Goal: Task Accomplishment & Management: Complete application form

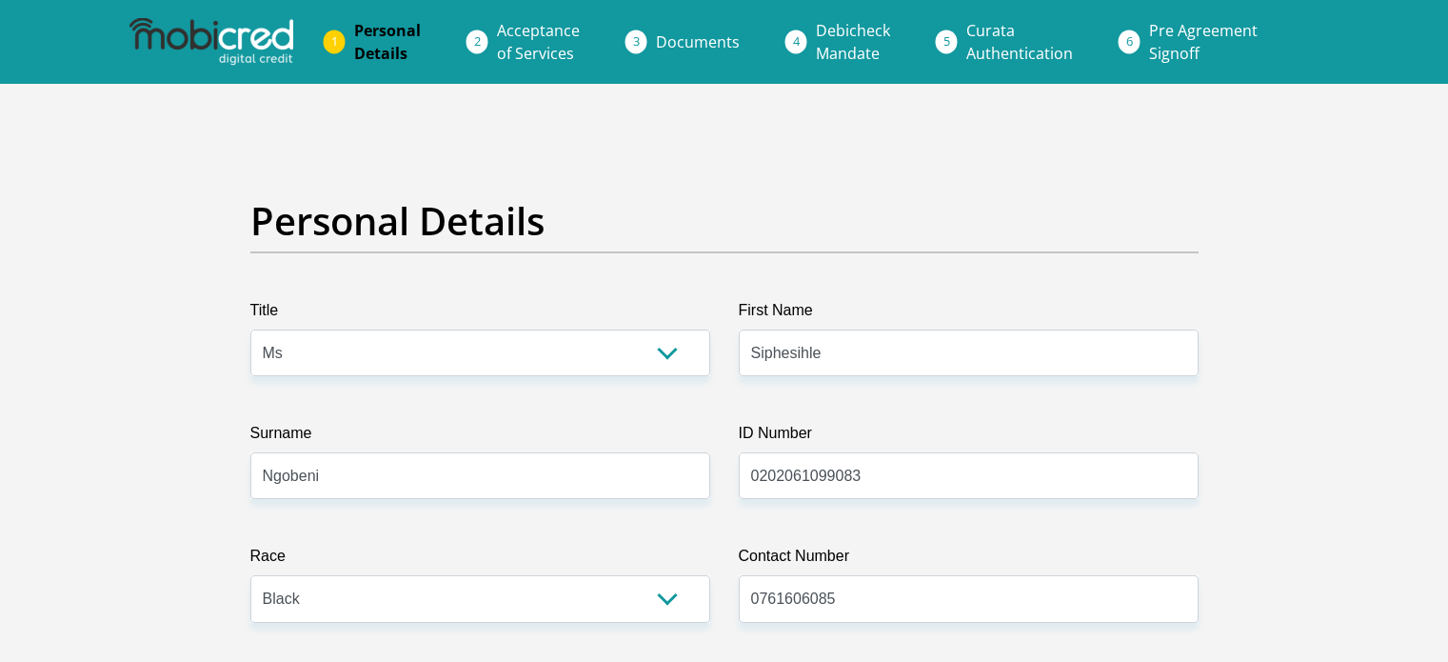
select select "Ms"
select select "1"
select select "ZAF"
select select "ssw"
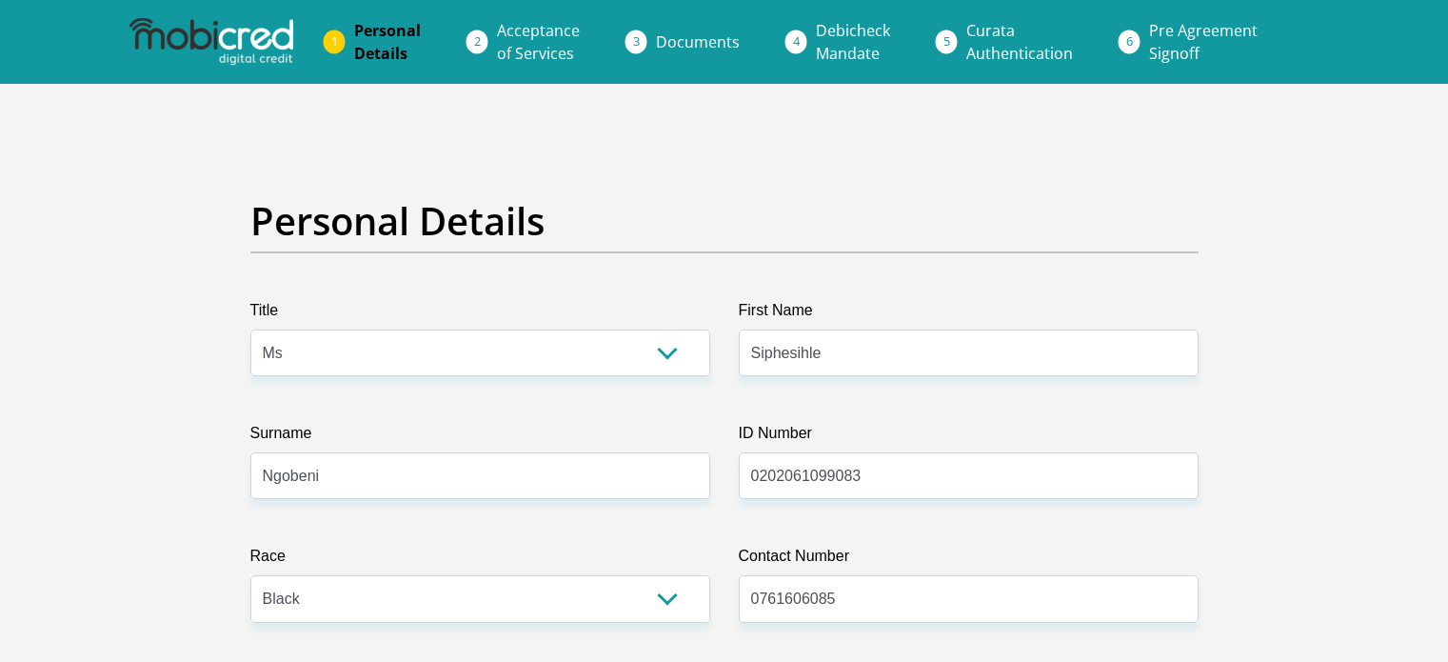
select select "2"
select select "Gauteng"
select select "0"
select select "Rented"
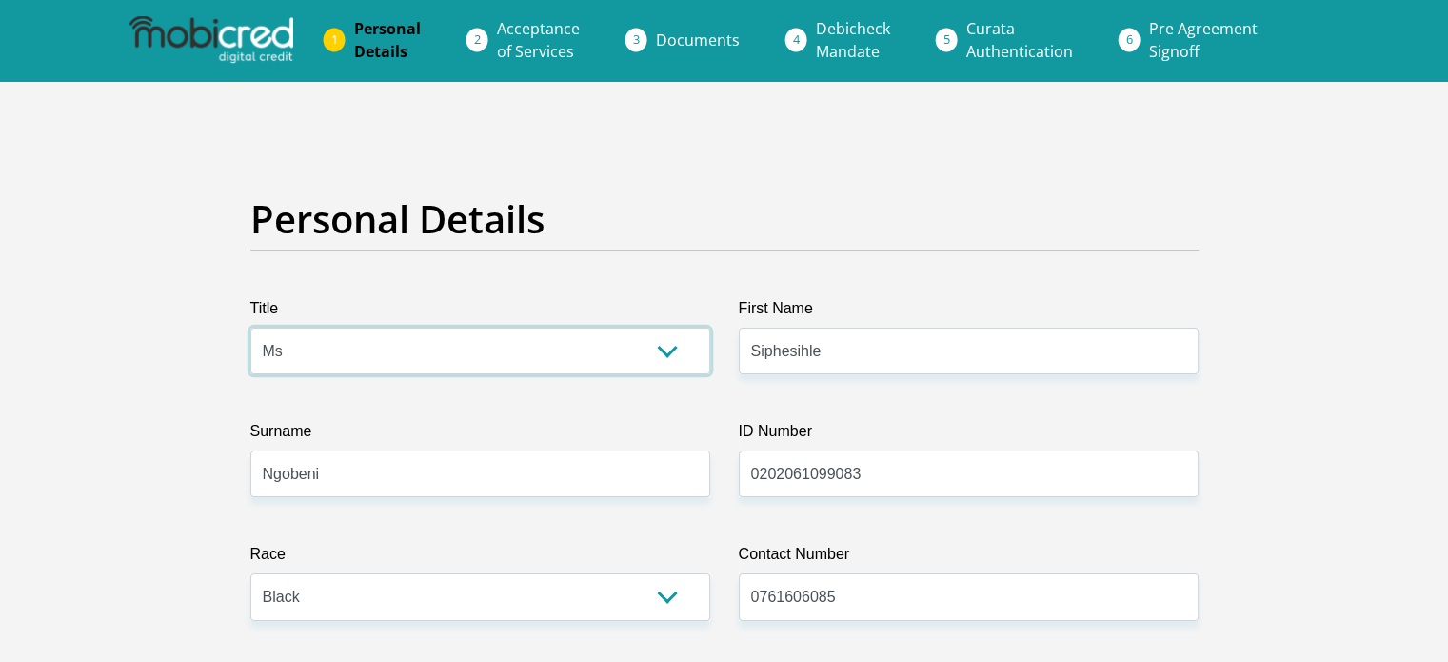
click at [571, 356] on select "Mr Ms Mrs Dr [PERSON_NAME]" at bounding box center [480, 351] width 460 height 47
select select "Mr"
click at [250, 328] on select "Mr Ms Mrs Dr [PERSON_NAME]" at bounding box center [480, 351] width 460 height 47
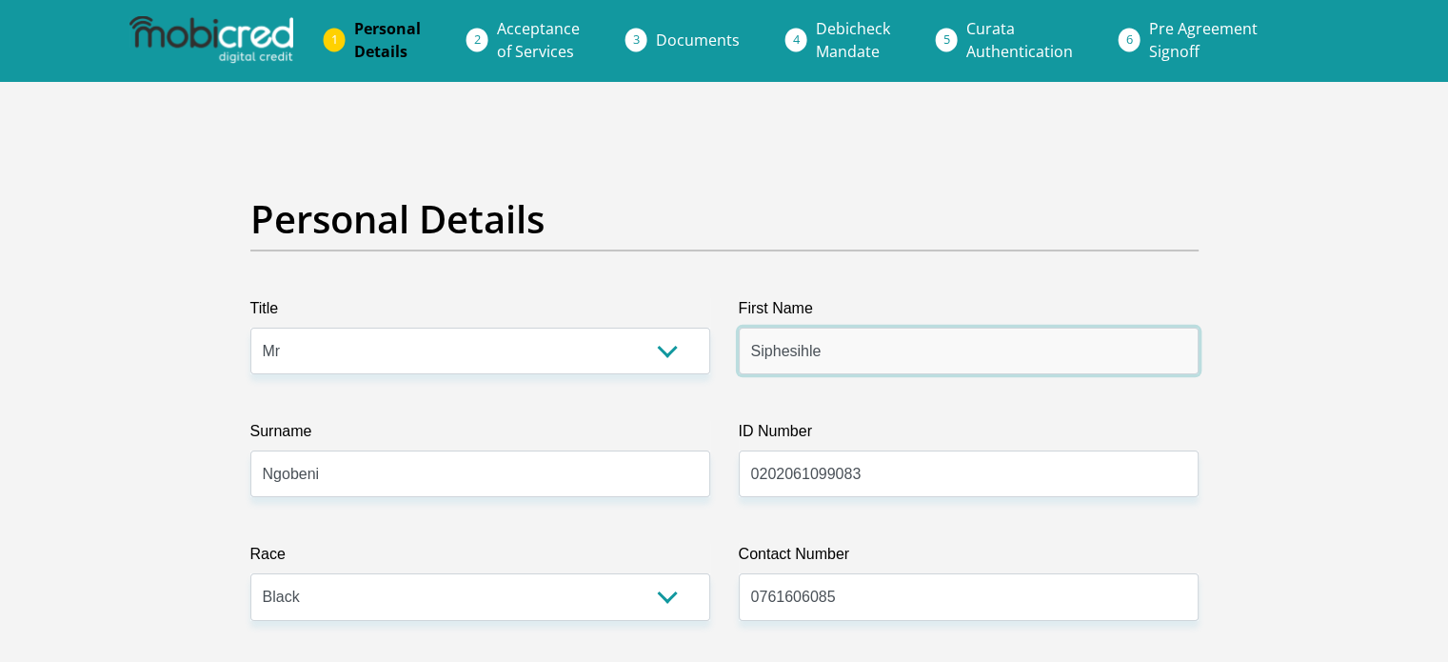
click at [834, 348] on input "Siphesihle" at bounding box center [969, 351] width 460 height 47
type input "S"
type input "[PERSON_NAME]"
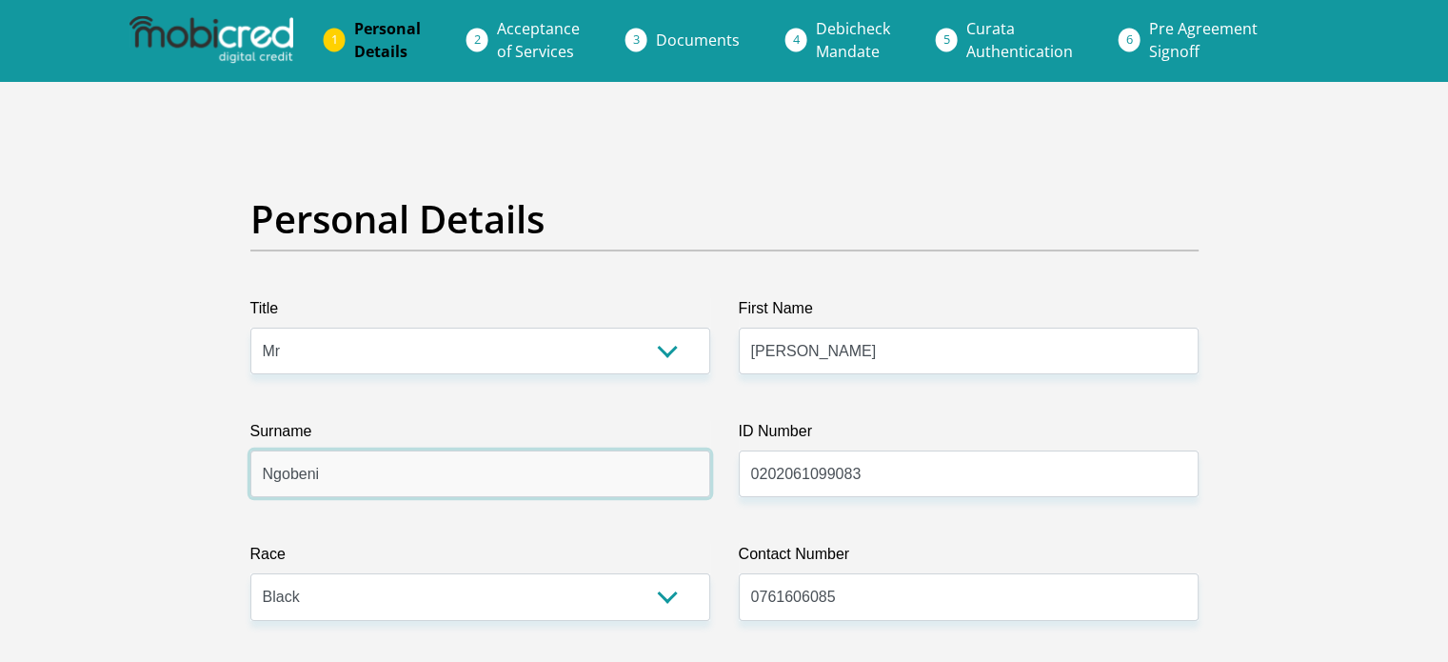
click at [506, 479] on input "Ngobeni" at bounding box center [480, 473] width 460 height 47
type input "N"
type input "Thathane"
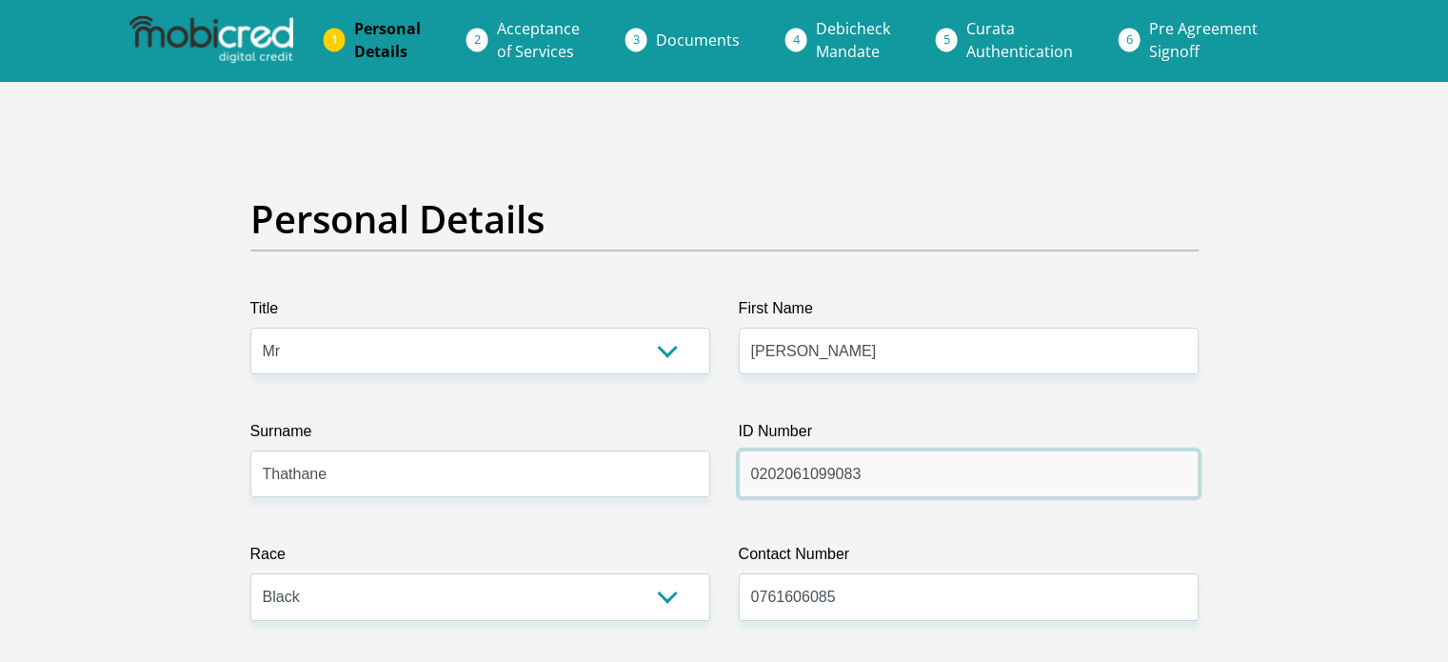
click at [874, 467] on input "0202061099083" at bounding box center [969, 473] width 460 height 47
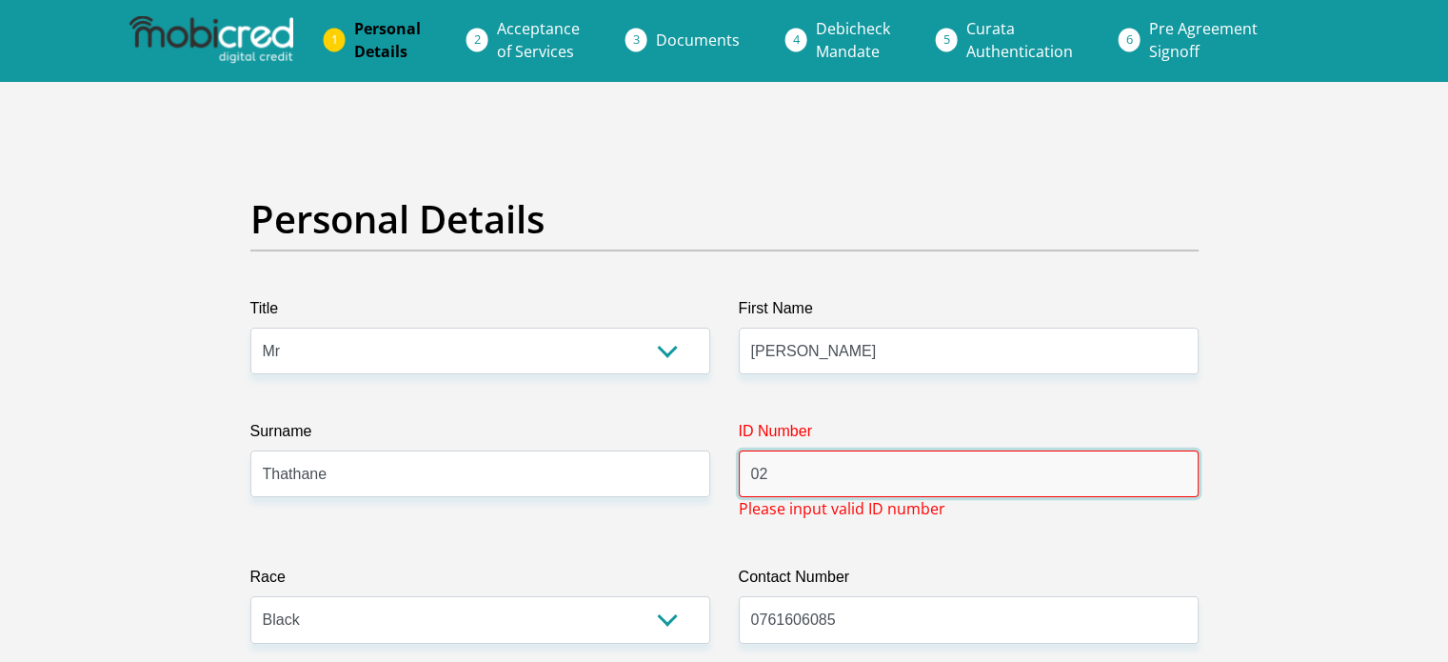
type input "0"
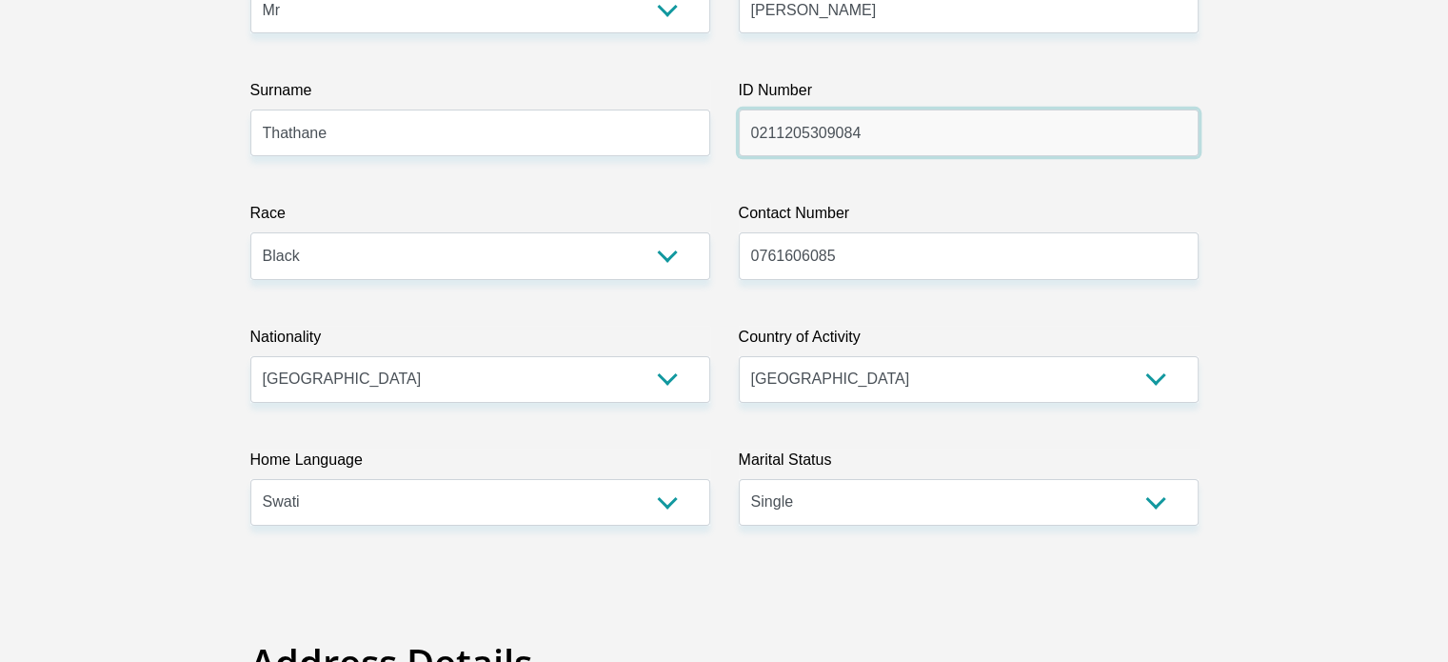
scroll to position [342, 0]
type input "0211205309084"
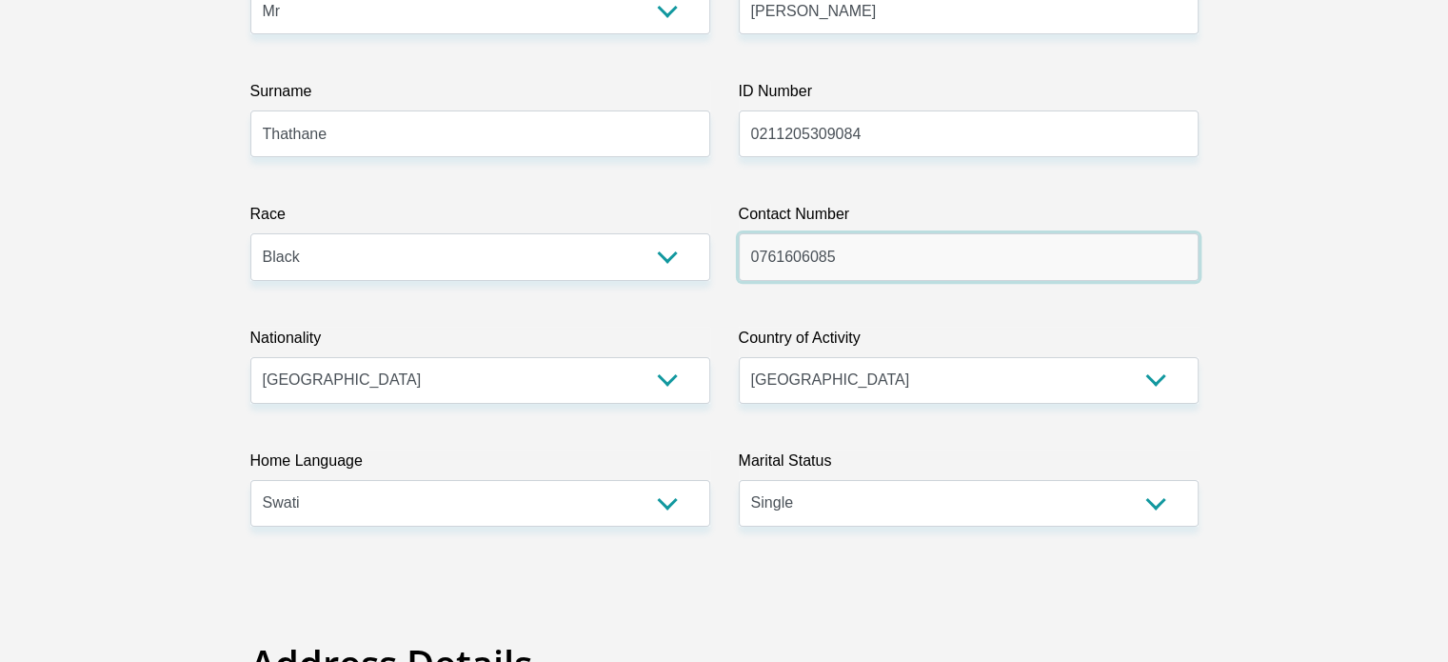
click at [849, 248] on input "0761606085" at bounding box center [969, 256] width 460 height 47
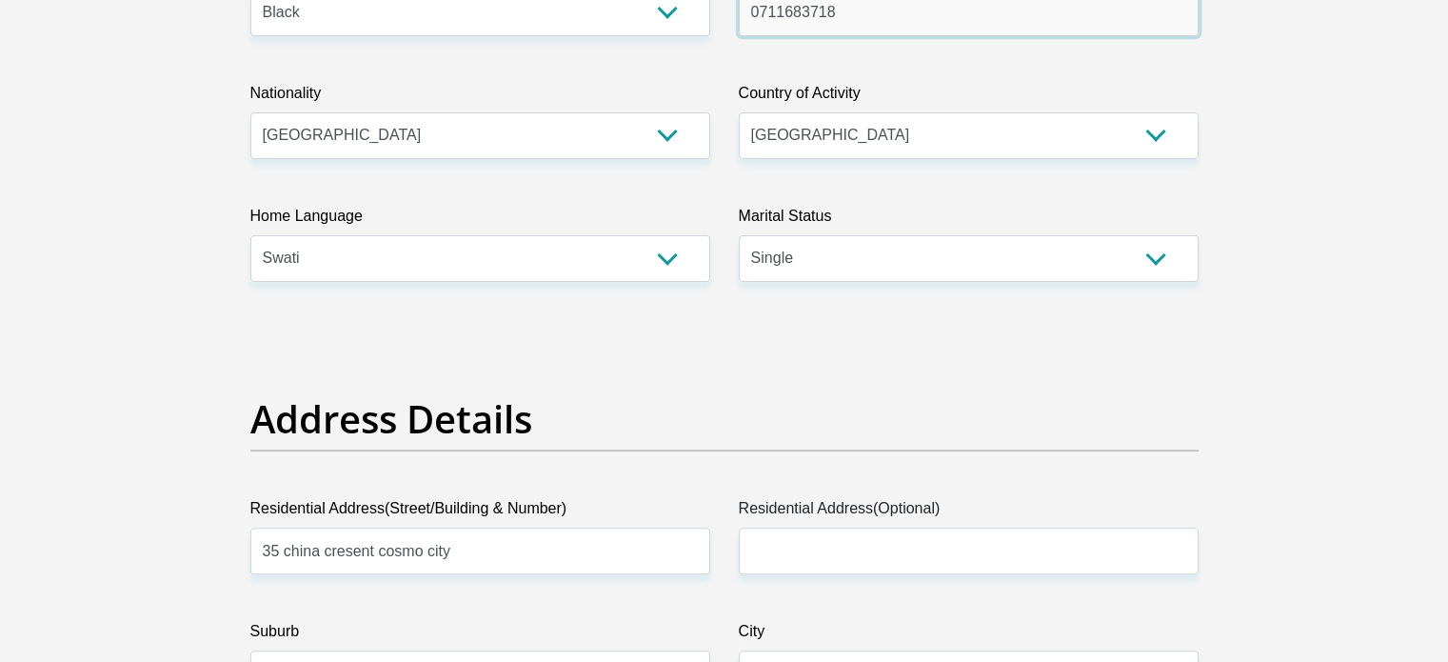
scroll to position [588, 0]
type input "0711683718"
click at [392, 275] on select "Afrikaans English Sepedi South Ndebele Southern Sotho Swati Tsonga Tswana Venda…" at bounding box center [480, 256] width 460 height 47
select select "nso"
click at [250, 233] on select "Afrikaans English Sepedi South Ndebele Southern Sotho Swati Tsonga Tswana Venda…" at bounding box center [480, 256] width 460 height 47
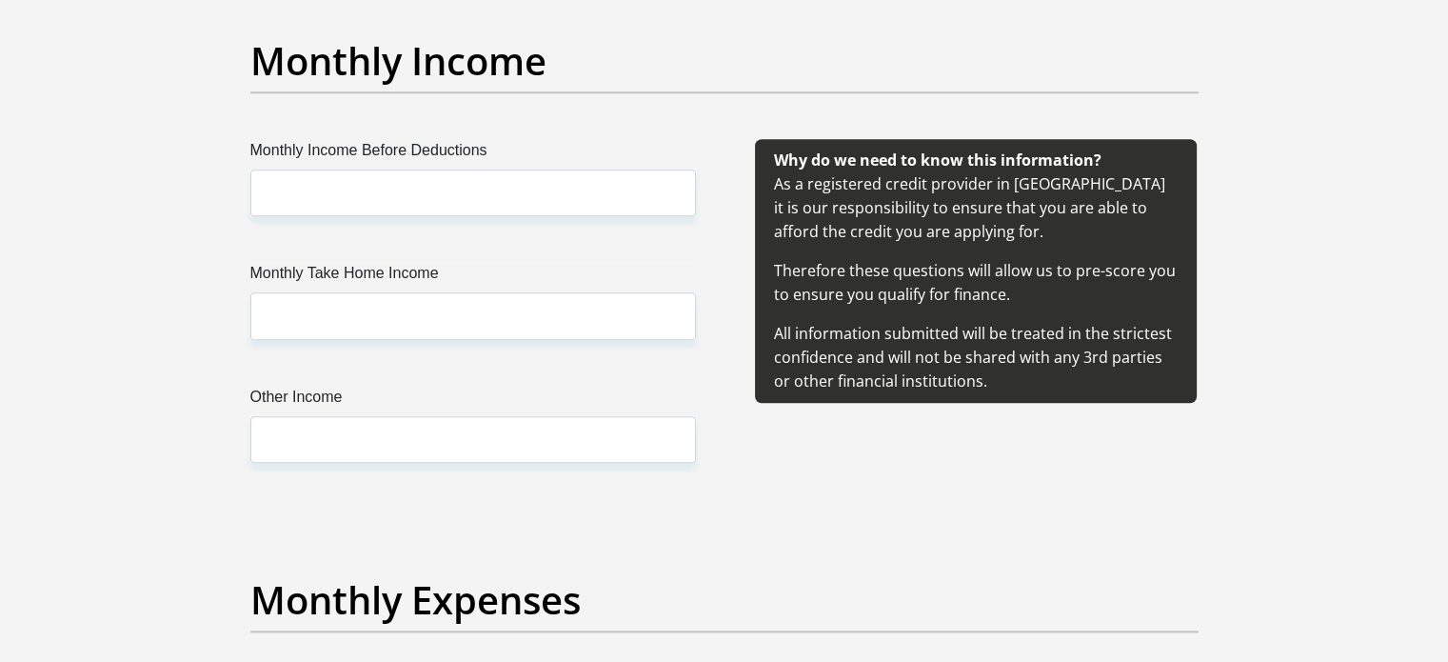
scroll to position [2190, 0]
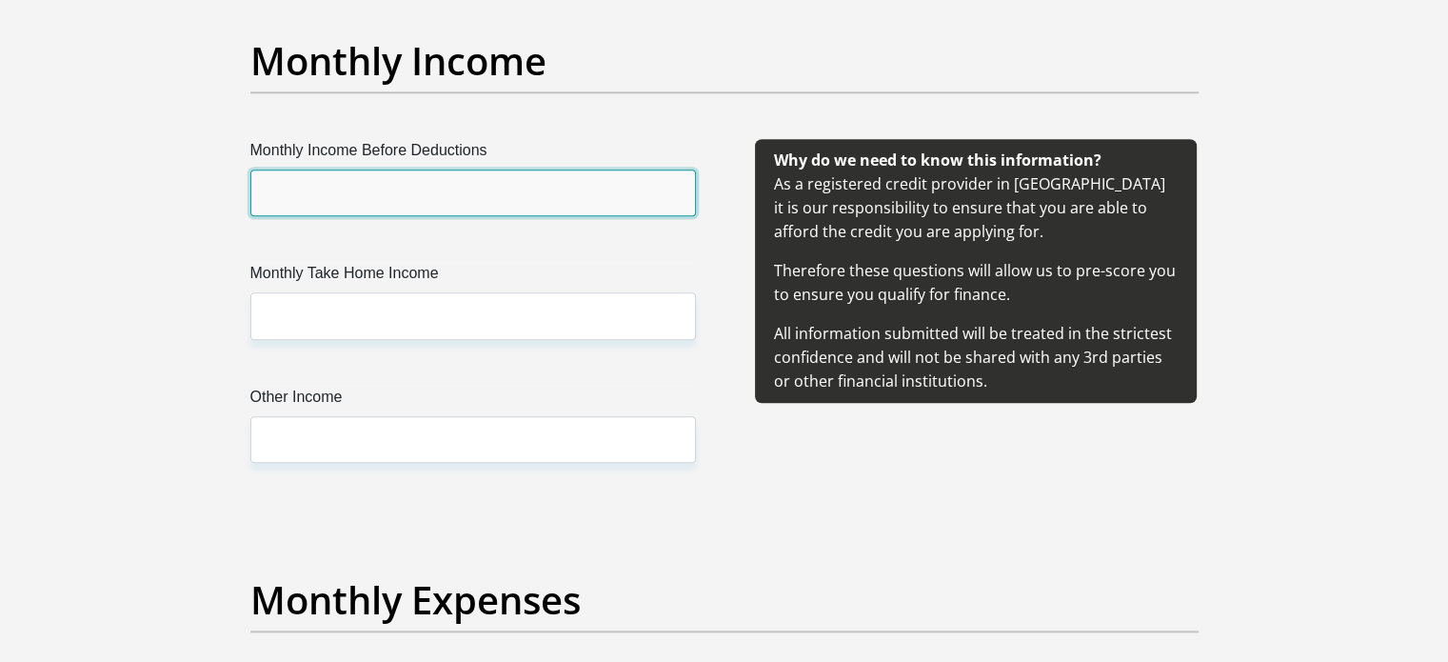
click at [387, 203] on input "Monthly Income Before Deductions" at bounding box center [473, 192] width 446 height 47
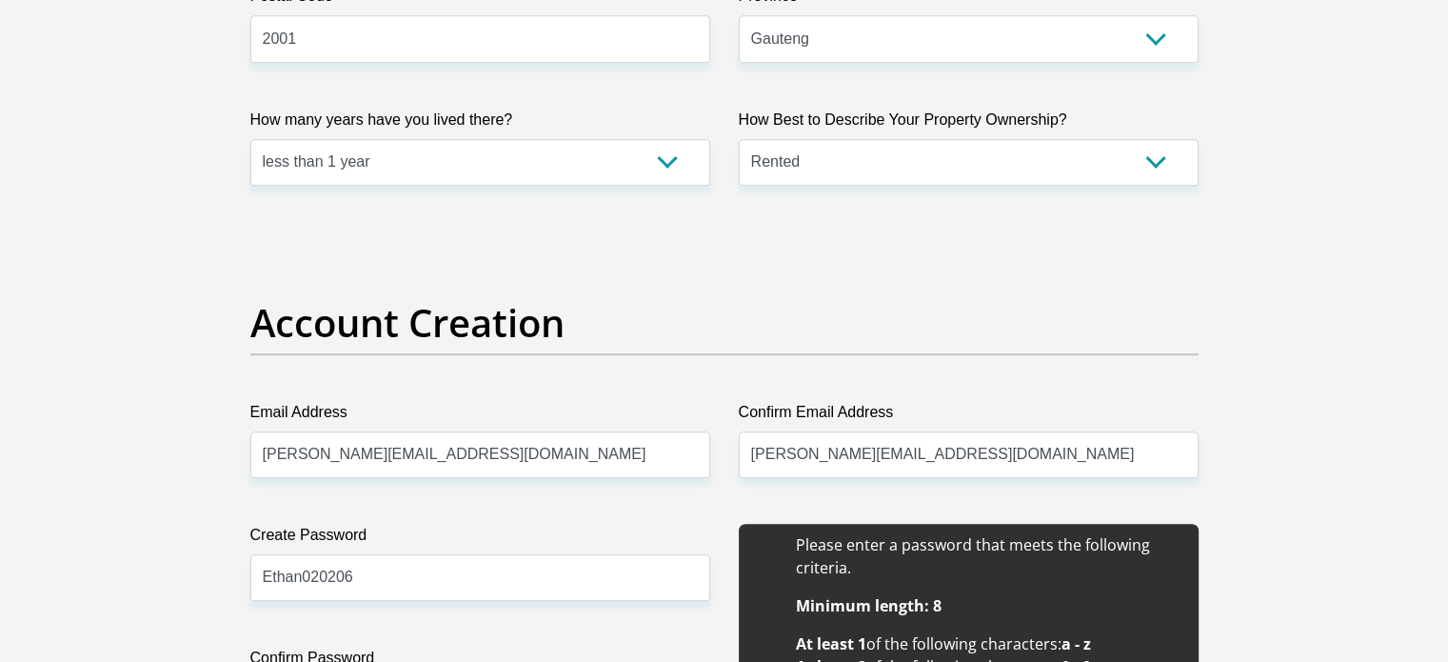
scroll to position [1343, 0]
click at [391, 167] on select "less than 1 year 1-3 years 3-5 years 5+ years" at bounding box center [480, 163] width 460 height 47
select select "2"
click at [250, 140] on select "less than 1 year 1-3 years 3-5 years 5+ years" at bounding box center [480, 163] width 460 height 47
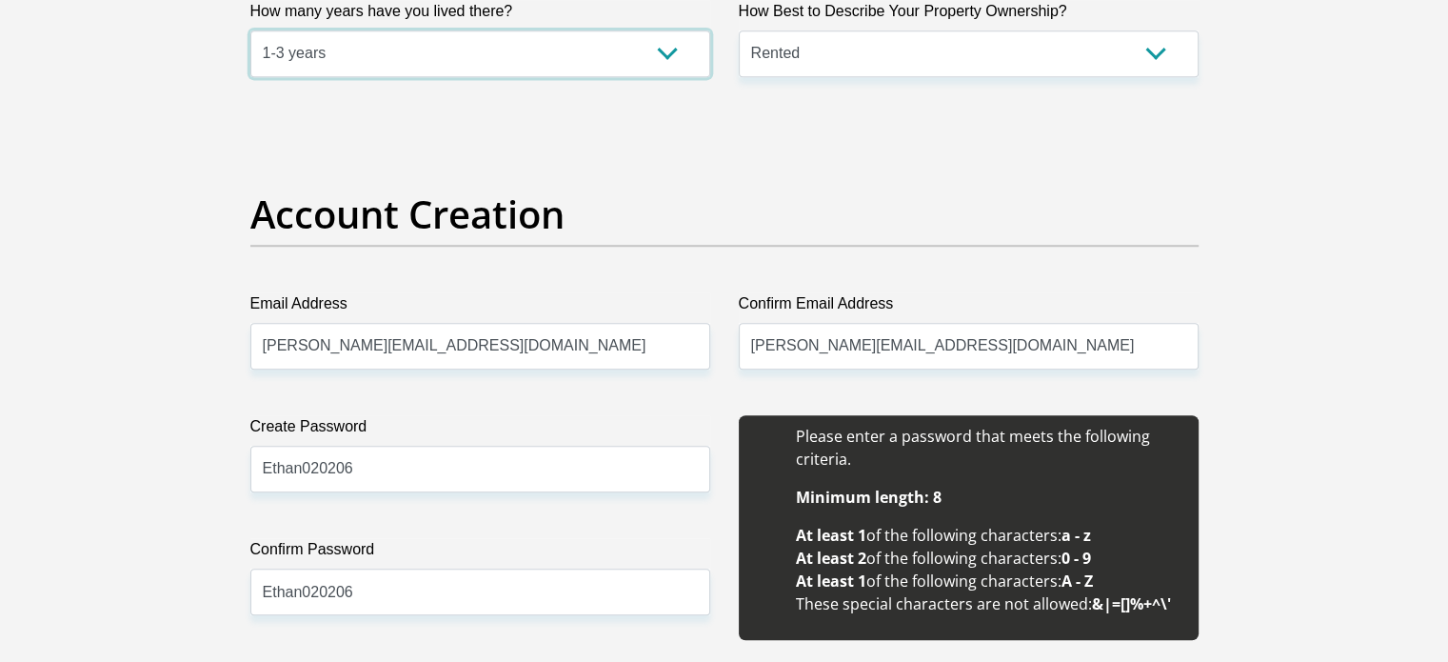
scroll to position [1454, 0]
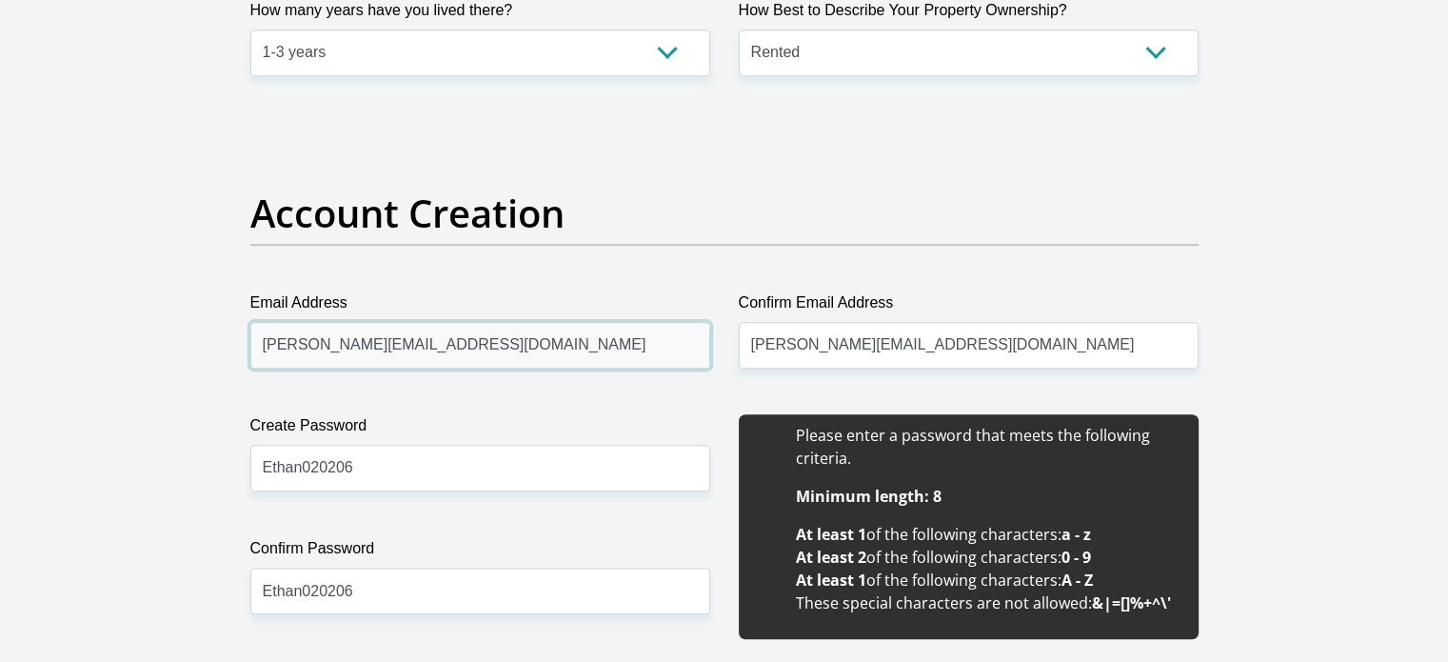
click at [455, 347] on input "[PERSON_NAME][EMAIL_ADDRESS][DOMAIN_NAME]" at bounding box center [480, 345] width 460 height 47
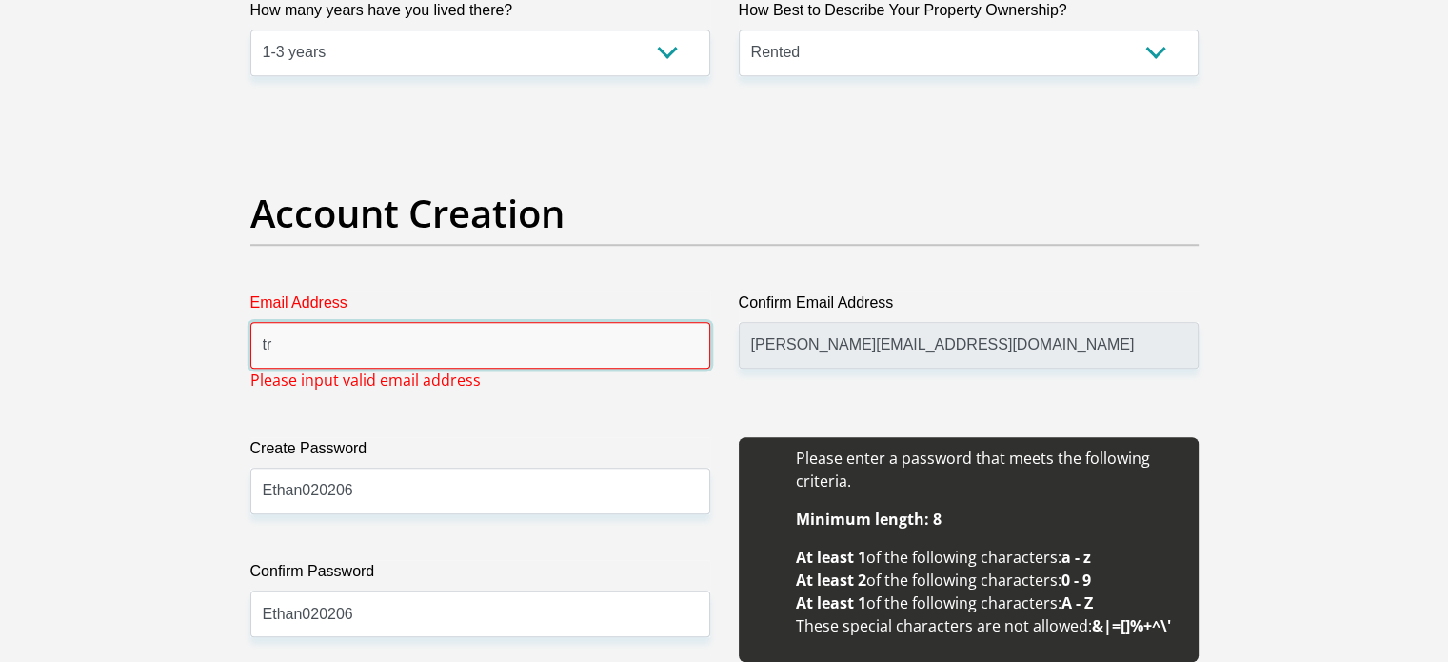
type input "t"
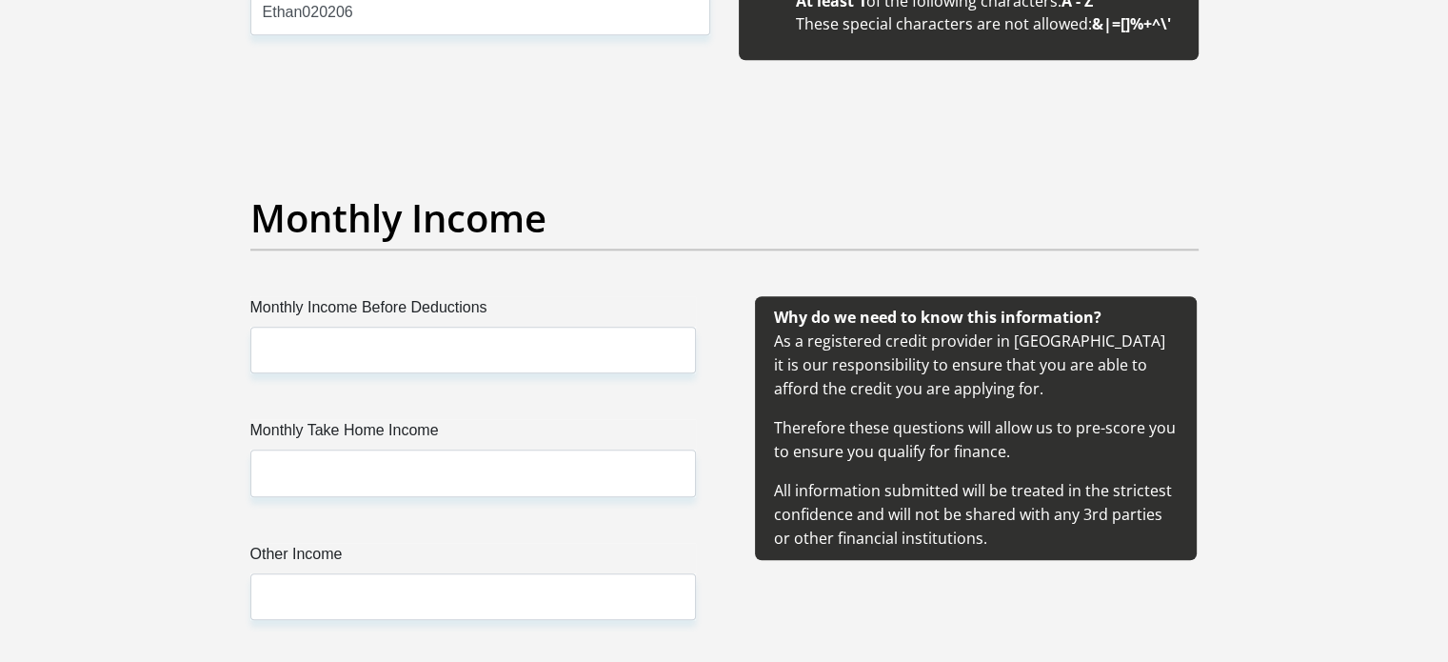
scroll to position [2030, 0]
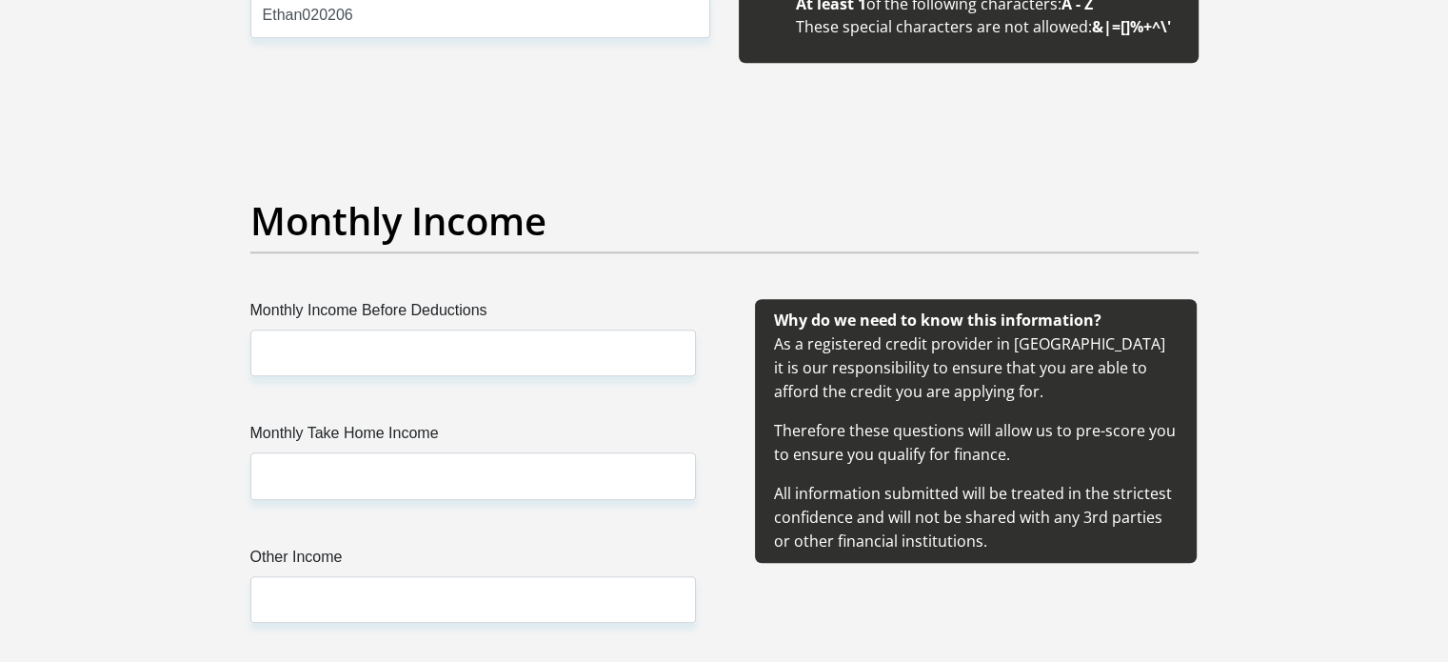
type input "[EMAIL_ADDRESS][DOMAIN_NAME]"
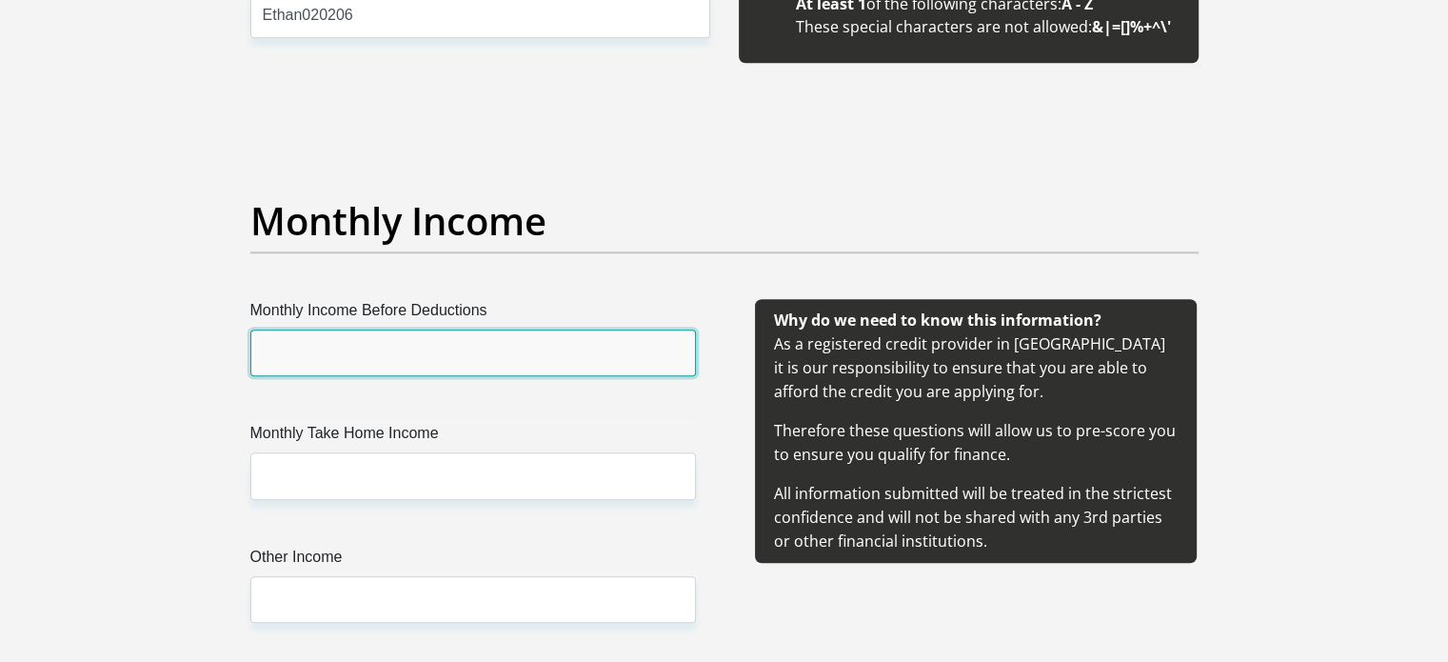
click at [490, 345] on input "Monthly Income Before Deductions" at bounding box center [473, 352] width 446 height 47
type input "20000"
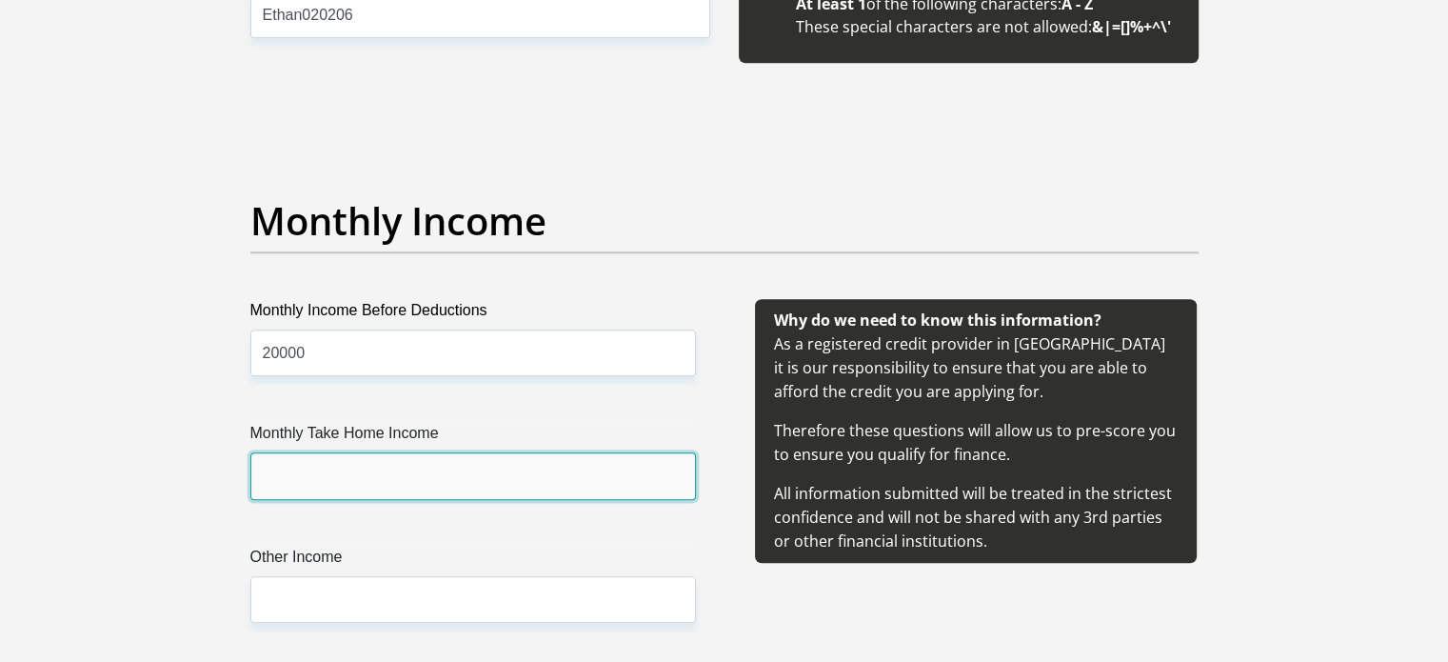
click at [405, 471] on input "Monthly Take Home Income" at bounding box center [473, 475] width 446 height 47
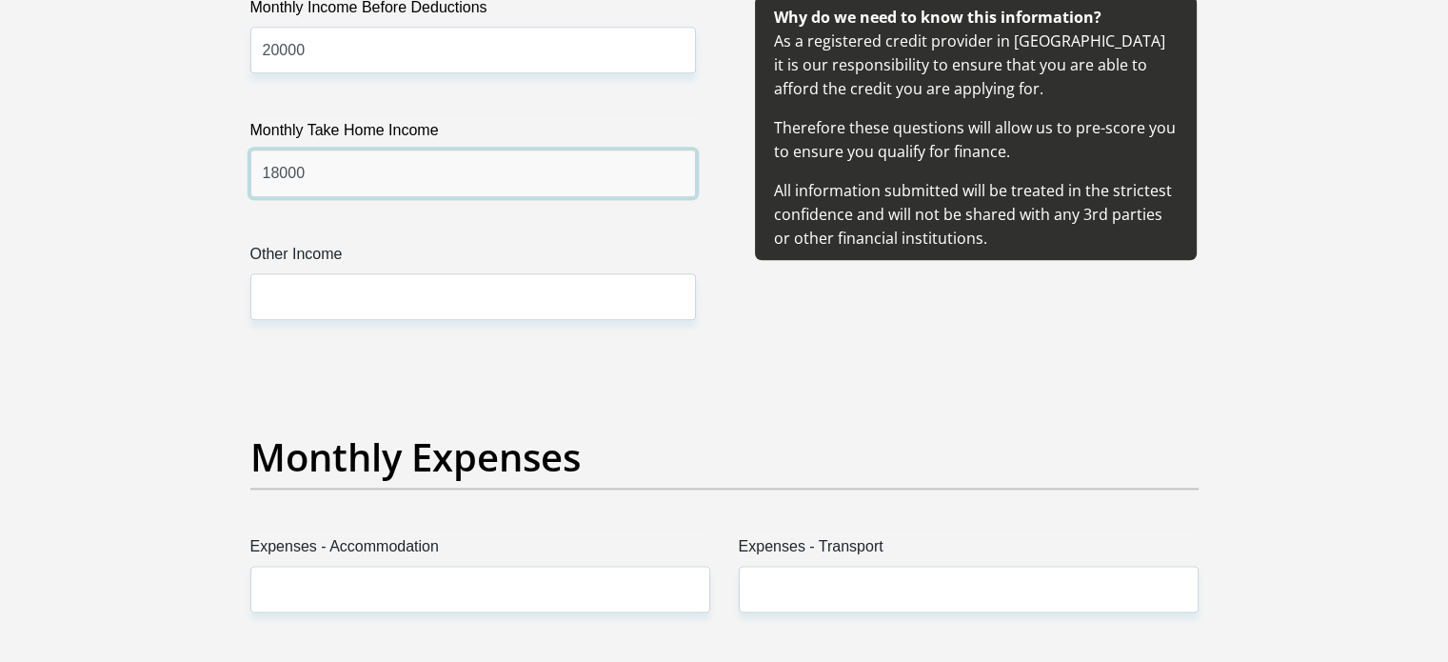
scroll to position [2331, 0]
type input "18000"
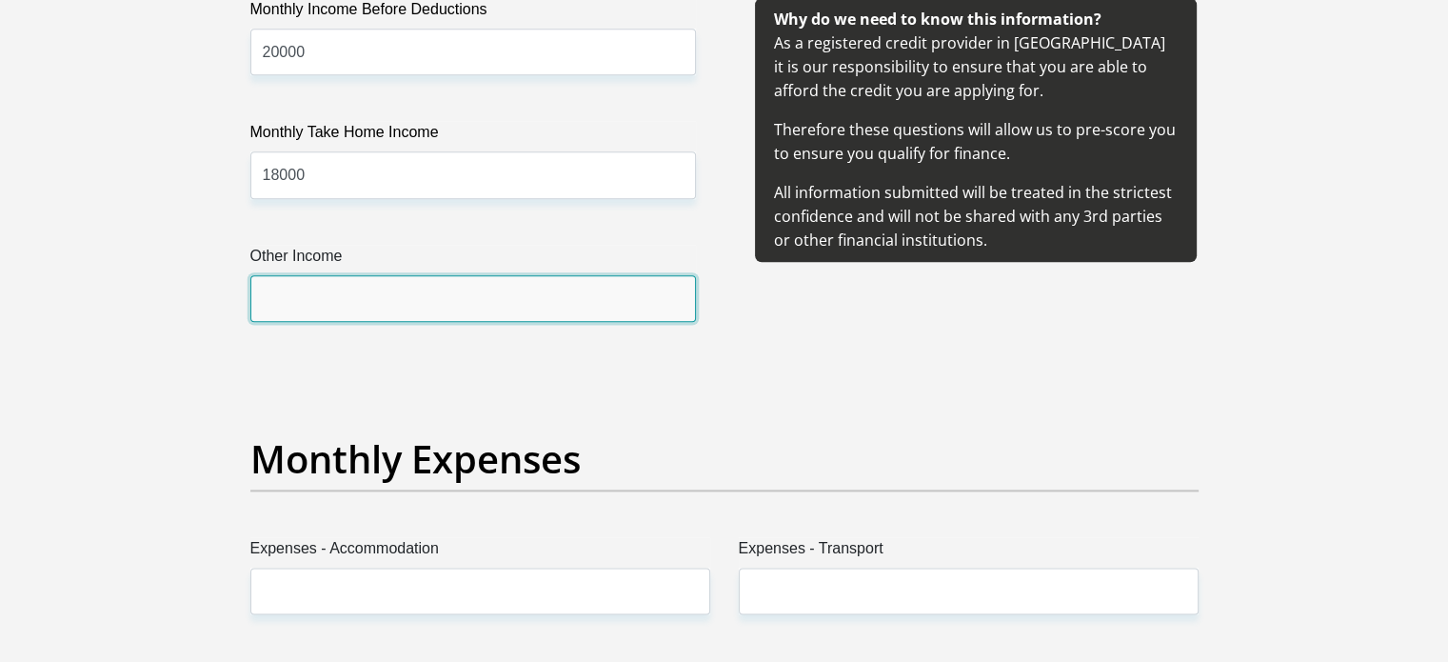
click at [331, 288] on input "Other Income" at bounding box center [473, 298] width 446 height 47
type input "1"
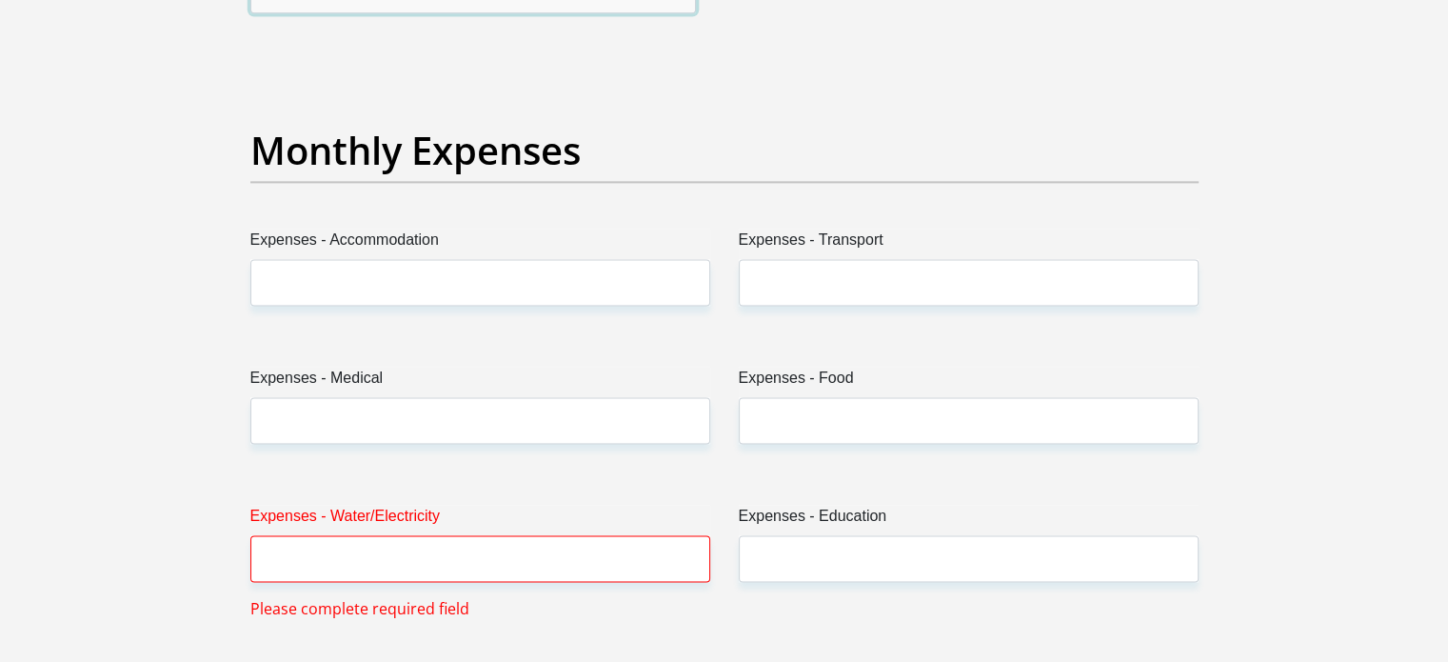
scroll to position [2639, 0]
type input "500"
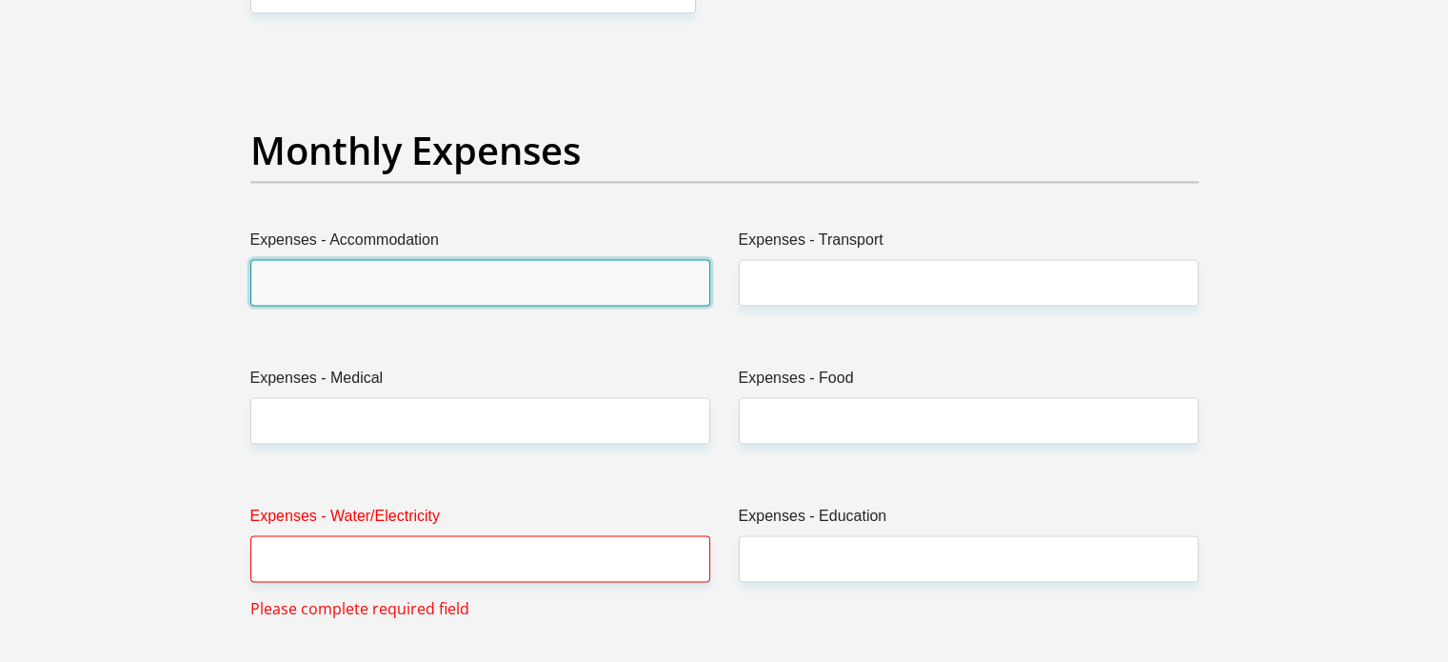
click at [326, 259] on input "Expenses - Accommodation" at bounding box center [480, 282] width 460 height 47
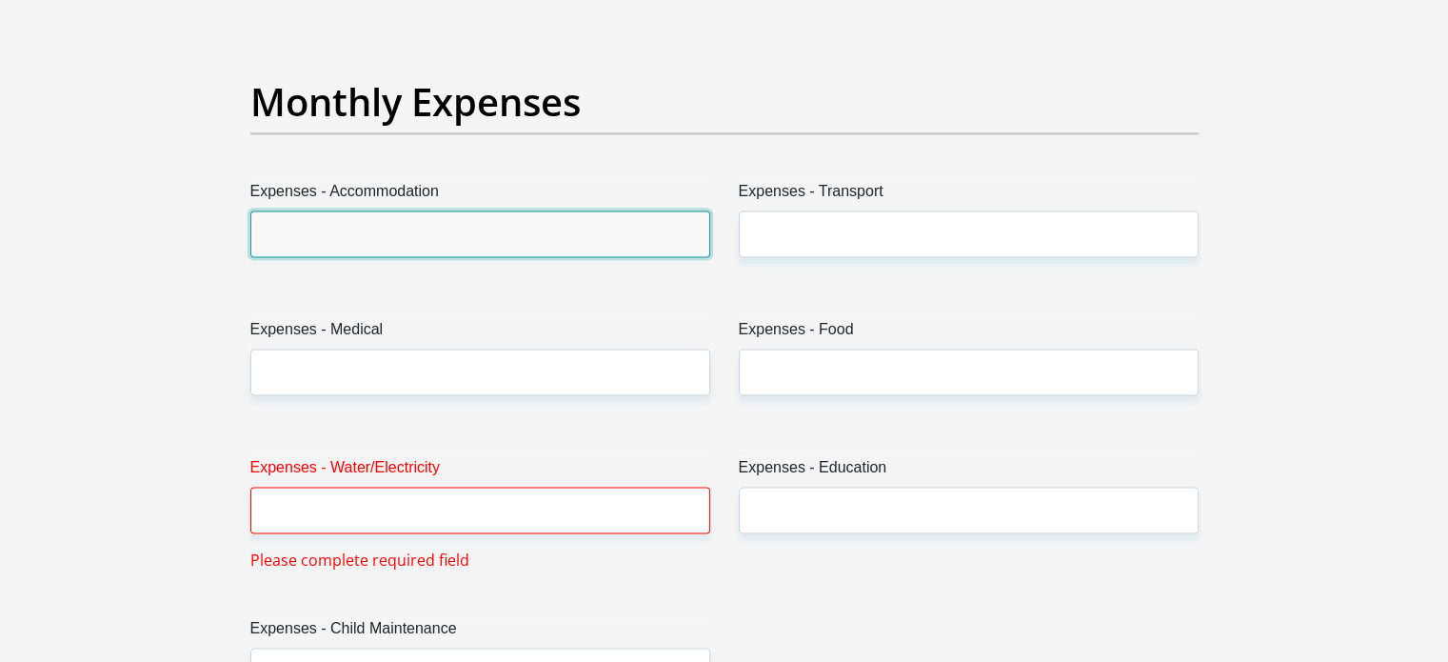
scroll to position [2685, 0]
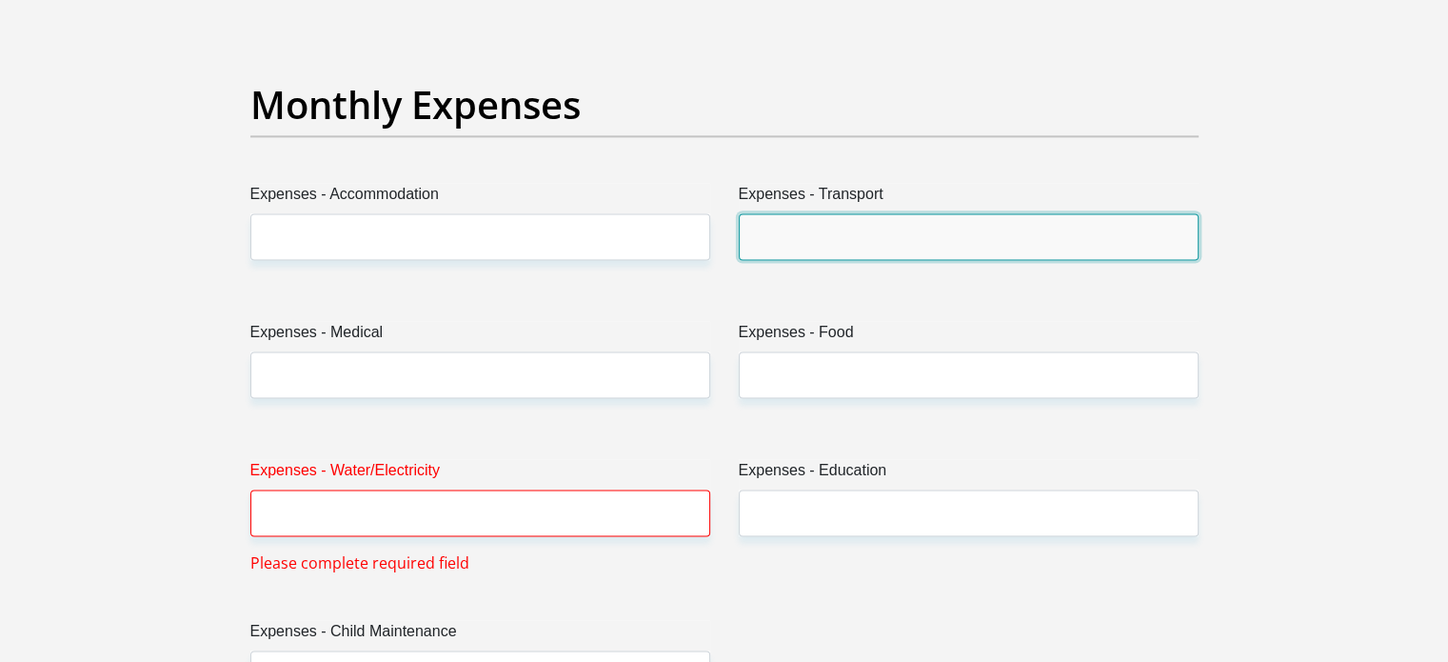
click at [831, 235] on input "Expenses - Transport" at bounding box center [969, 236] width 460 height 47
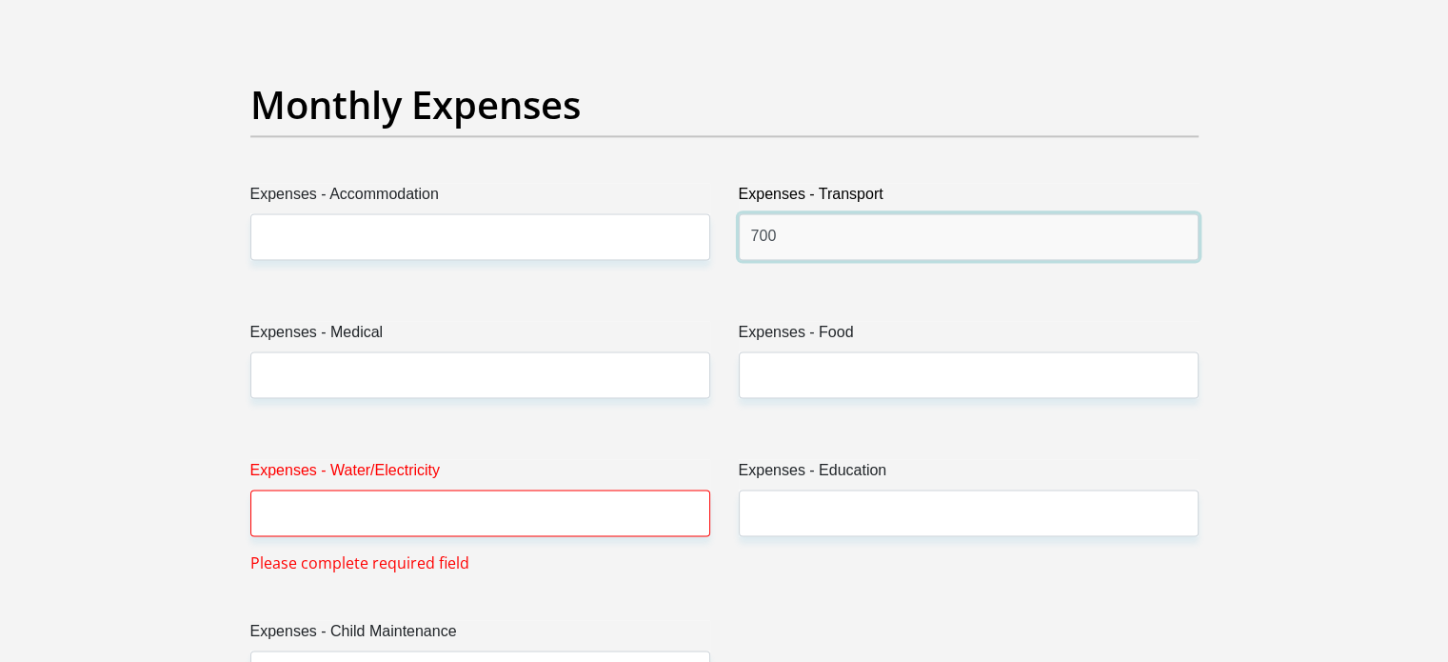
type input "700"
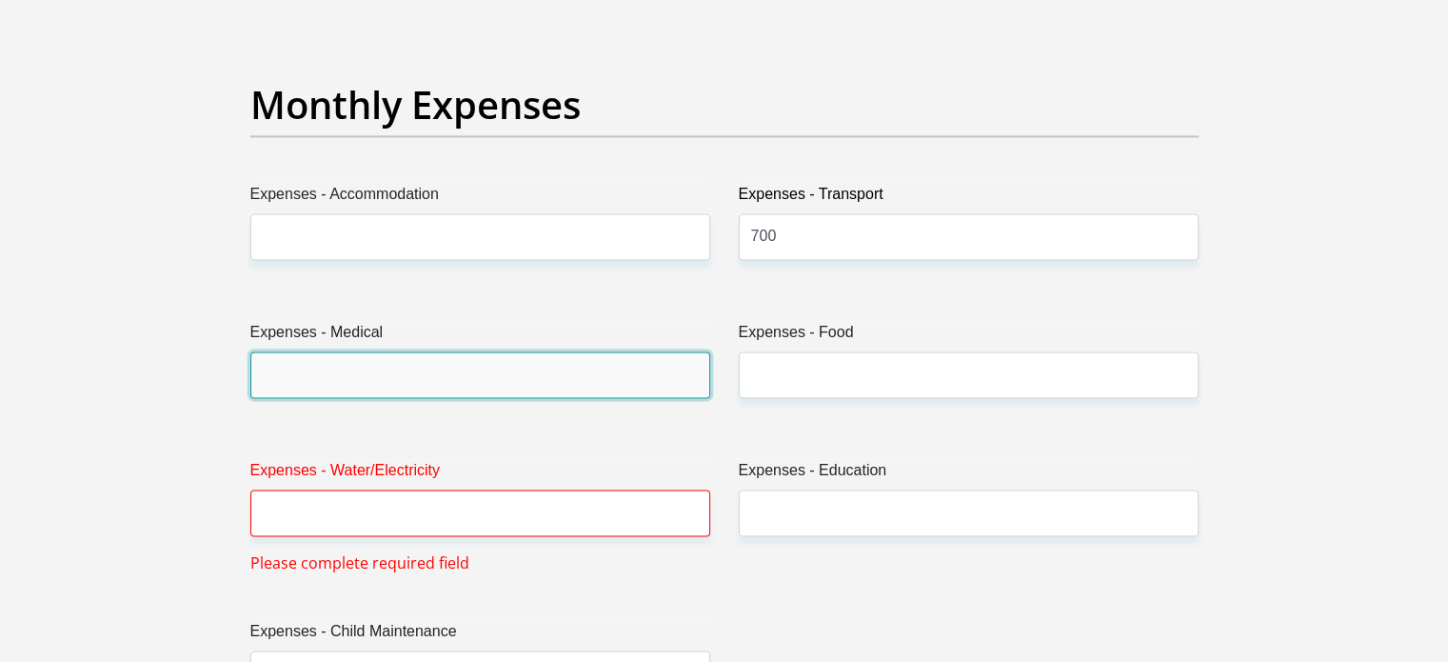
click at [529, 369] on input "Expenses - Medical" at bounding box center [480, 374] width 460 height 47
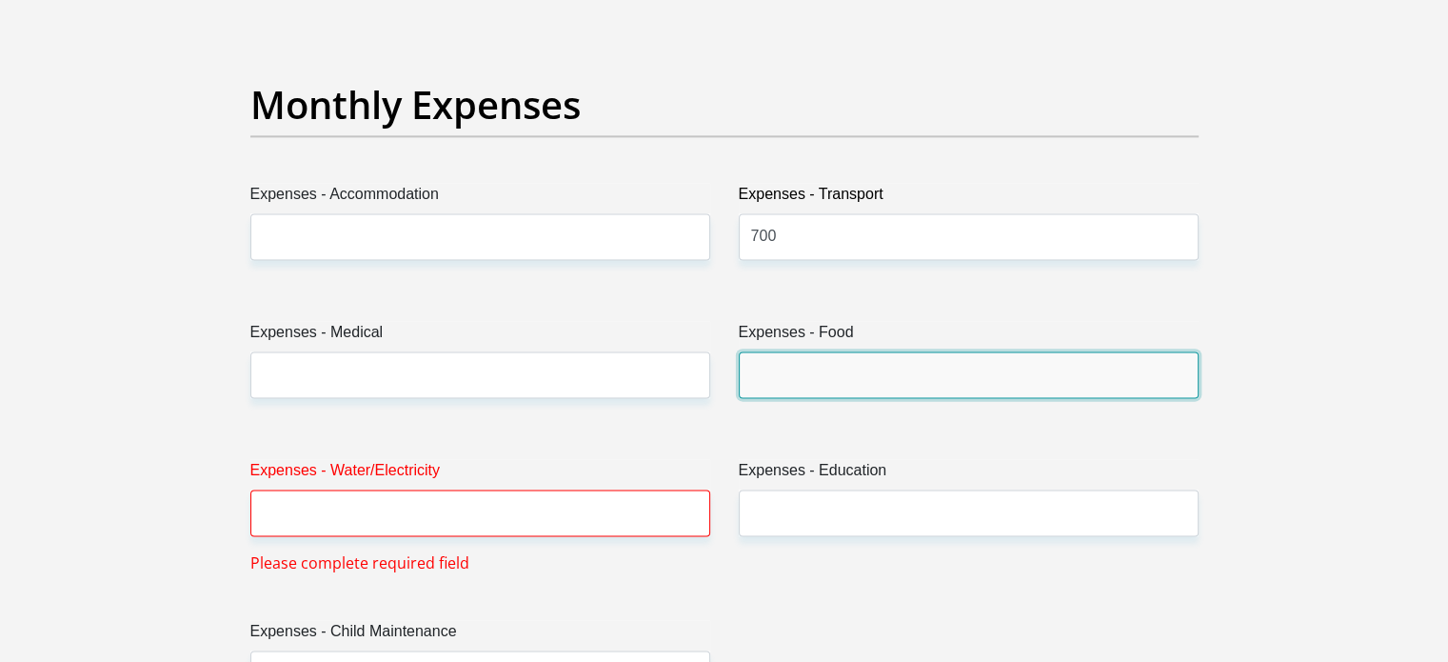
click at [815, 379] on input "Expenses - Food" at bounding box center [969, 374] width 460 height 47
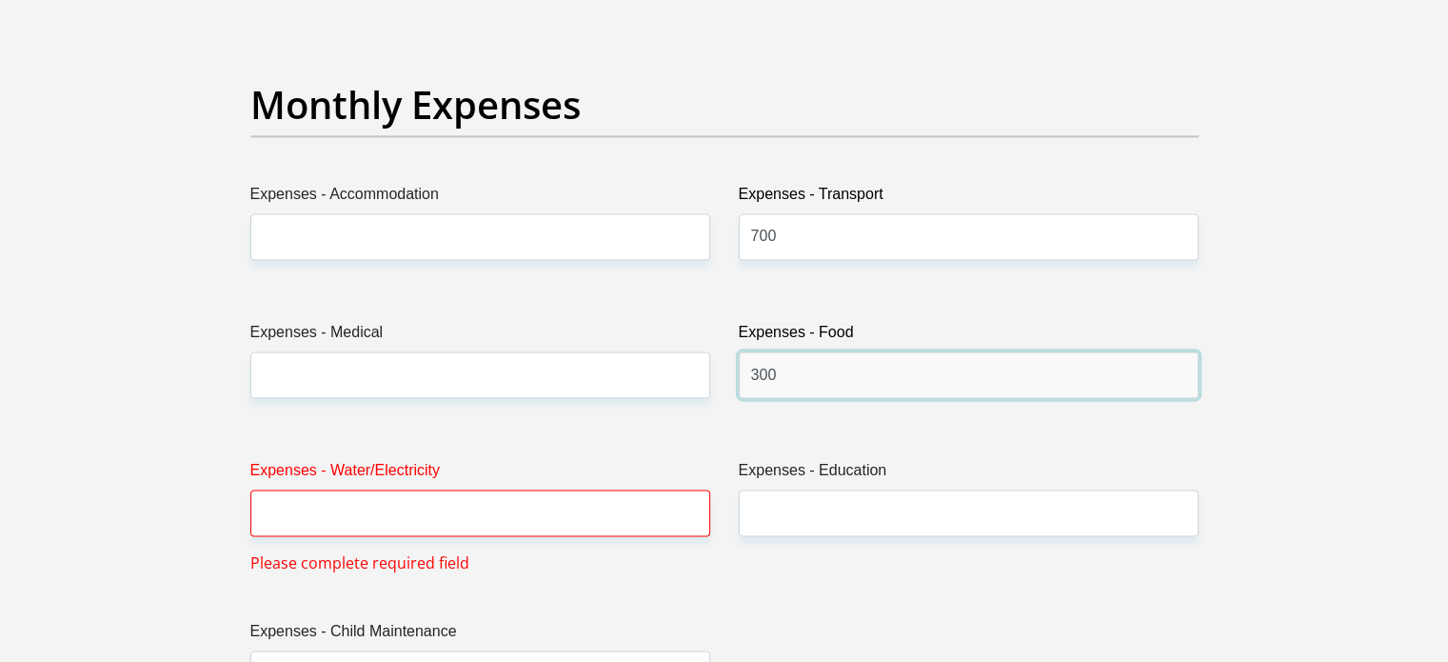
type input "300"
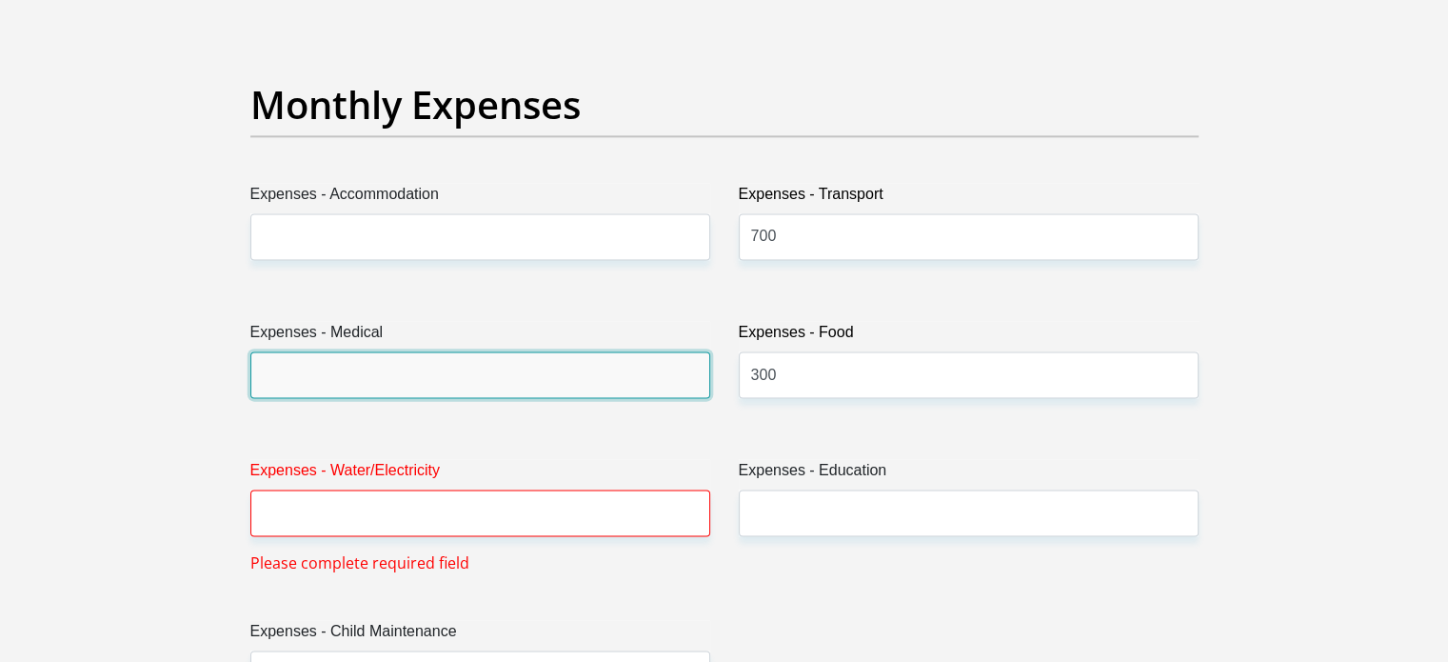
click at [428, 364] on input "Expenses - Medical" at bounding box center [480, 374] width 460 height 47
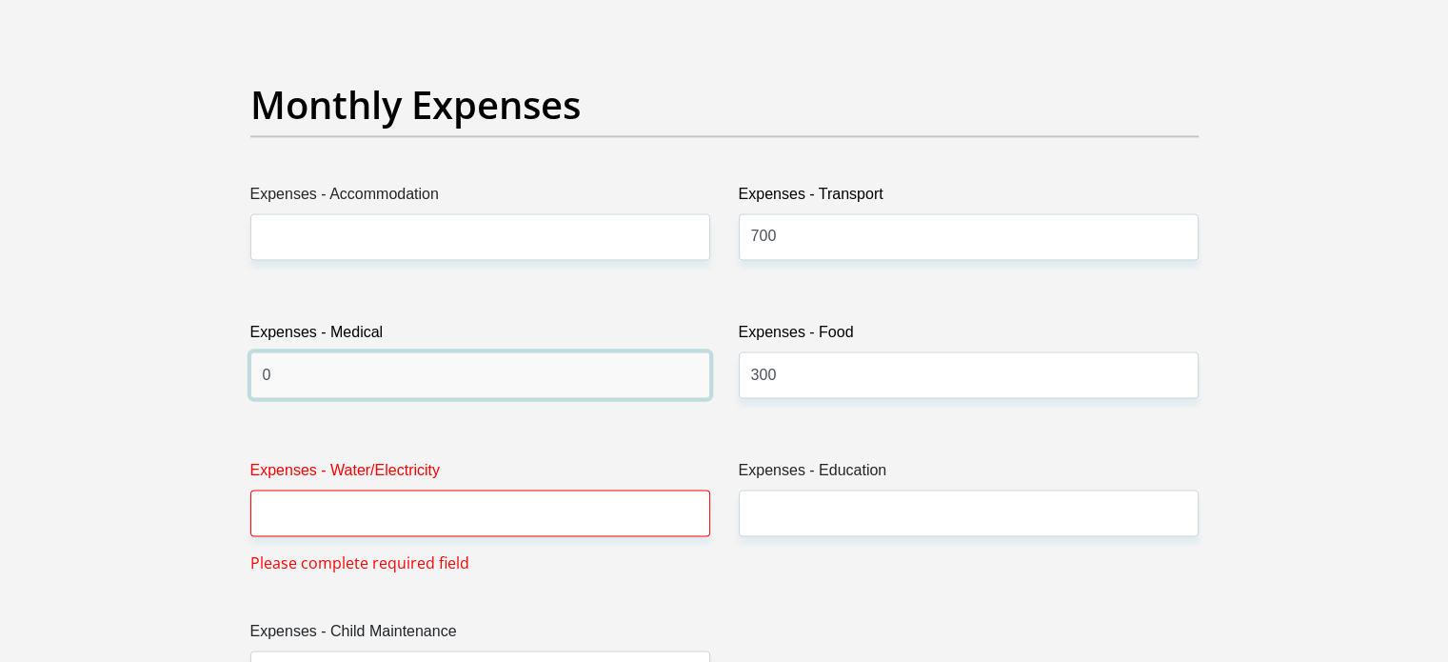
type input "0"
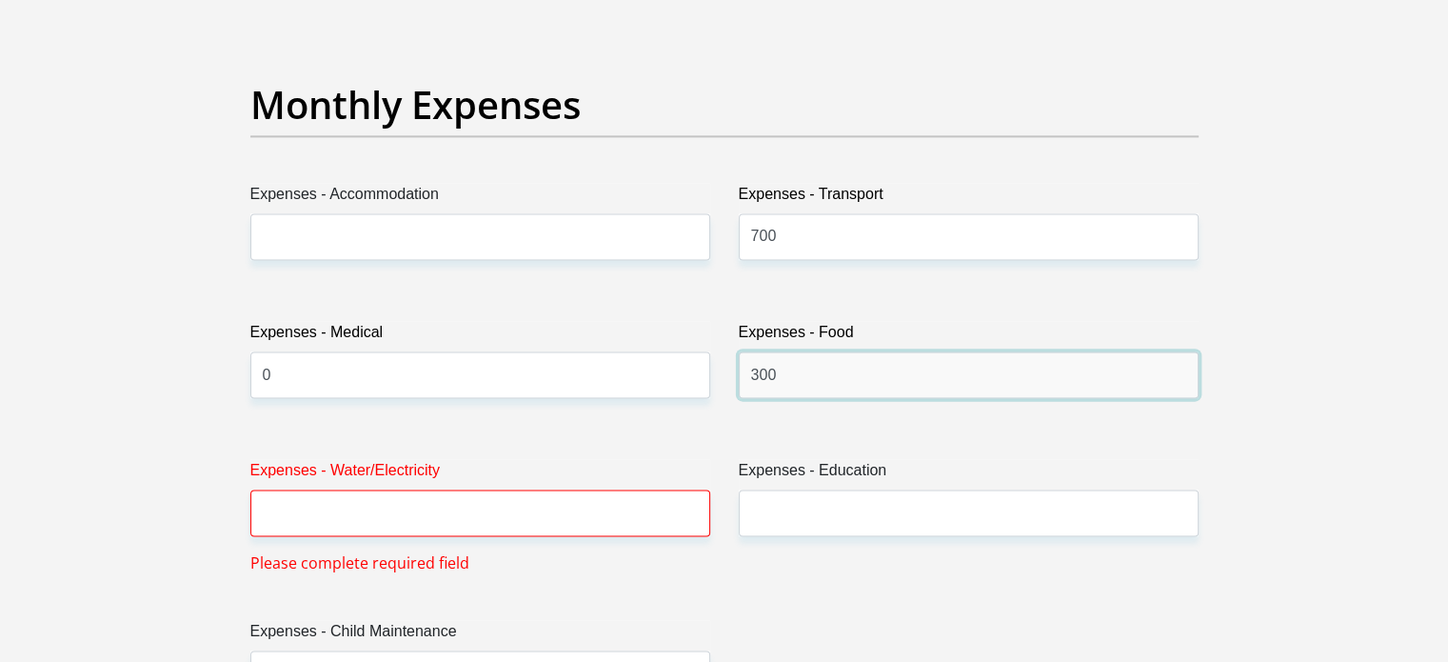
click at [787, 373] on input "300" at bounding box center [969, 374] width 460 height 47
type input "3000"
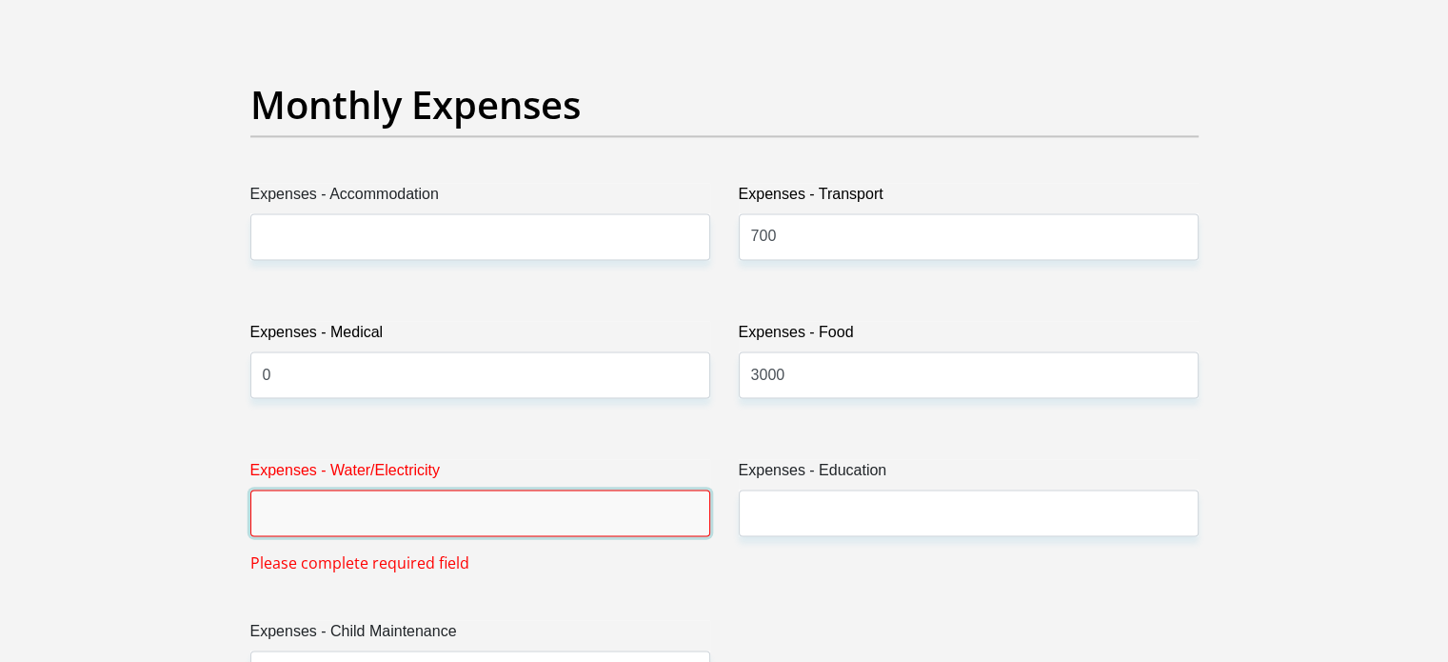
click at [451, 521] on input "Expenses - Water/Electricity" at bounding box center [480, 512] width 460 height 47
type input "2"
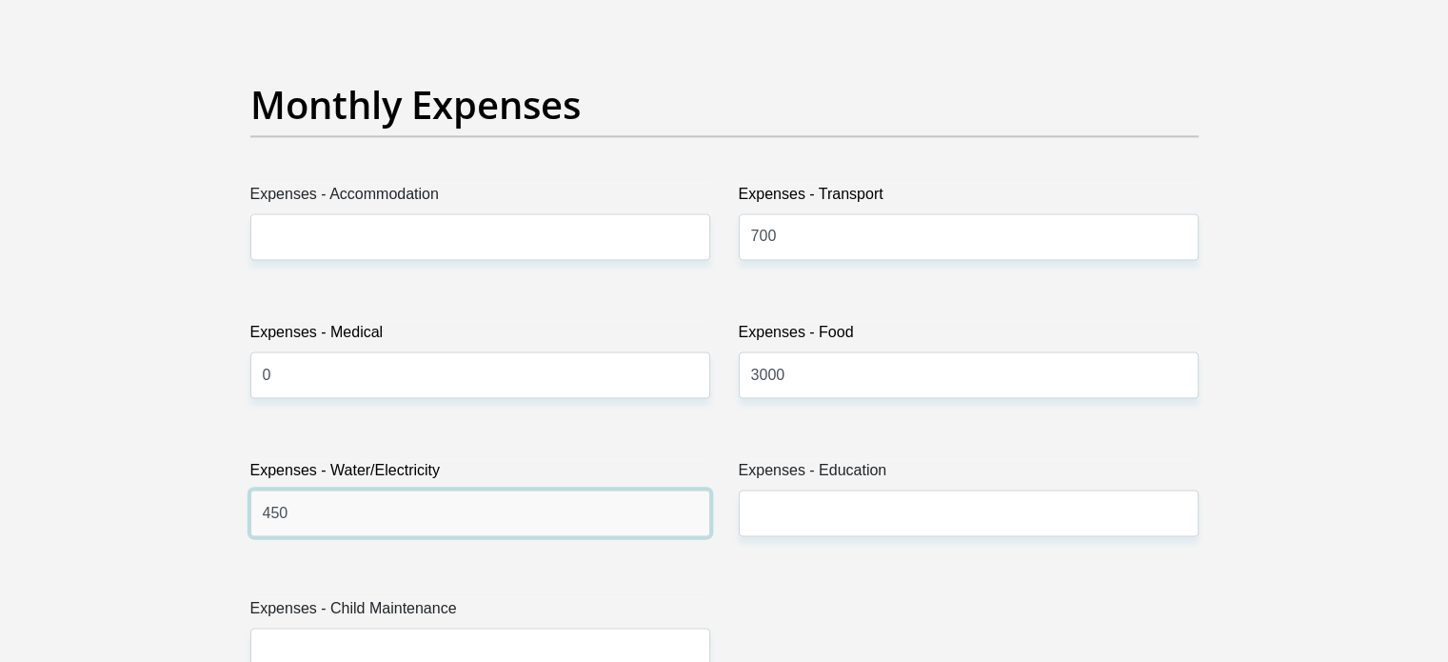
type input "450"
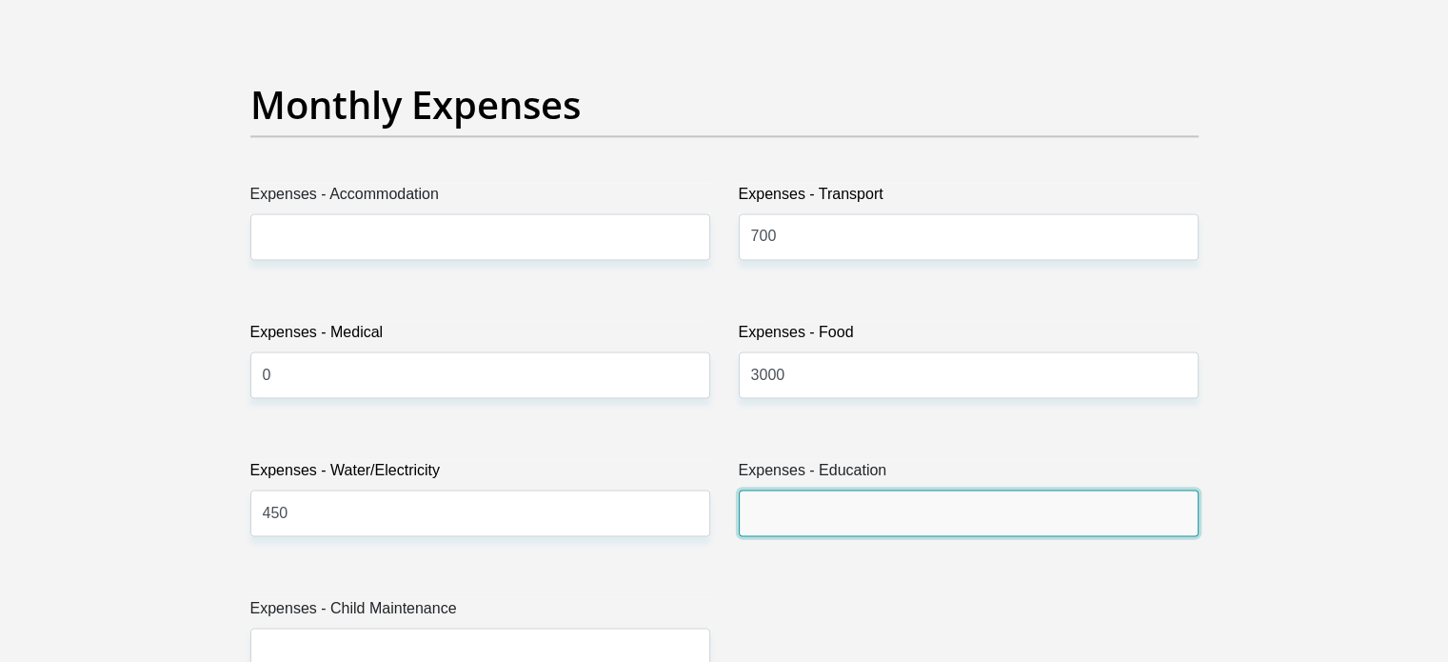
click at [775, 525] on input "Expenses - Education" at bounding box center [969, 512] width 460 height 47
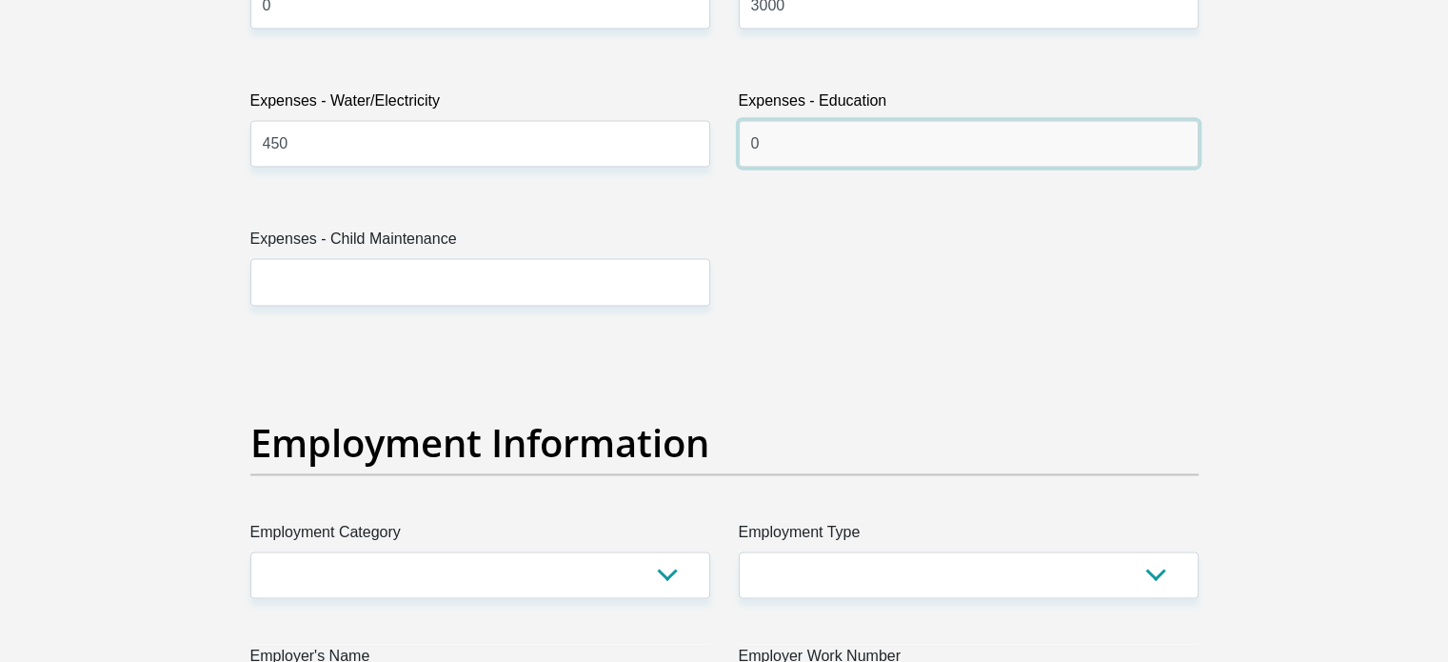
scroll to position [3062, 0]
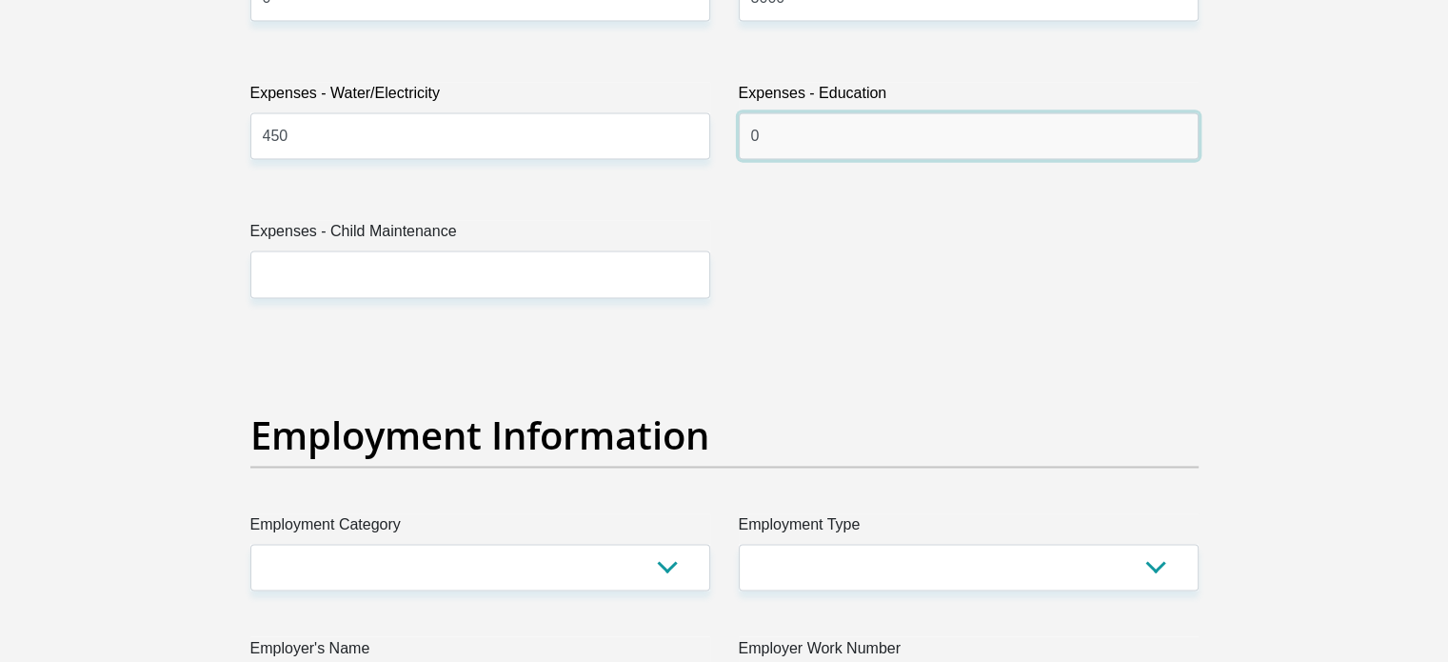
type input "0"
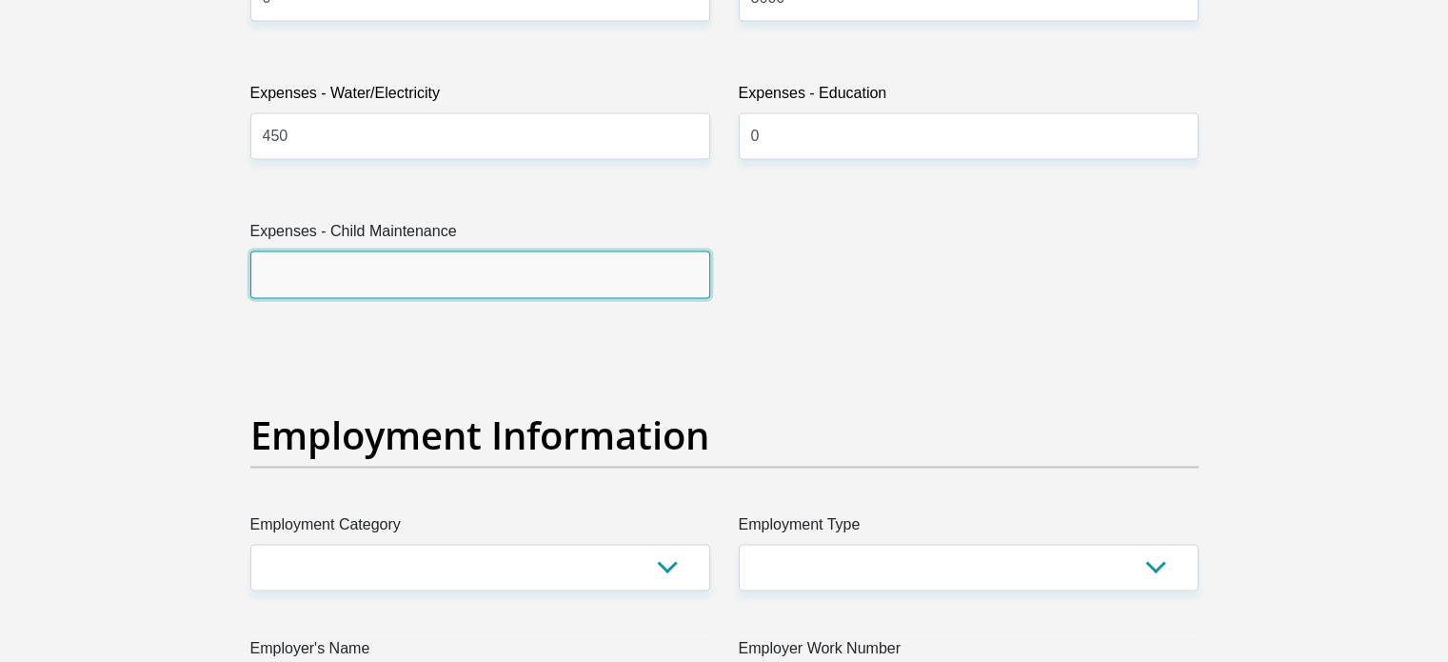
click at [310, 288] on input "Expenses - Child Maintenance" at bounding box center [480, 273] width 460 height 47
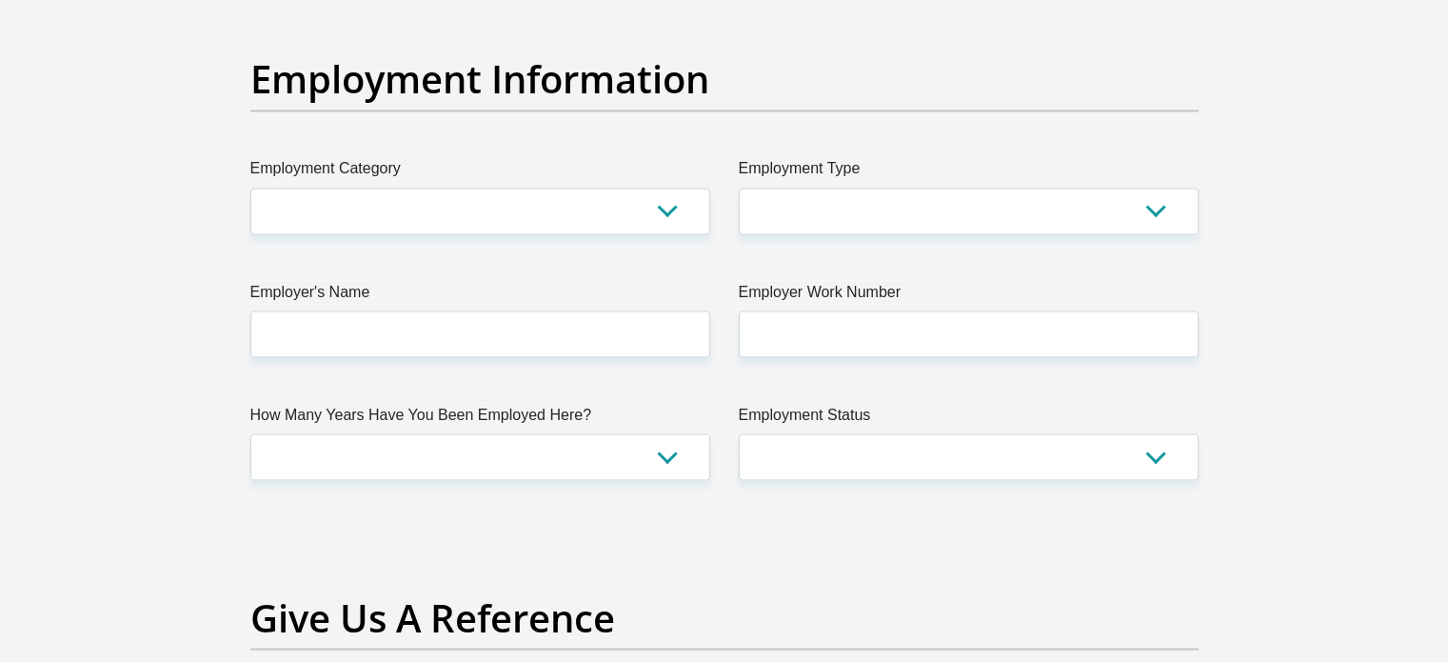
scroll to position [3419, 0]
type input "0"
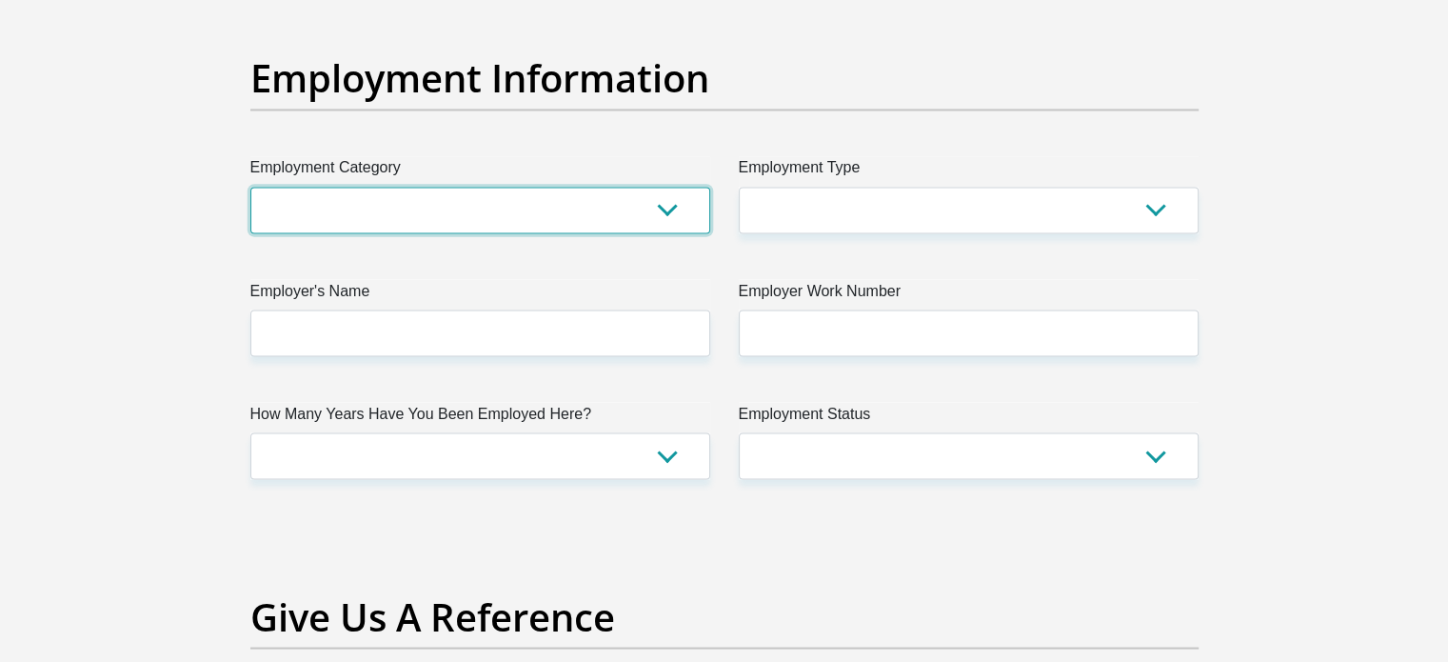
click at [350, 195] on select "AGRICULTURE ALCOHOL & TOBACCO CONSTRUCTION MATERIALS METALLURGY EQUIPMENT FOR R…" at bounding box center [480, 210] width 460 height 47
select select "71"
click at [250, 187] on select "AGRICULTURE ALCOHOL & TOBACCO CONSTRUCTION MATERIALS METALLURGY EQUIPMENT FOR R…" at bounding box center [480, 210] width 460 height 47
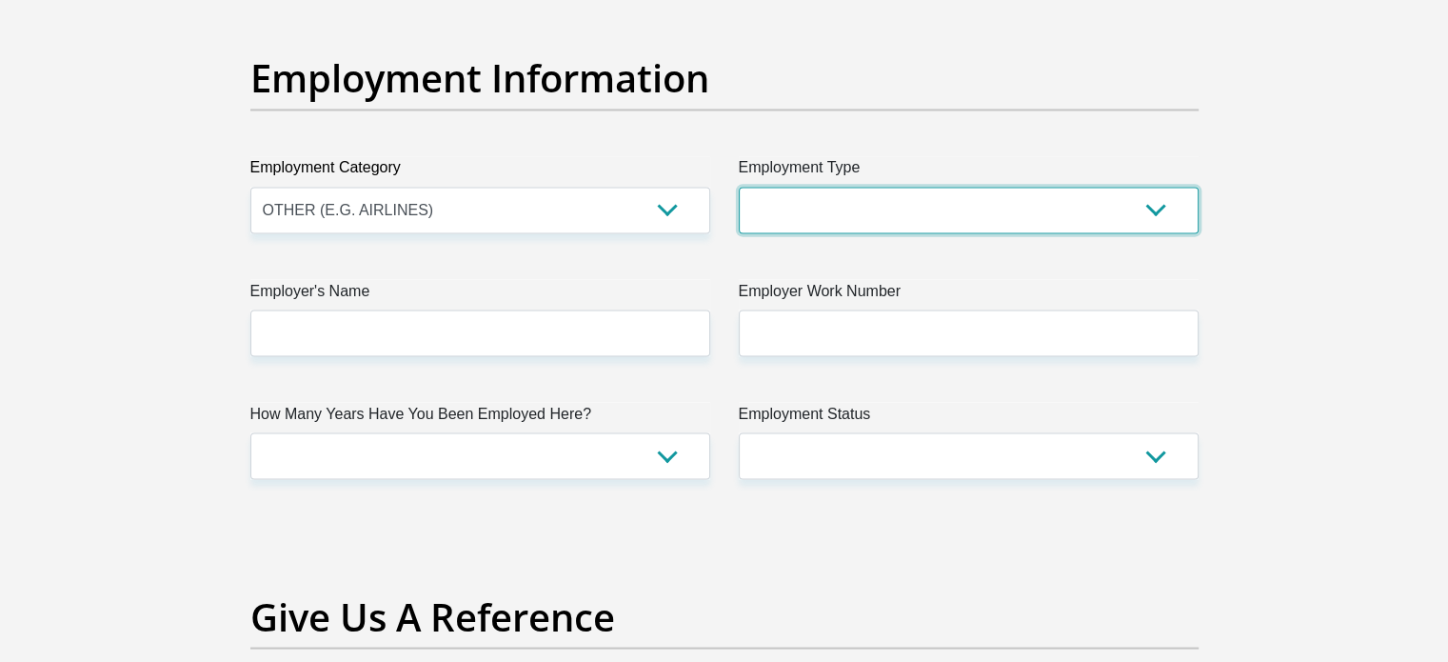
click at [832, 217] on select "College/Lecturer Craft Seller Creative Driver Executive Farmer Forces - Non Com…" at bounding box center [969, 210] width 460 height 47
select select "Sales"
click at [739, 187] on select "College/Lecturer Craft Seller Creative Driver Executive Farmer Forces - Non Com…" at bounding box center [969, 210] width 460 height 47
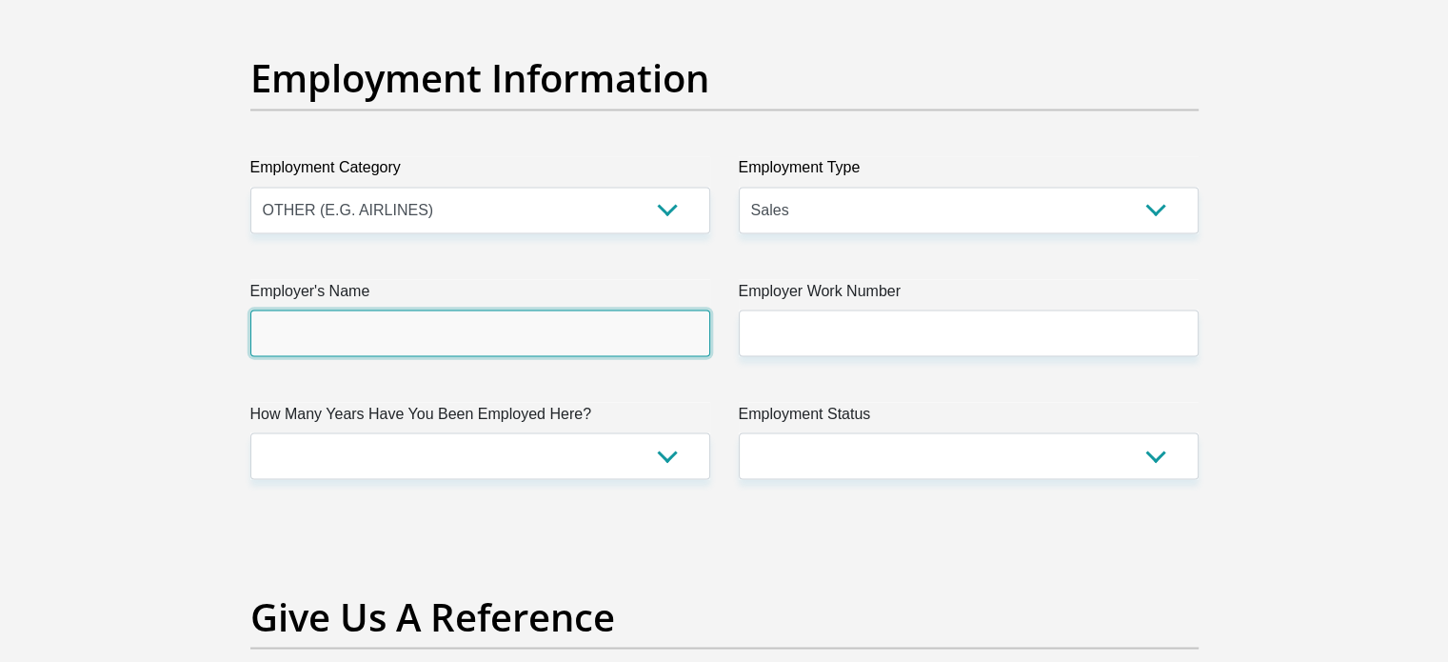
click at [417, 334] on input "Employer's Name" at bounding box center [480, 332] width 460 height 47
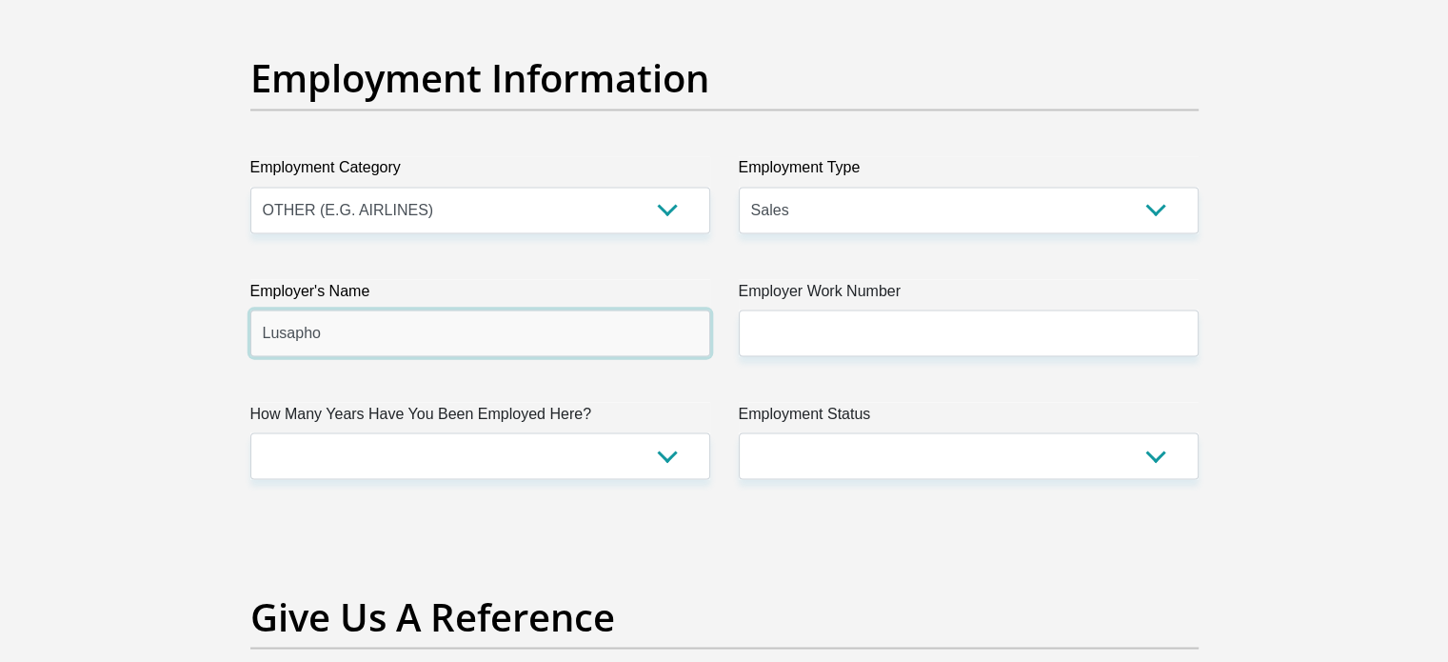
type input "Lusapho"
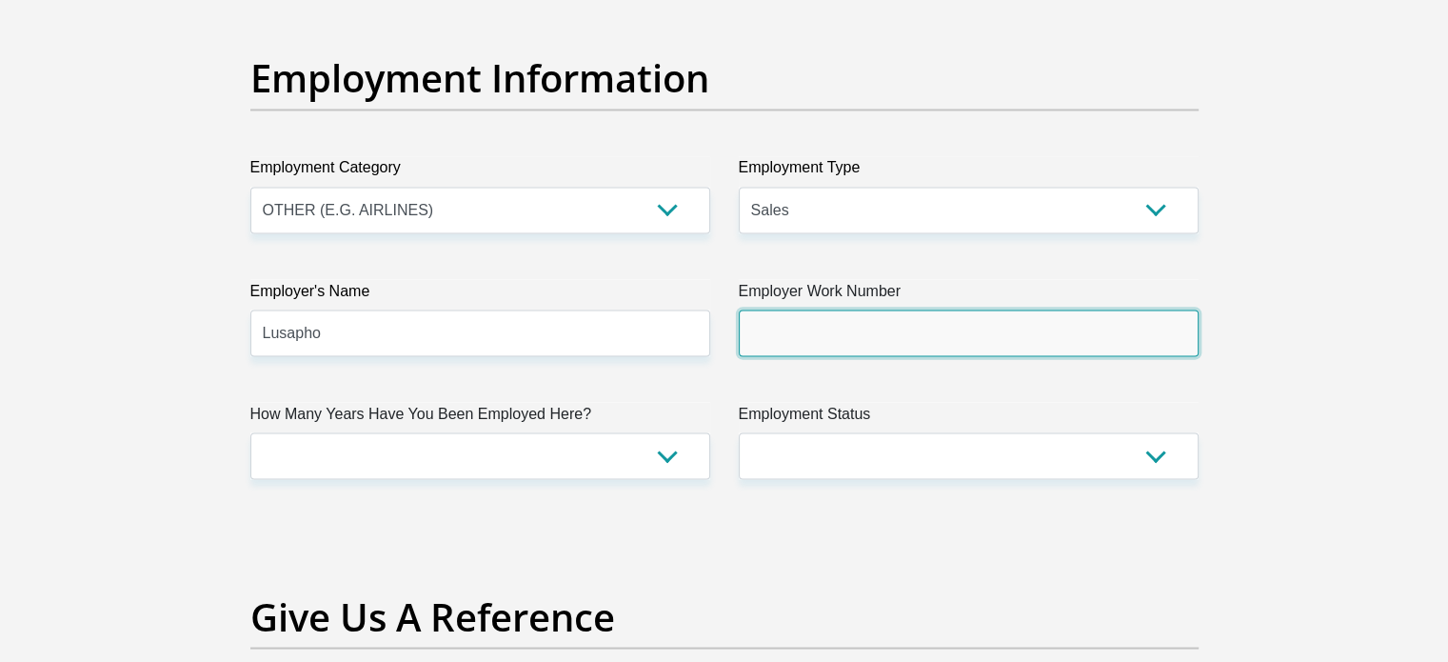
click at [819, 330] on input "Employer Work Number" at bounding box center [969, 332] width 460 height 47
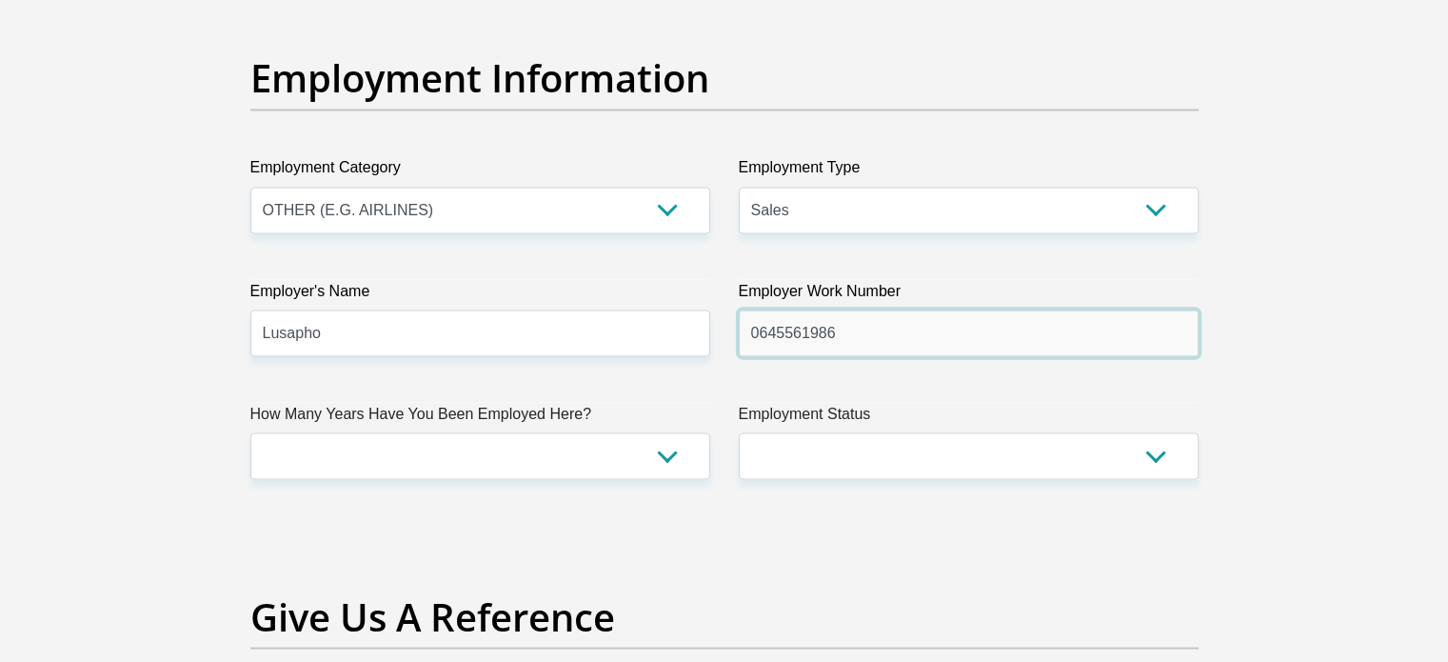
type input "0645561986"
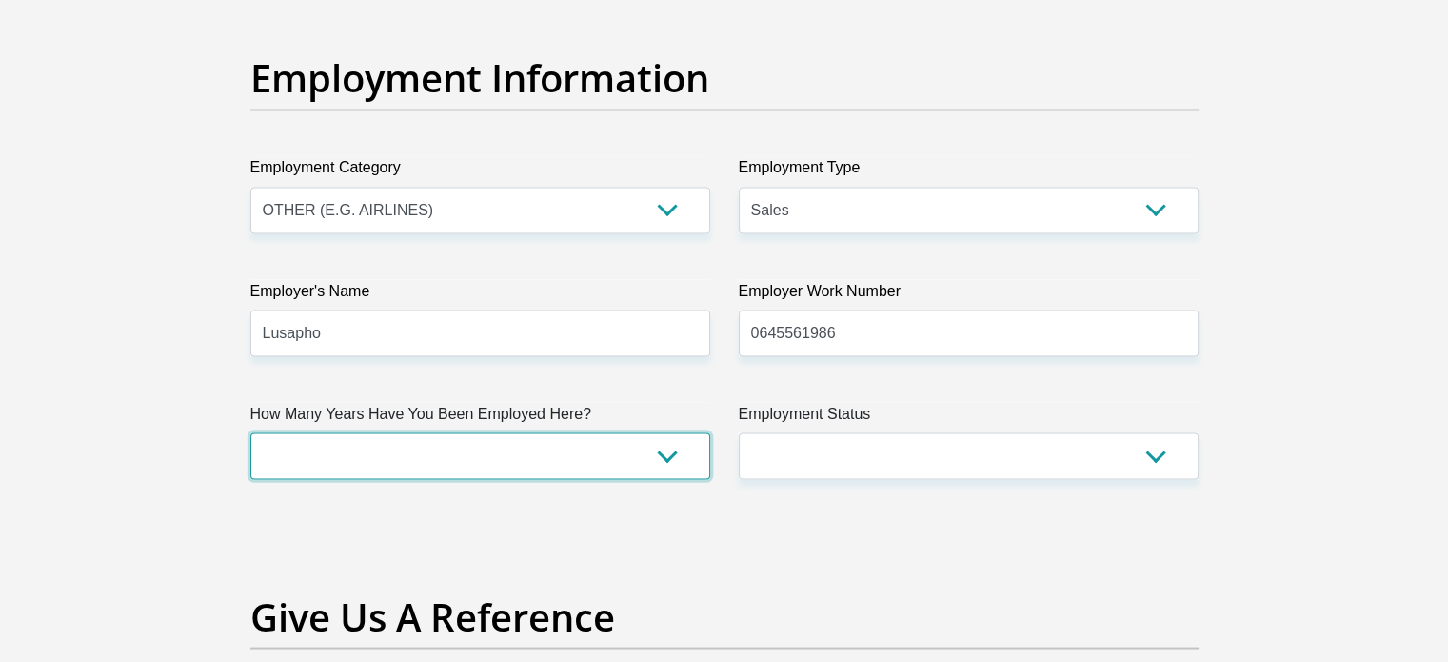
click at [461, 460] on select "less than 1 year 1-3 years 3-5 years 5+ years" at bounding box center [480, 455] width 460 height 47
select select "24"
click at [250, 432] on select "less than 1 year 1-3 years 3-5 years 5+ years" at bounding box center [480, 455] width 460 height 47
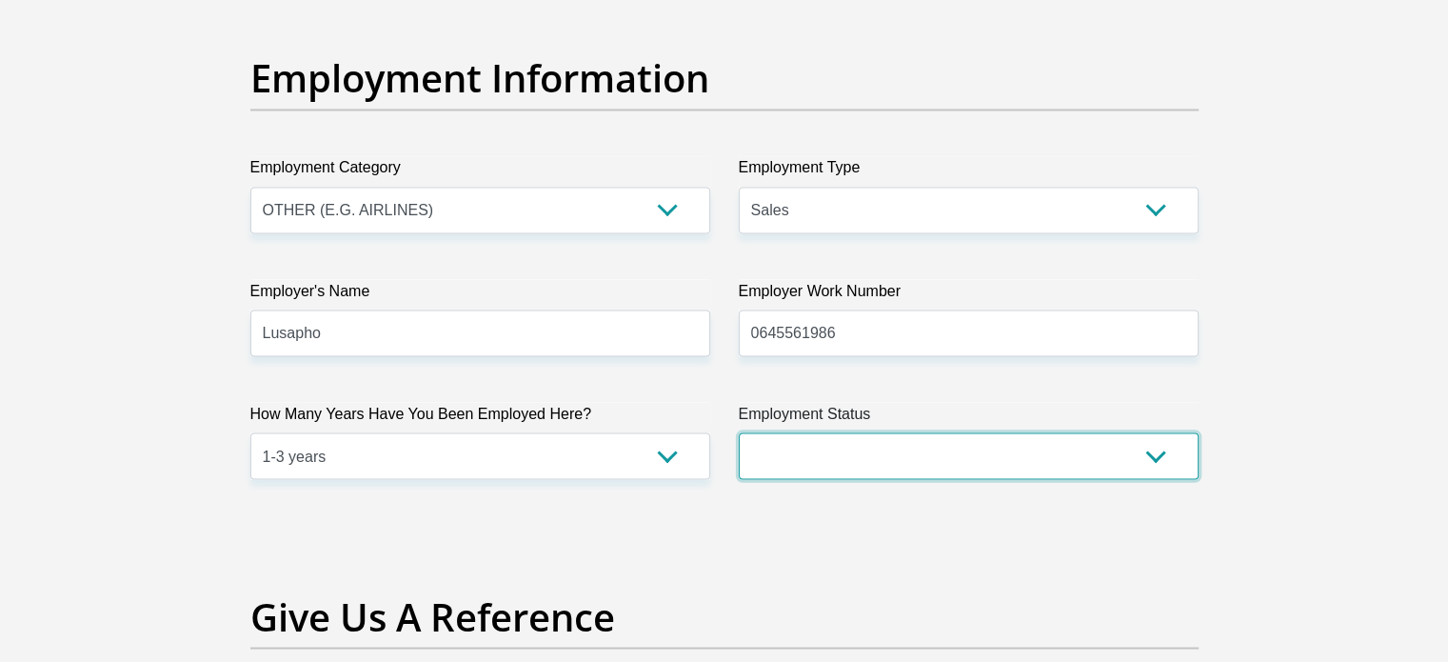
click at [782, 454] on select "Permanent/Full-time Part-time/Casual [DEMOGRAPHIC_DATA] Worker Self-Employed Ho…" at bounding box center [969, 455] width 460 height 47
select select "1"
click at [739, 432] on select "Permanent/Full-time Part-time/Casual [DEMOGRAPHIC_DATA] Worker Self-Employed Ho…" at bounding box center [969, 455] width 460 height 47
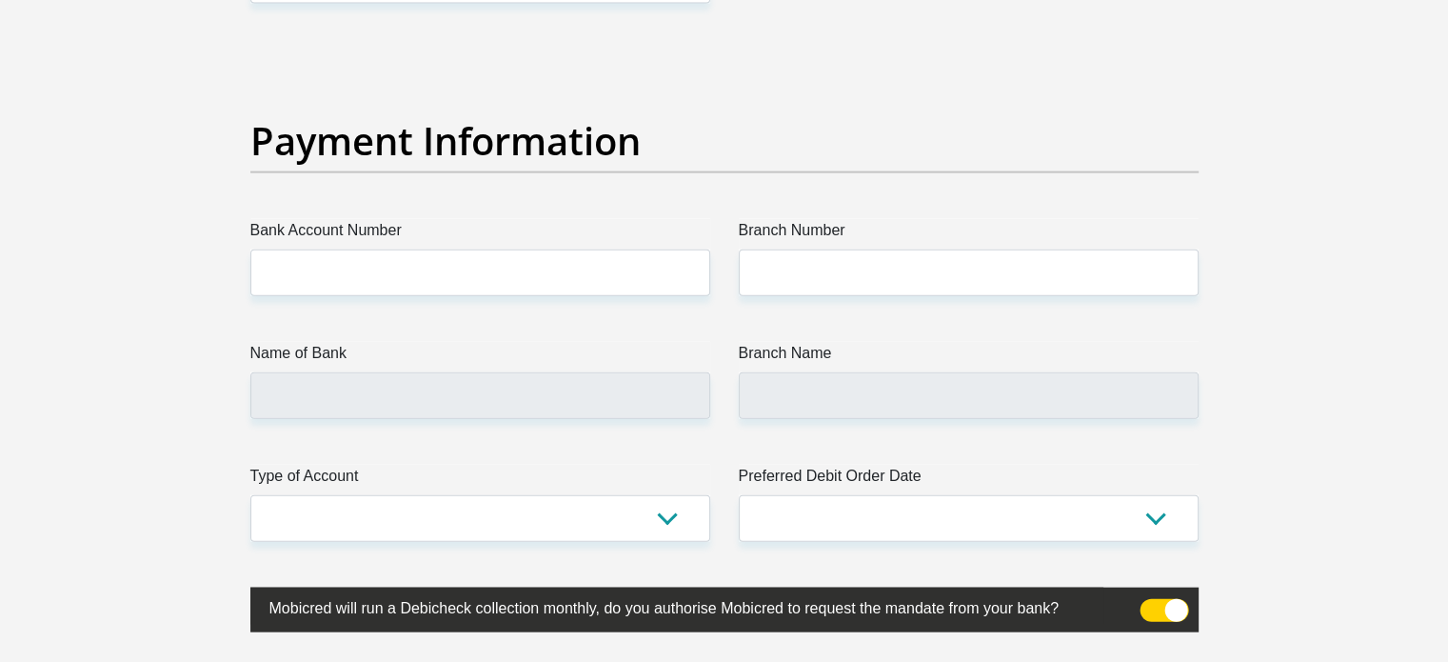
scroll to position [4311, 0]
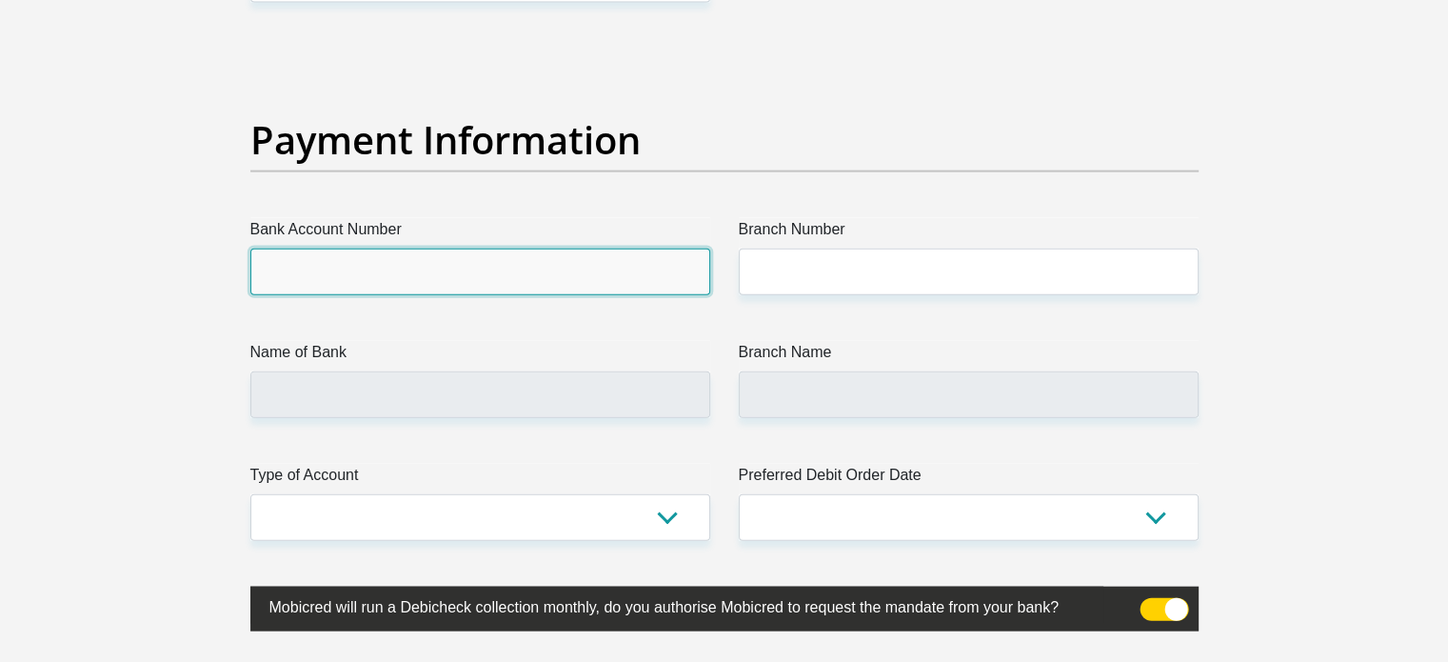
click at [461, 270] on input "Bank Account Number" at bounding box center [480, 271] width 460 height 47
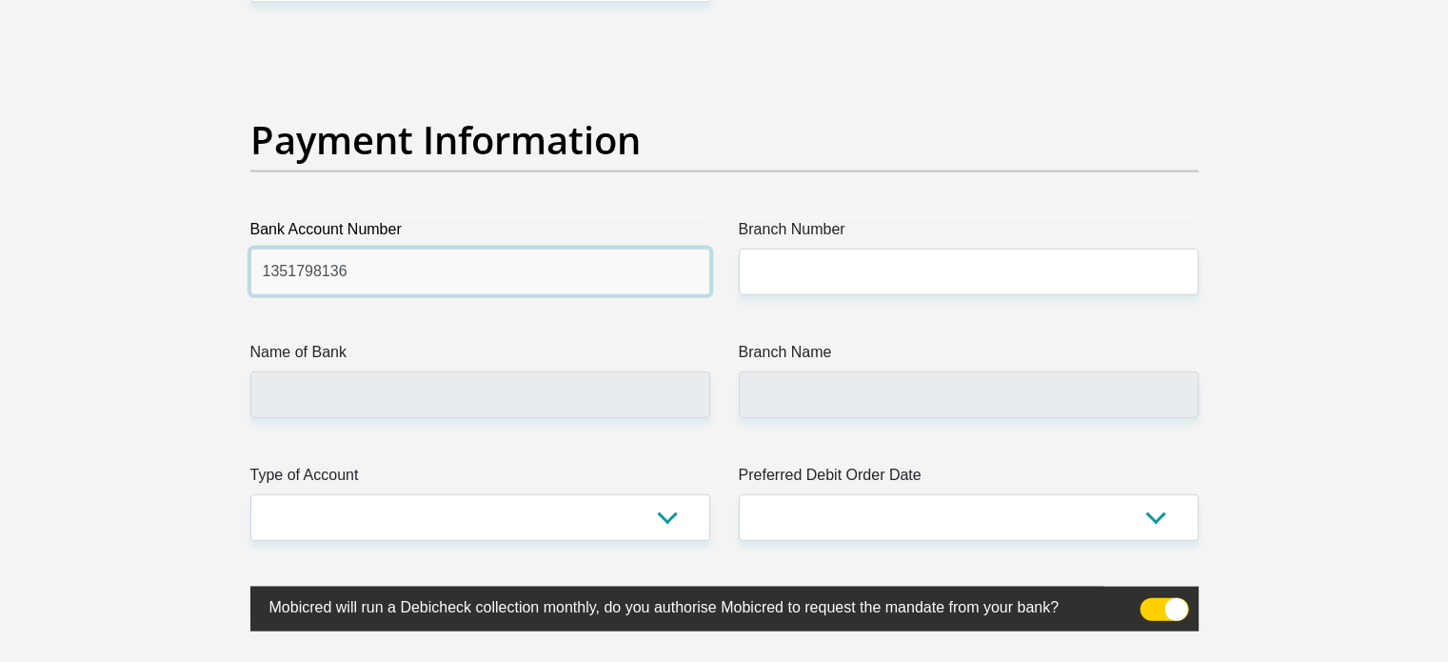
type input "1351798136"
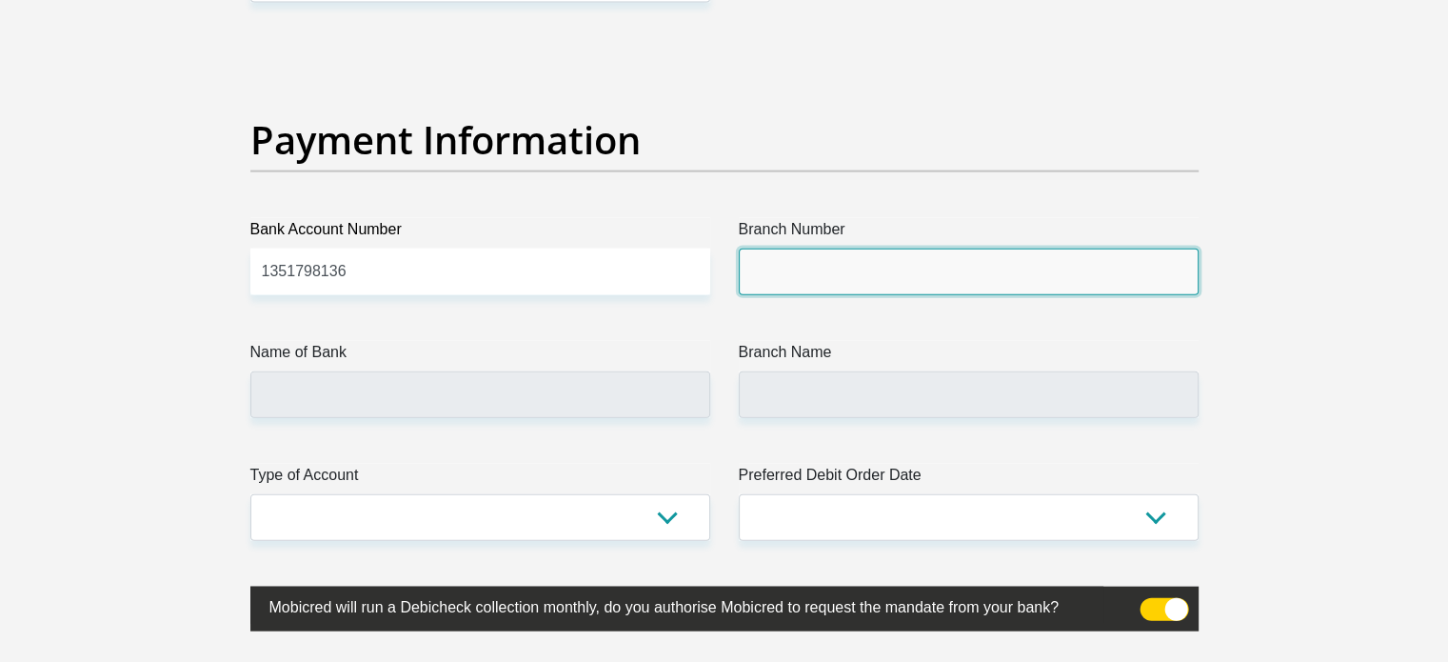
click at [773, 278] on input "Branch Number" at bounding box center [969, 271] width 460 height 47
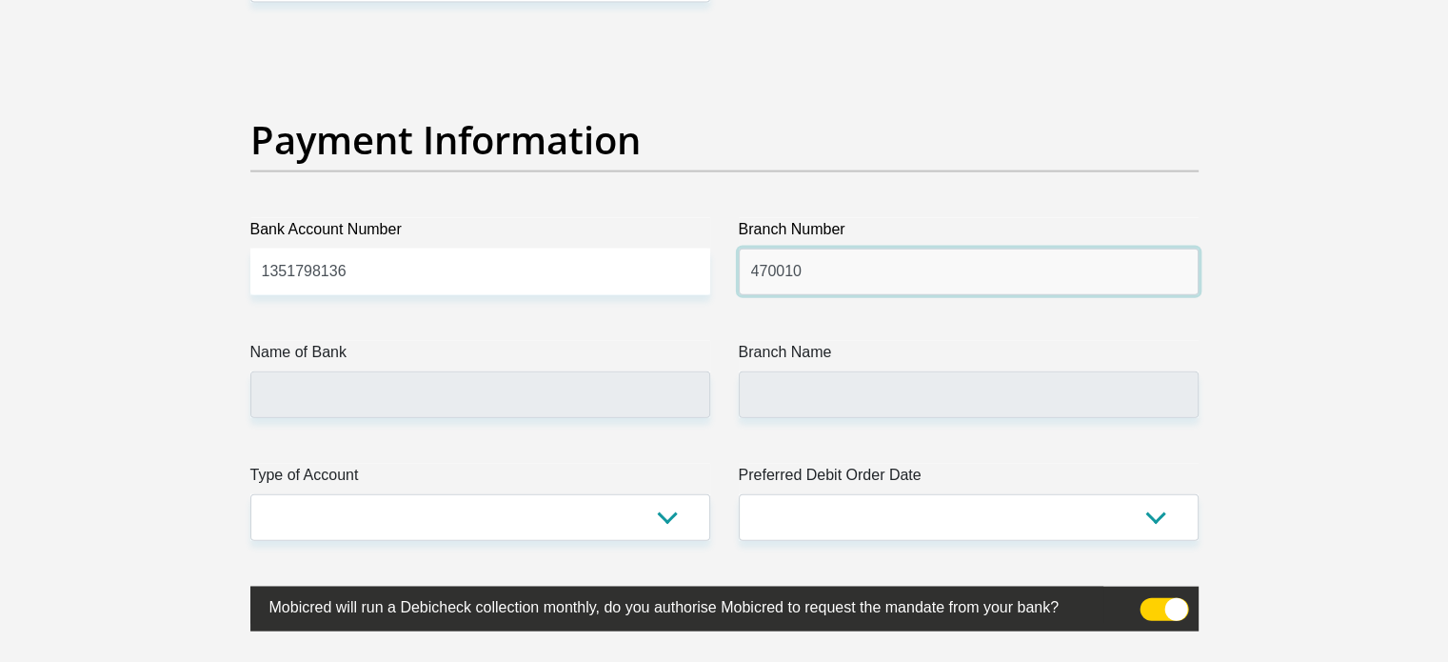
type input "470010"
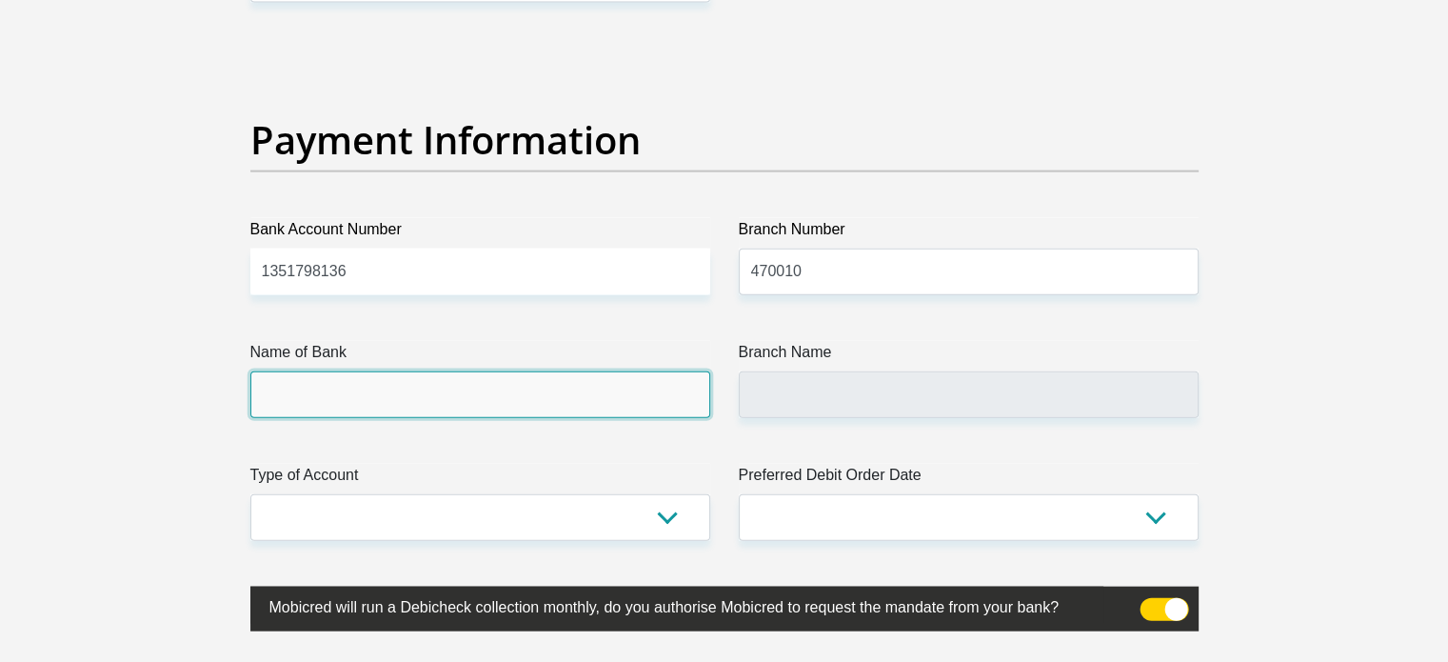
click at [417, 391] on input "Name of Bank" at bounding box center [480, 394] width 460 height 47
type input "CAPITEC BANK LIMITED"
type input "CAPITEC BANK CPC"
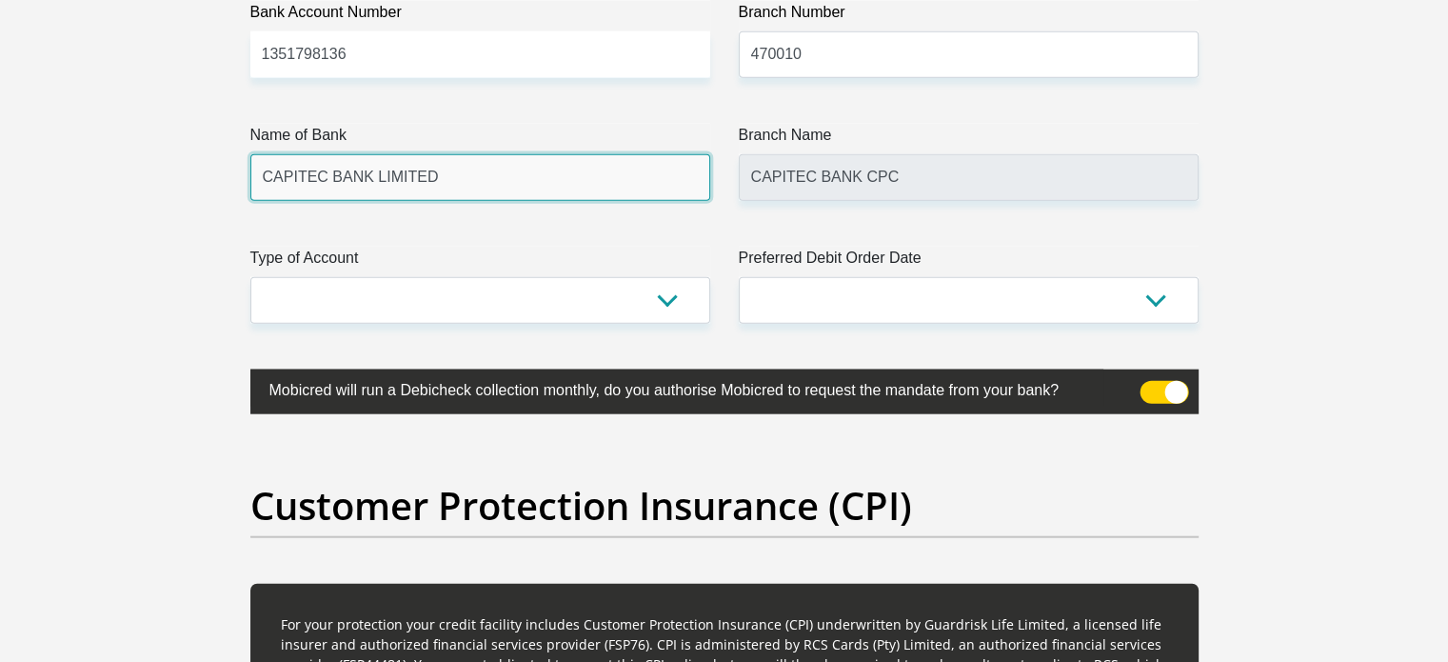
scroll to position [4528, 0]
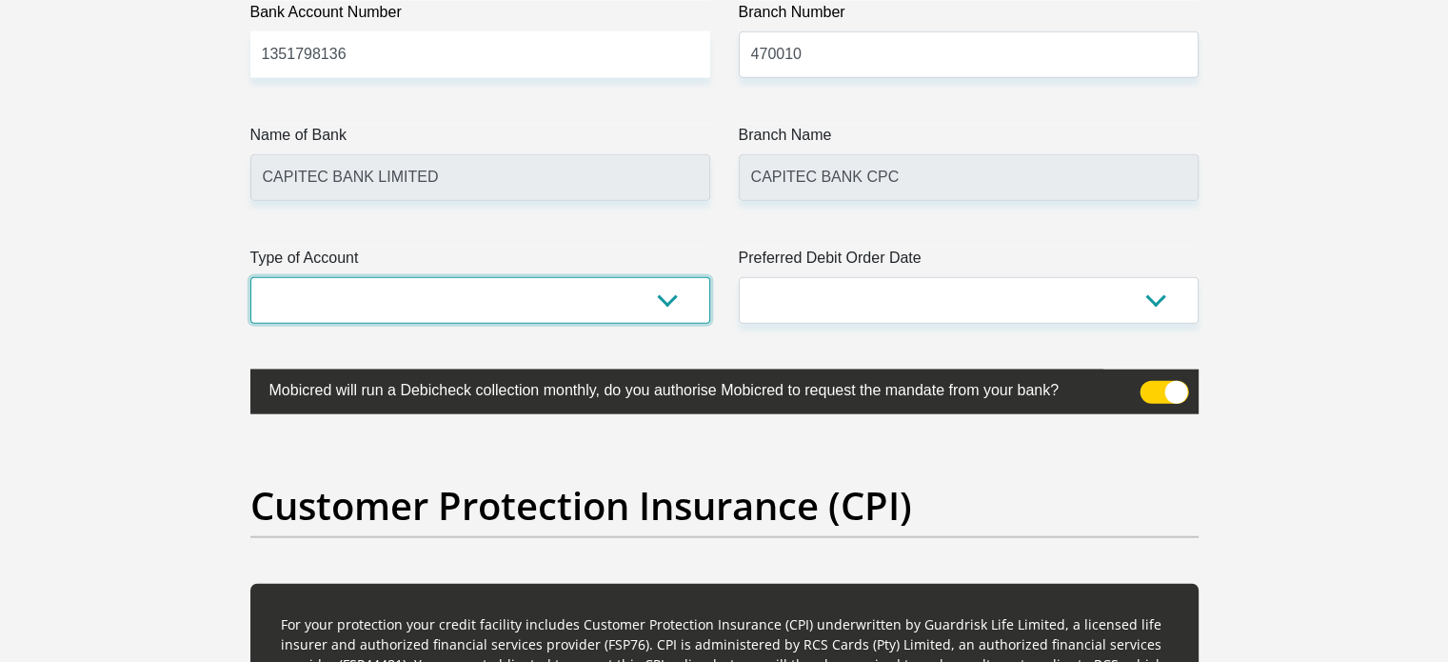
click at [476, 295] on select "Cheque Savings" at bounding box center [480, 300] width 460 height 47
select select "SAV"
click at [250, 277] on select "Cheque Savings" at bounding box center [480, 300] width 460 height 47
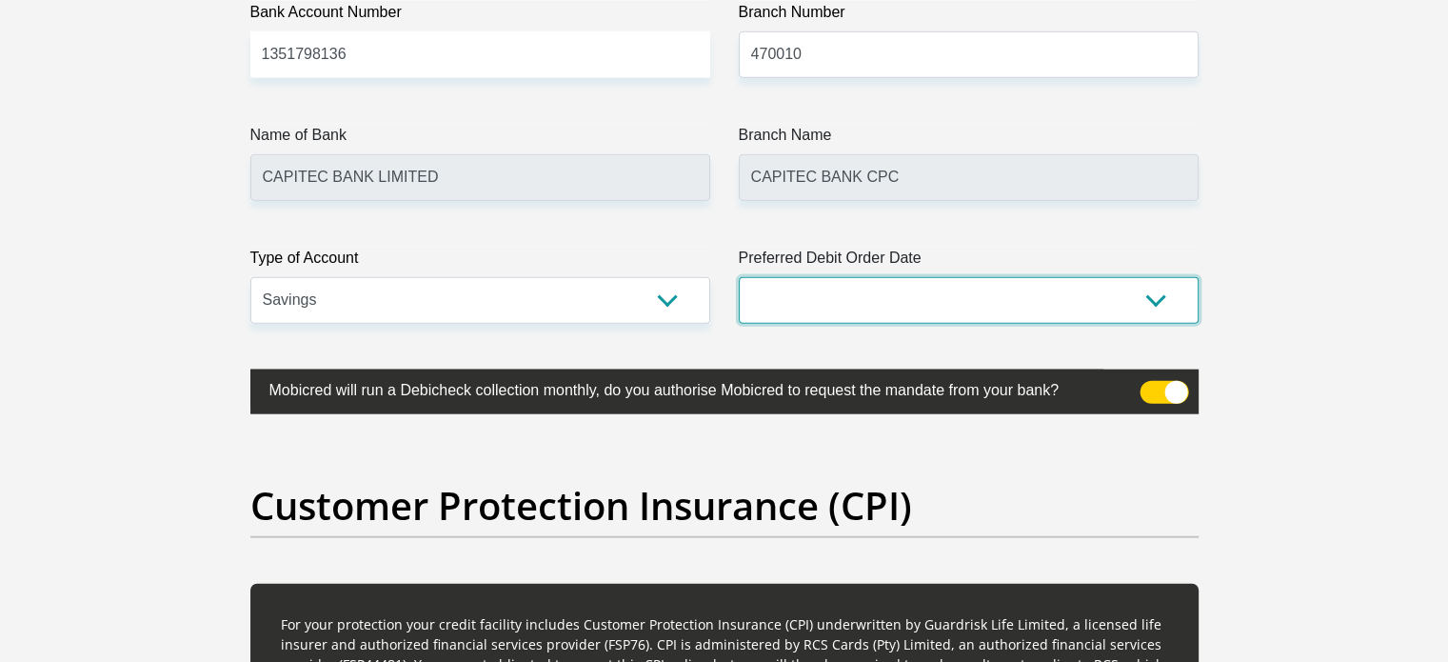
click at [804, 289] on select "1st 2nd 3rd 4th 5th 7th 18th 19th 20th 21st 22nd 23rd 24th 25th 26th 27th 28th …" at bounding box center [969, 300] width 460 height 47
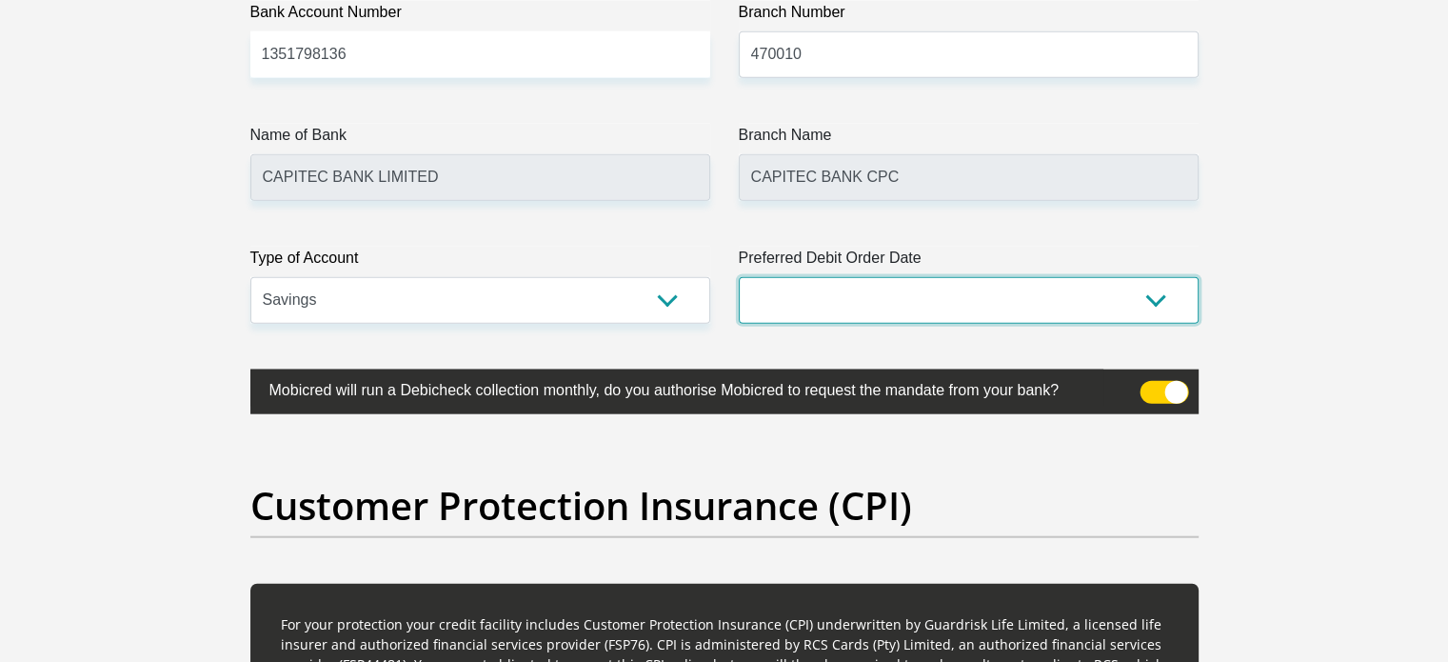
click at [821, 311] on select "1st 2nd 3rd 4th 5th 7th 18th 19th 20th 21st 22nd 23rd 24th 25th 26th 27th 28th …" at bounding box center [969, 300] width 460 height 47
select select "30"
click at [739, 277] on select "1st 2nd 3rd 4th 5th 7th 18th 19th 20th 21st 22nd 23rd 24th 25th 26th 27th 28th …" at bounding box center [969, 300] width 460 height 47
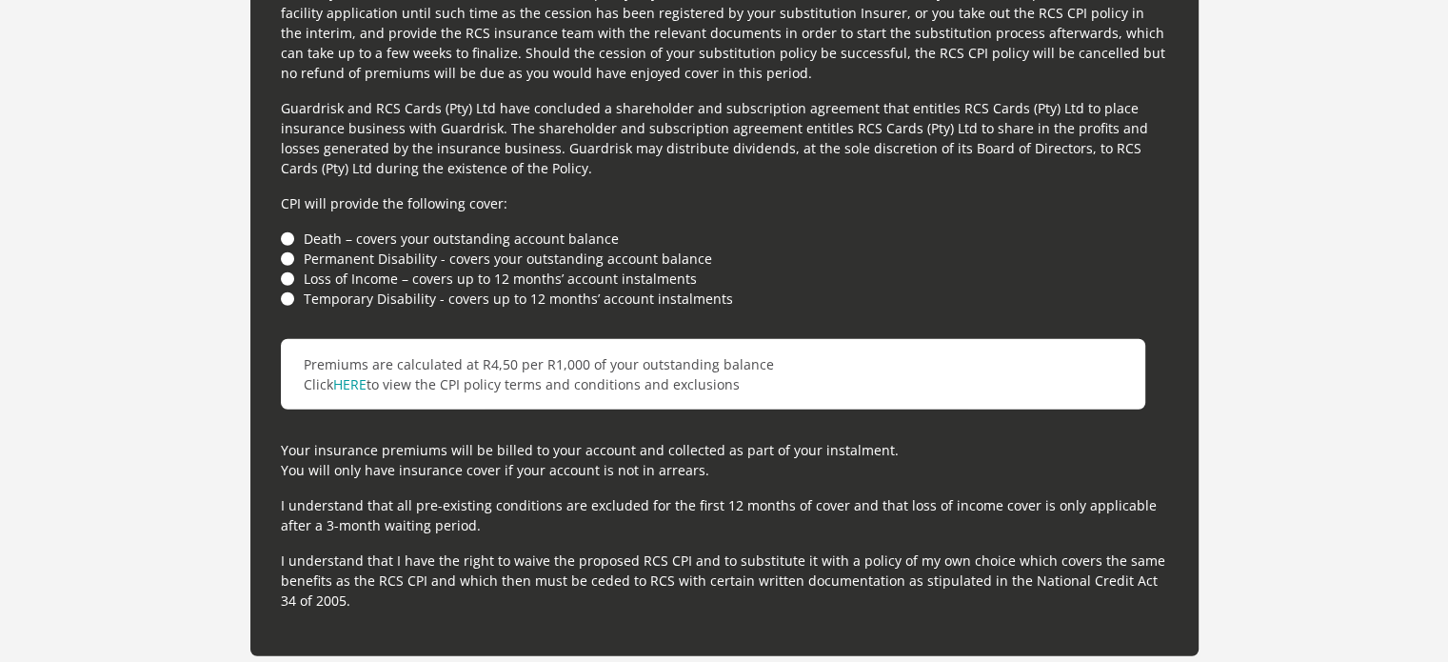
scroll to position [5253, 0]
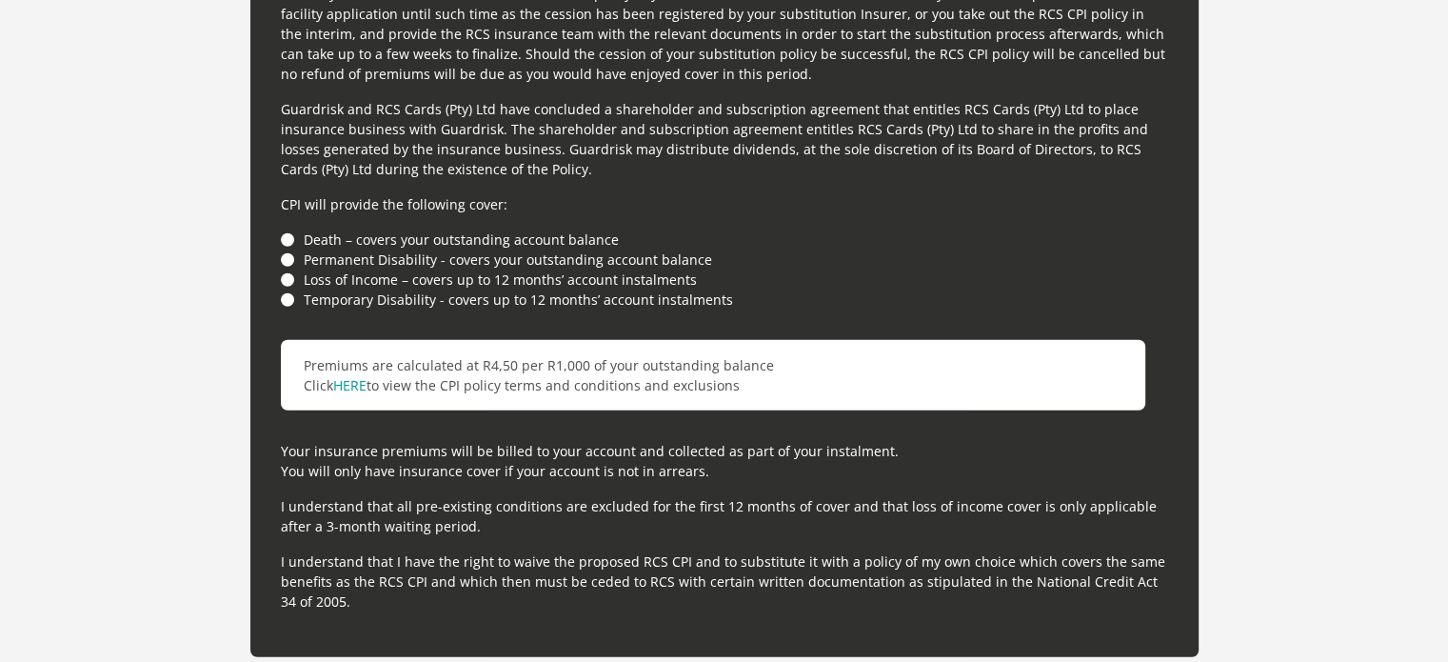
click at [282, 231] on li "Death – covers your outstanding account balance" at bounding box center [724, 239] width 887 height 20
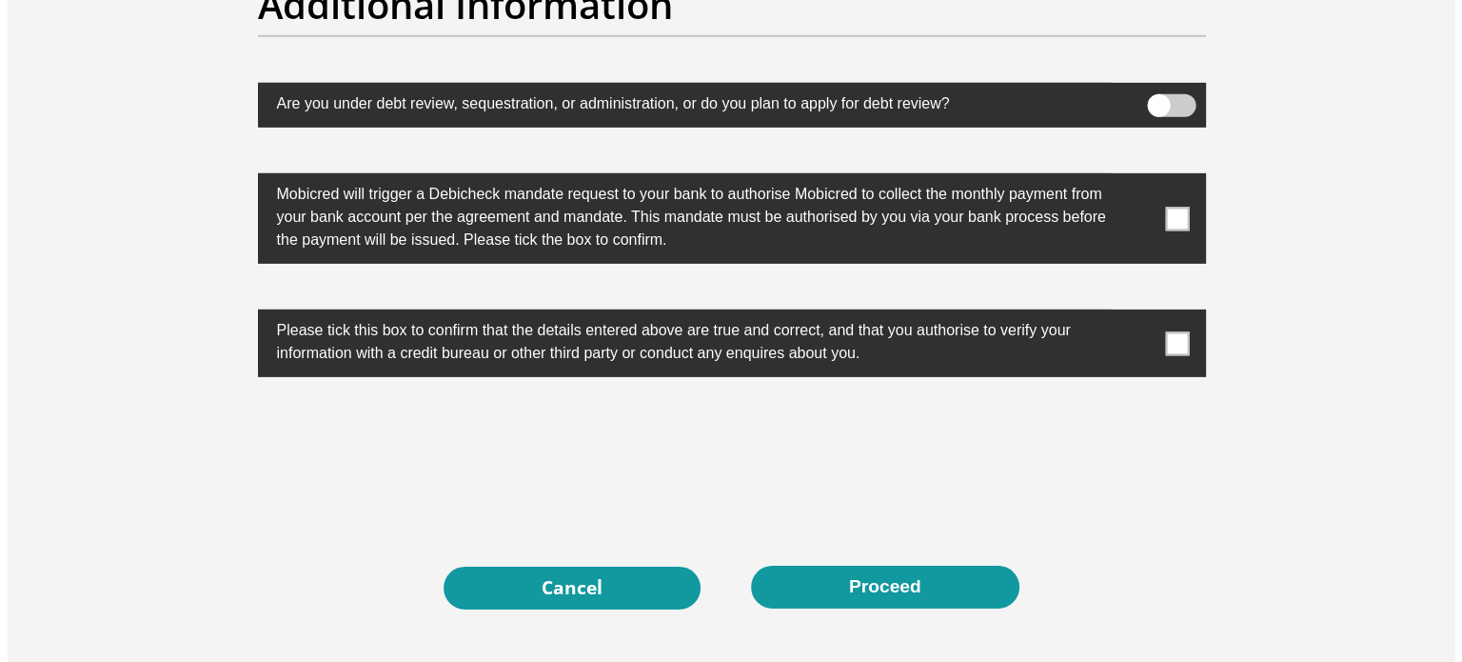
scroll to position [6000, 0]
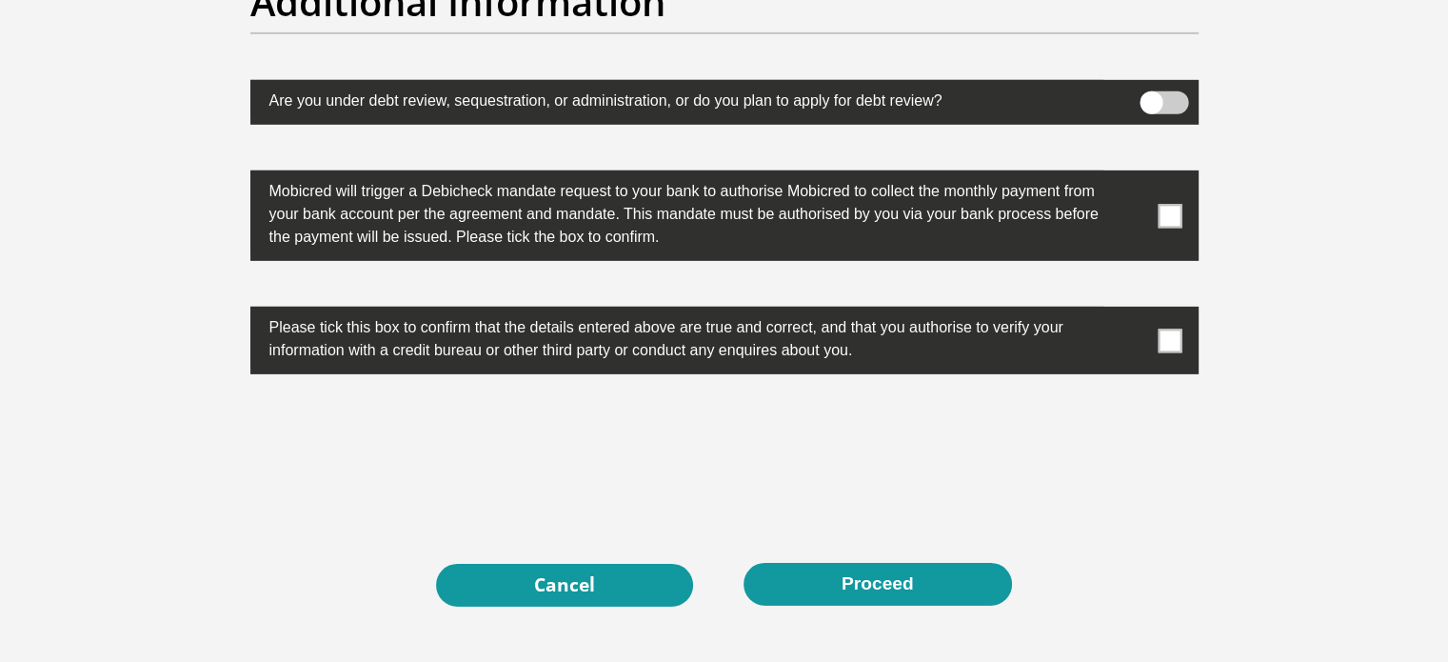
click at [1172, 207] on span at bounding box center [1170, 216] width 24 height 24
click at [1132, 175] on input "checkbox" at bounding box center [1132, 175] width 0 height 0
click at [1170, 342] on span at bounding box center [1170, 340] width 24 height 24
click at [1132, 311] on input "checkbox" at bounding box center [1132, 311] width 0 height 0
click at [1182, 97] on span at bounding box center [1164, 102] width 49 height 23
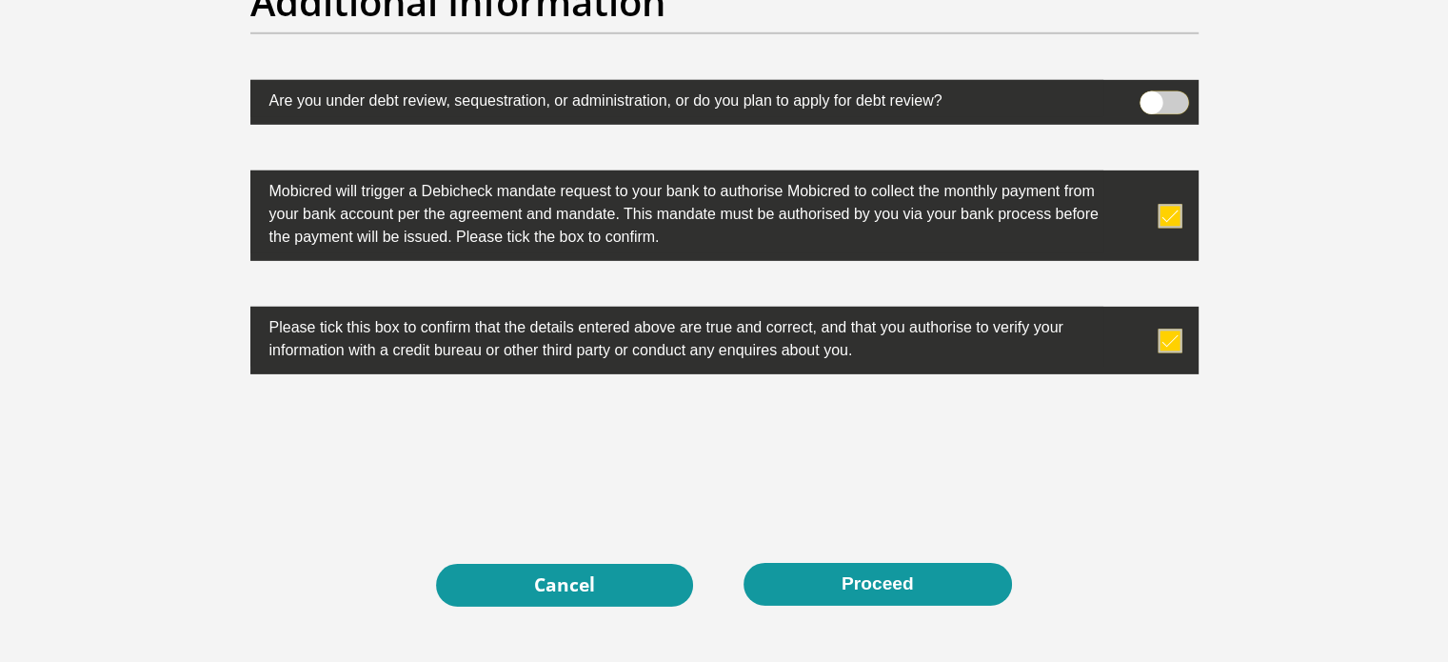
click at [1151, 96] on input "checkbox" at bounding box center [1151, 96] width 0 height 0
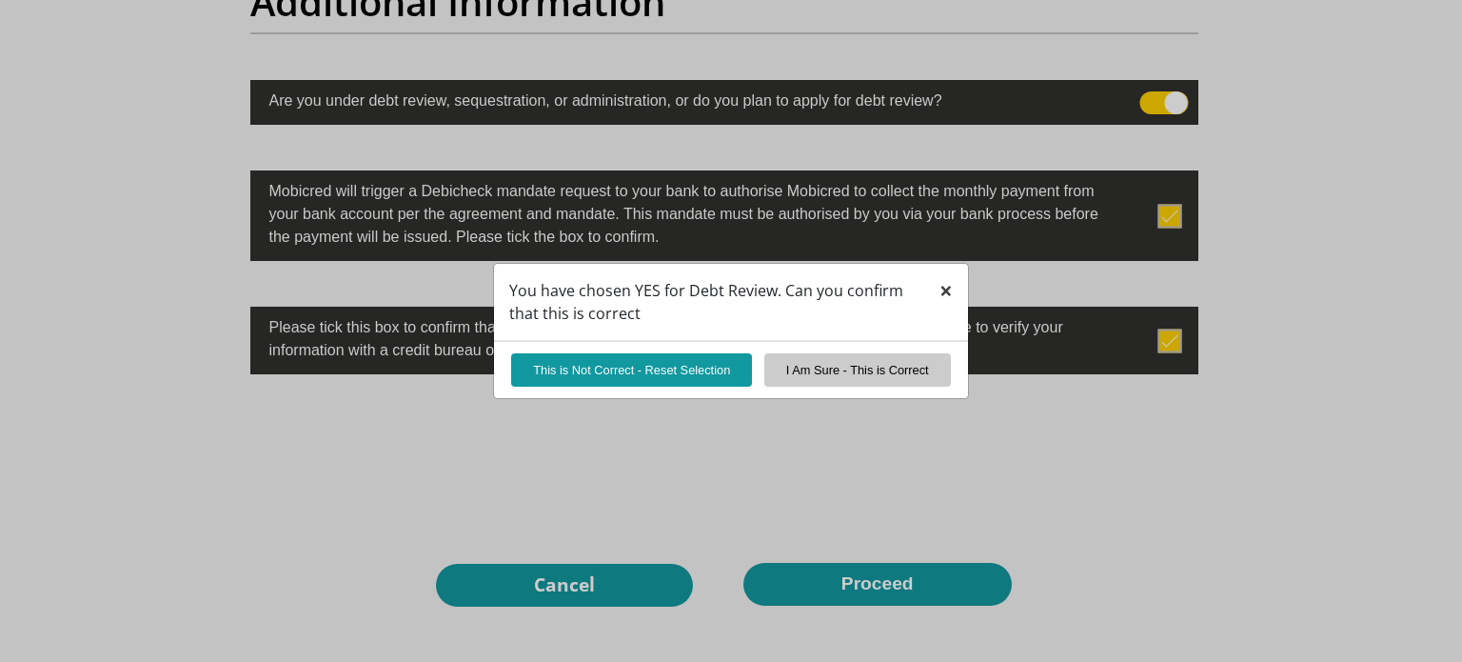
click at [948, 293] on span "×" at bounding box center [946, 289] width 13 height 31
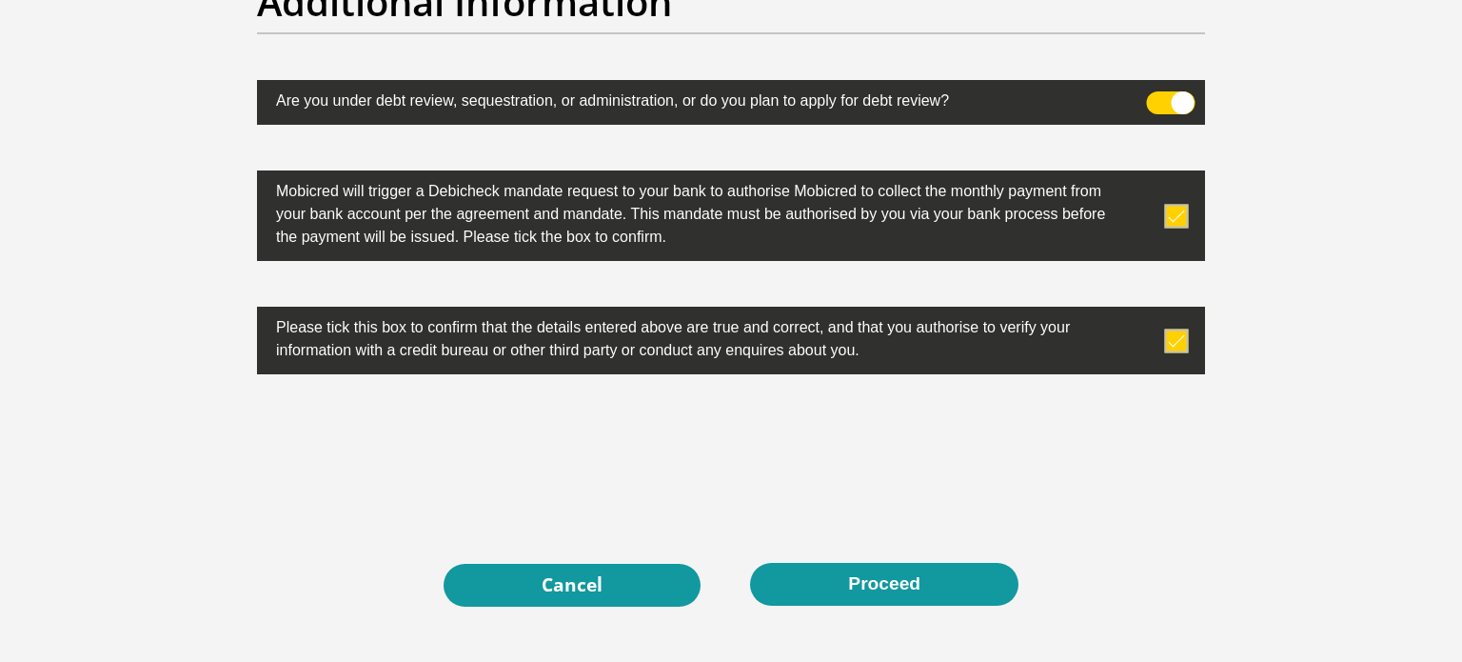
click at [1157, 101] on span at bounding box center [1171, 102] width 49 height 23
click at [1158, 96] on input "checkbox" at bounding box center [1158, 96] width 0 height 0
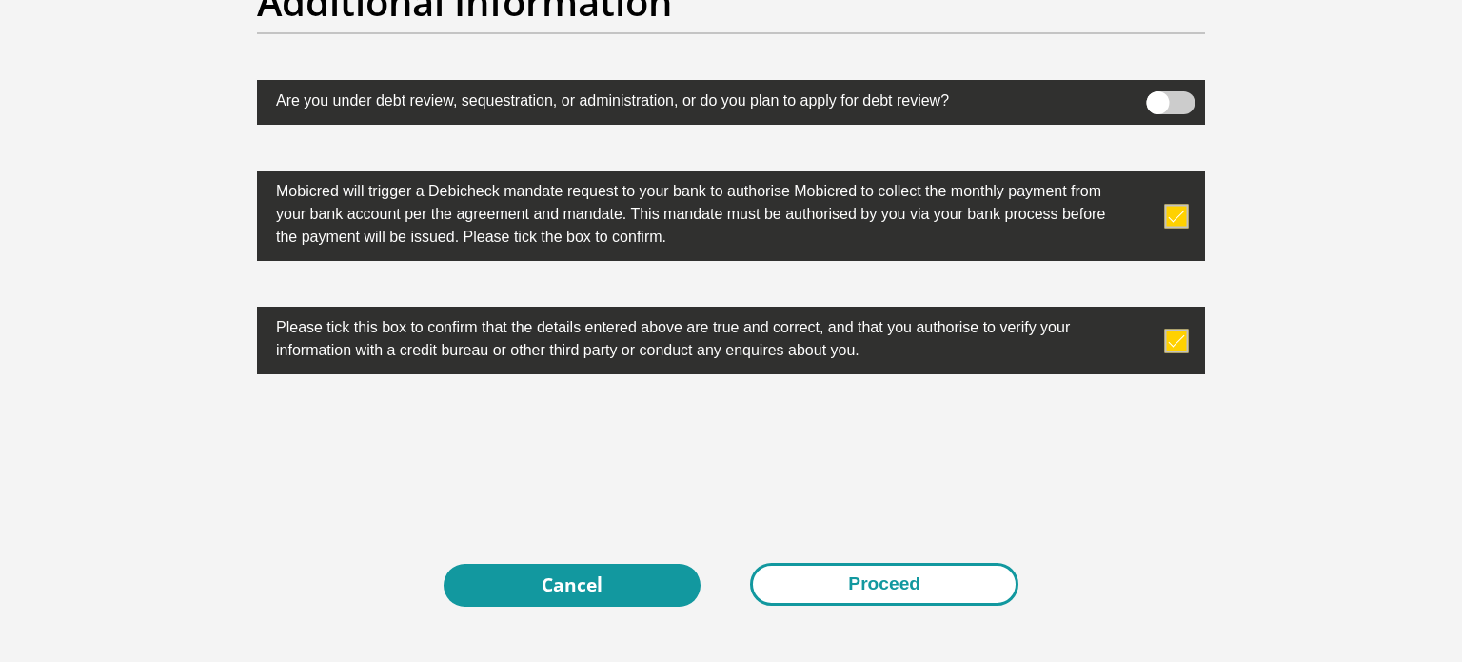
click at [905, 586] on button "Proceed" at bounding box center [884, 584] width 268 height 43
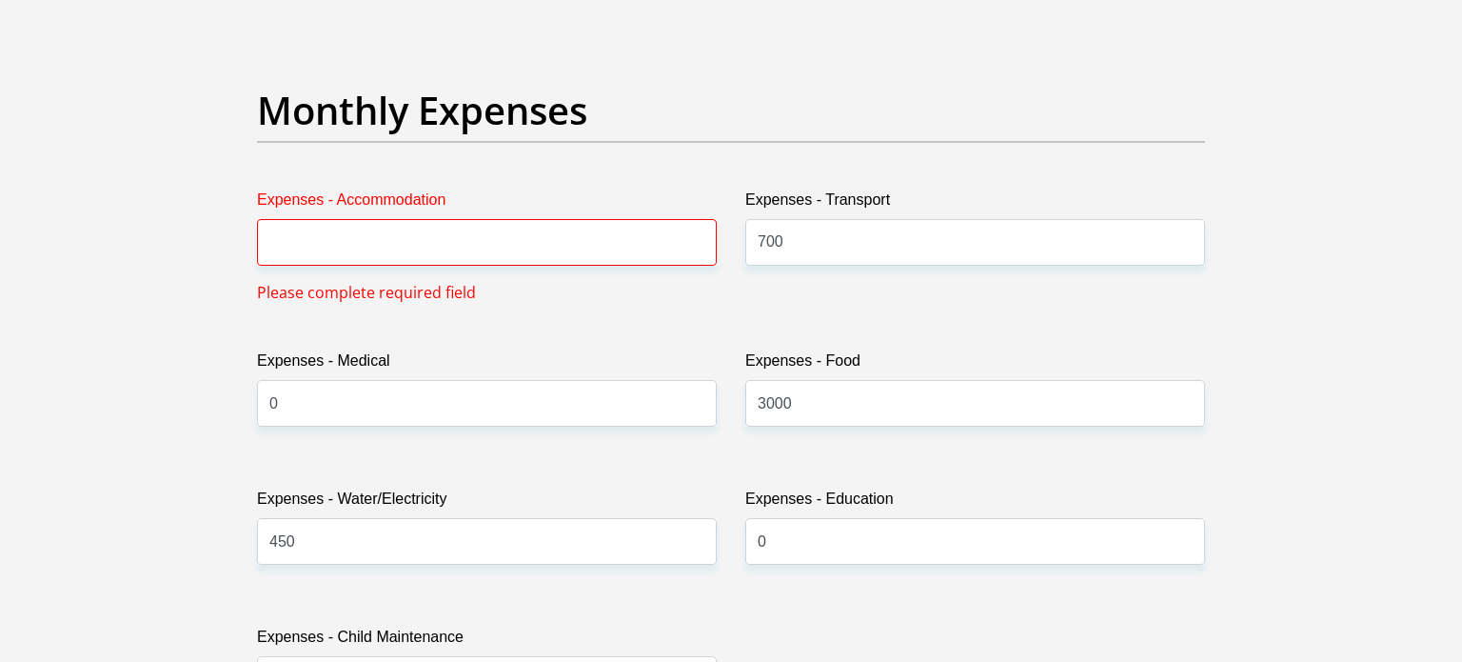
scroll to position [2708, 0]
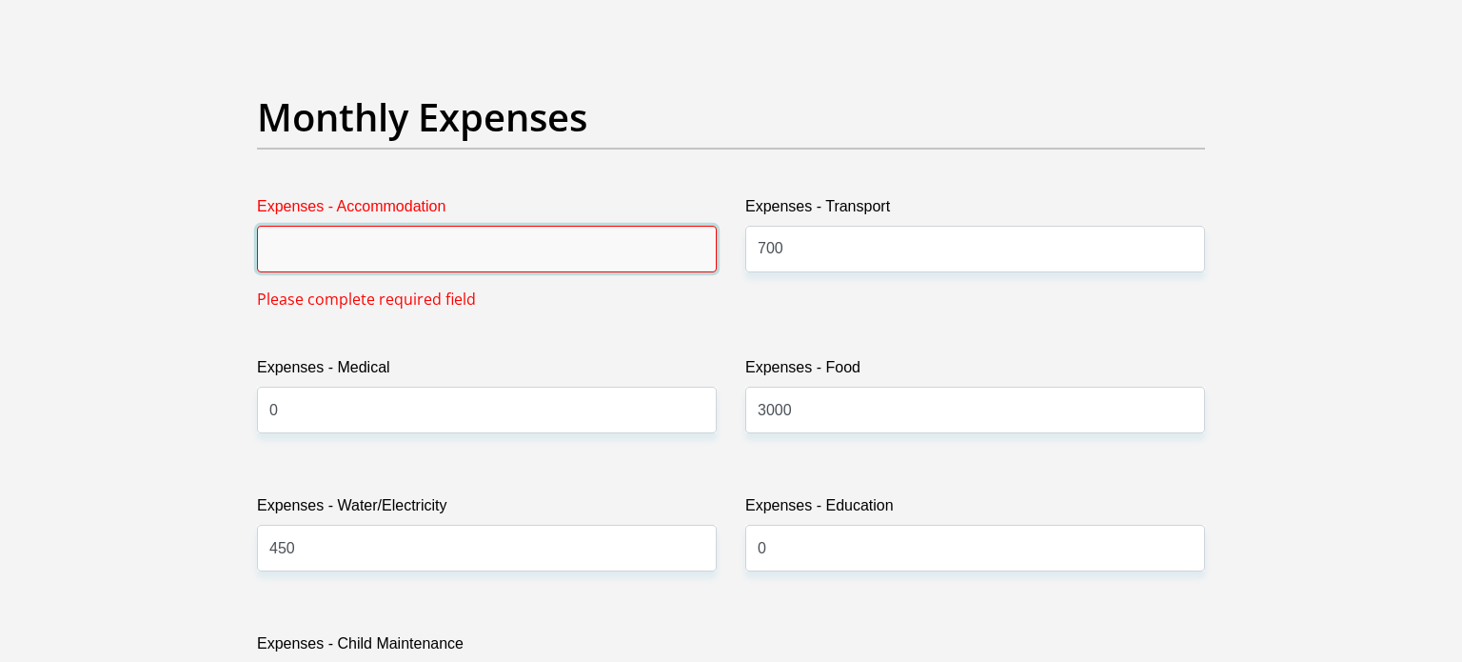
click at [333, 262] on input "Expenses - Accommodation" at bounding box center [487, 249] width 460 height 47
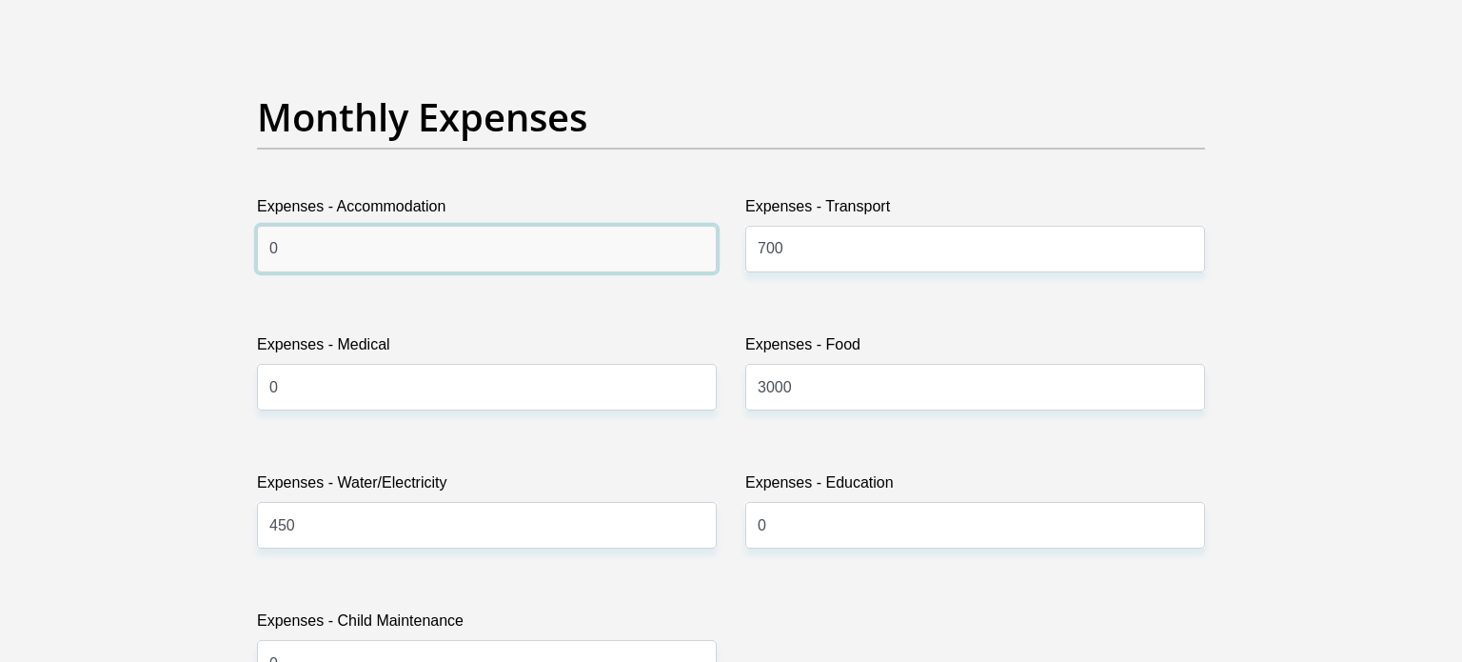
type input "0"
click at [948, 526] on input "0" at bounding box center [975, 525] width 460 height 47
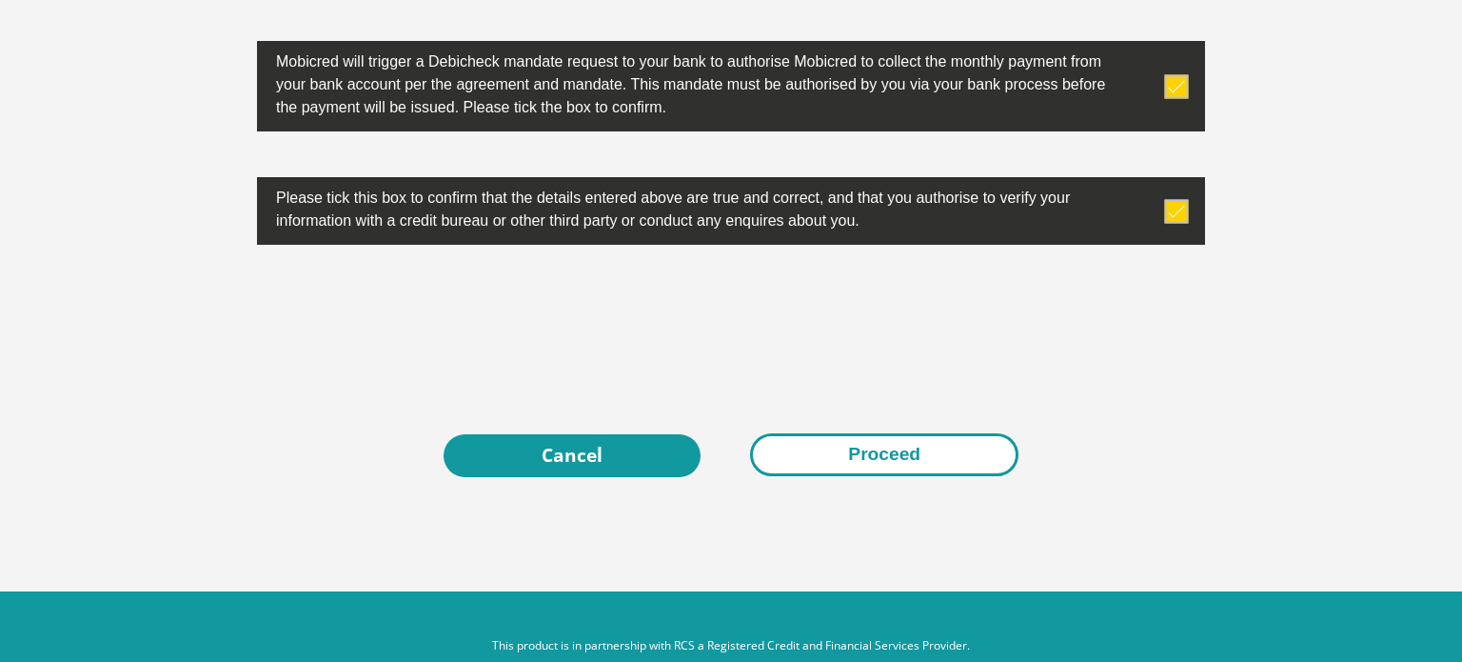
click at [849, 458] on button "Proceed" at bounding box center [884, 454] width 268 height 43
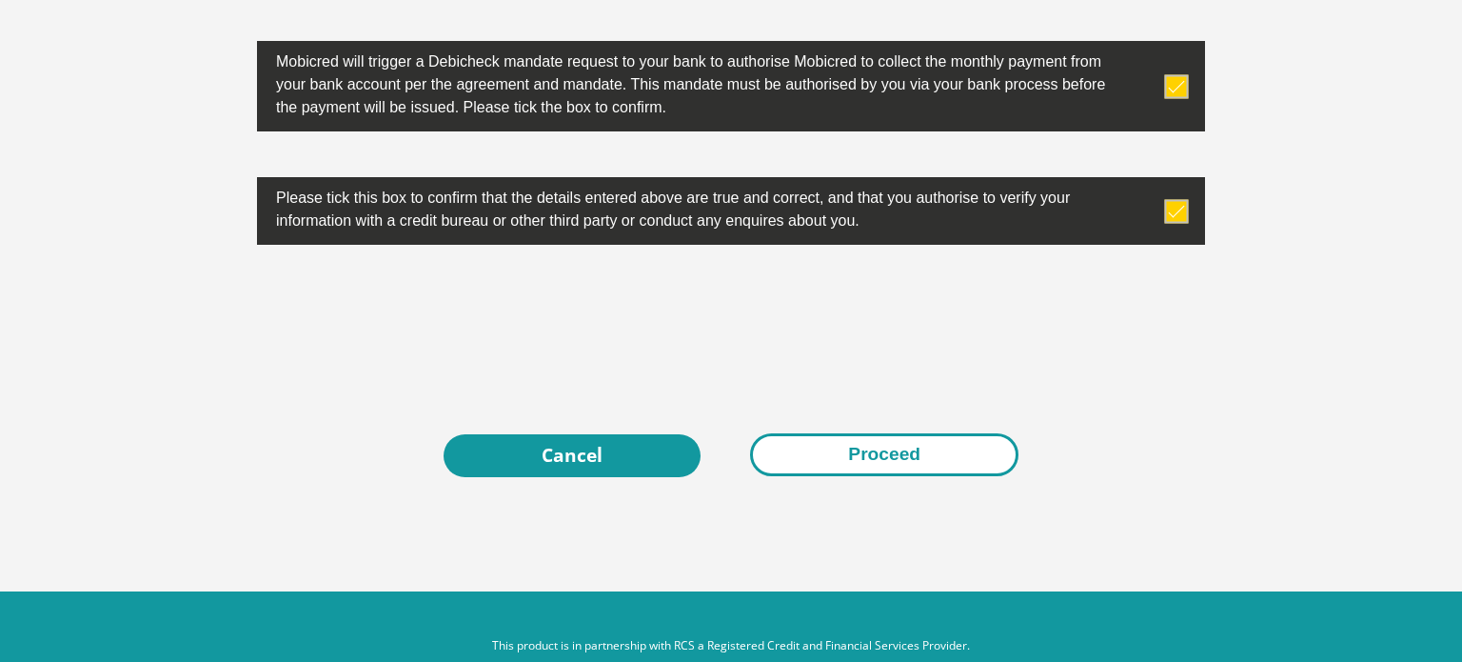
click at [882, 447] on button "Proceed" at bounding box center [884, 454] width 268 height 43
click at [845, 448] on button "Proceed" at bounding box center [884, 454] width 268 height 43
click at [845, 441] on button "Proceed" at bounding box center [884, 454] width 268 height 43
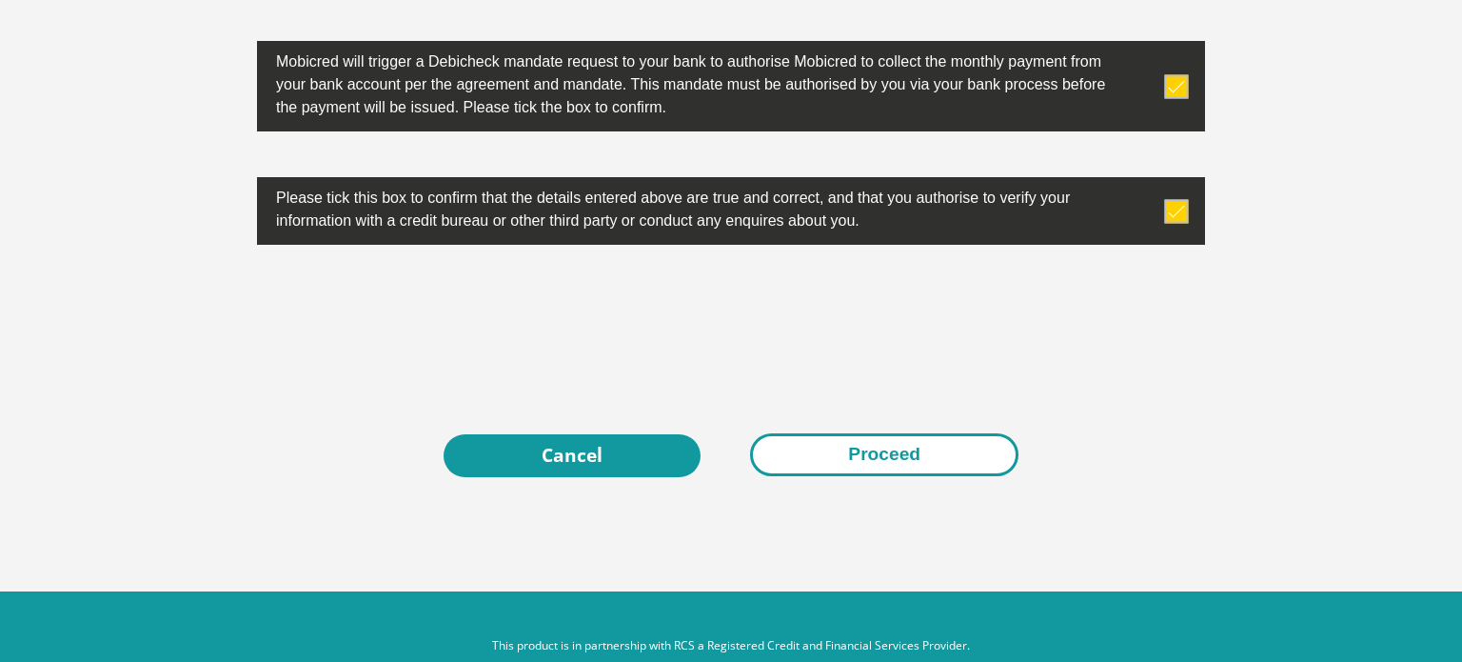
click at [845, 441] on button "Proceed" at bounding box center [884, 454] width 268 height 43
click at [891, 460] on button "Proceed" at bounding box center [884, 454] width 268 height 43
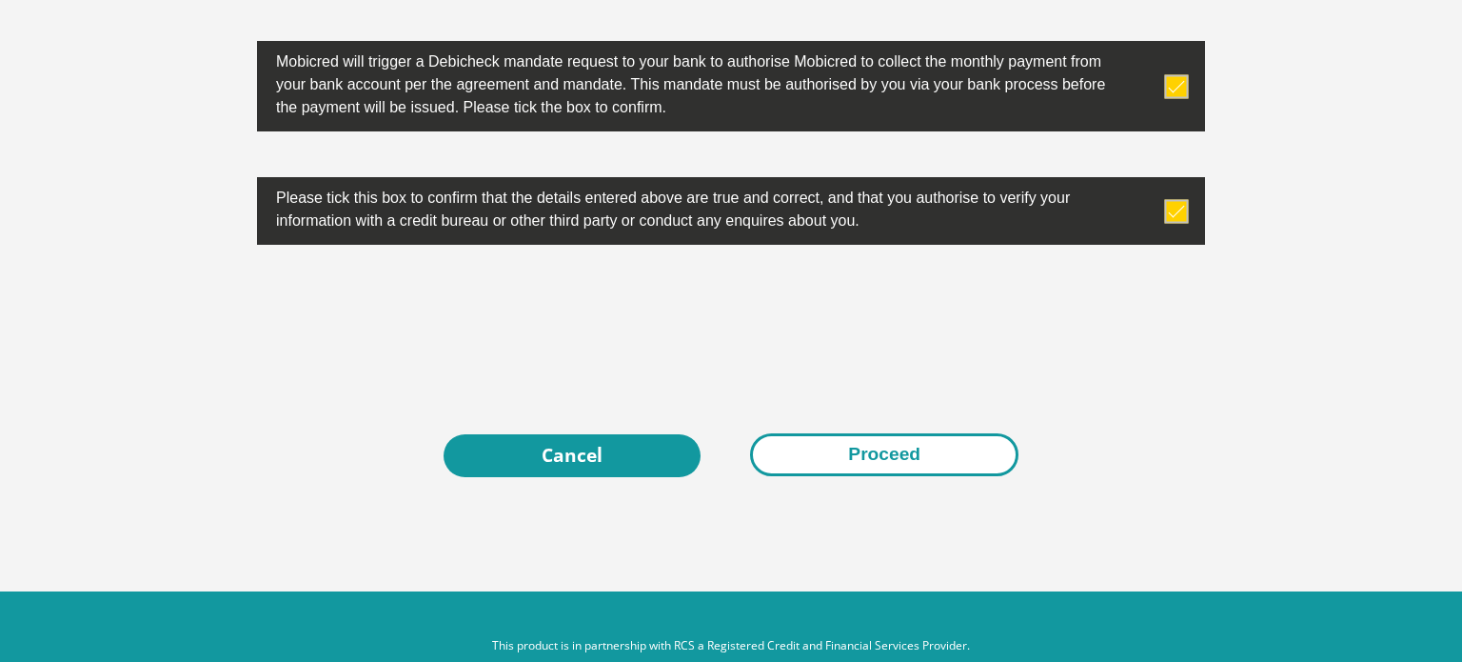
click at [891, 460] on button "Proceed" at bounding box center [884, 454] width 268 height 43
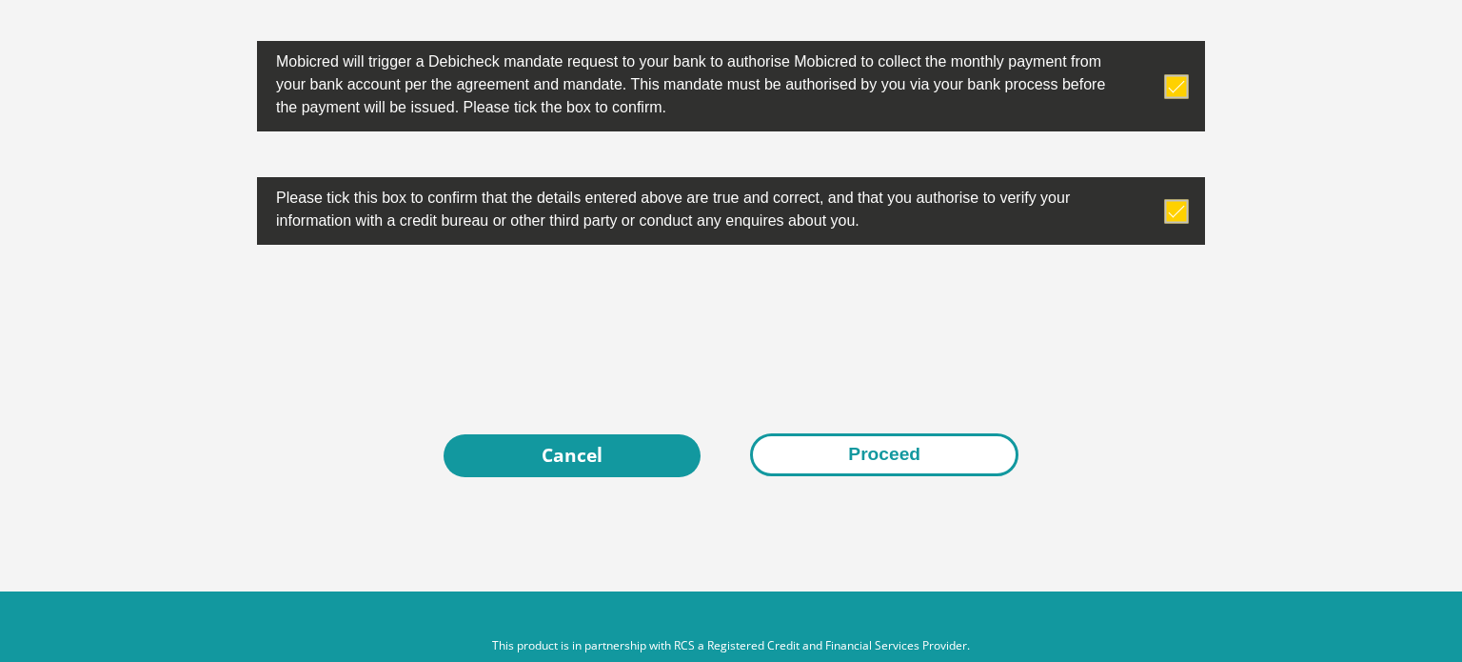
click at [891, 460] on button "Proceed" at bounding box center [884, 454] width 268 height 43
click at [898, 439] on button "Proceed" at bounding box center [884, 454] width 268 height 43
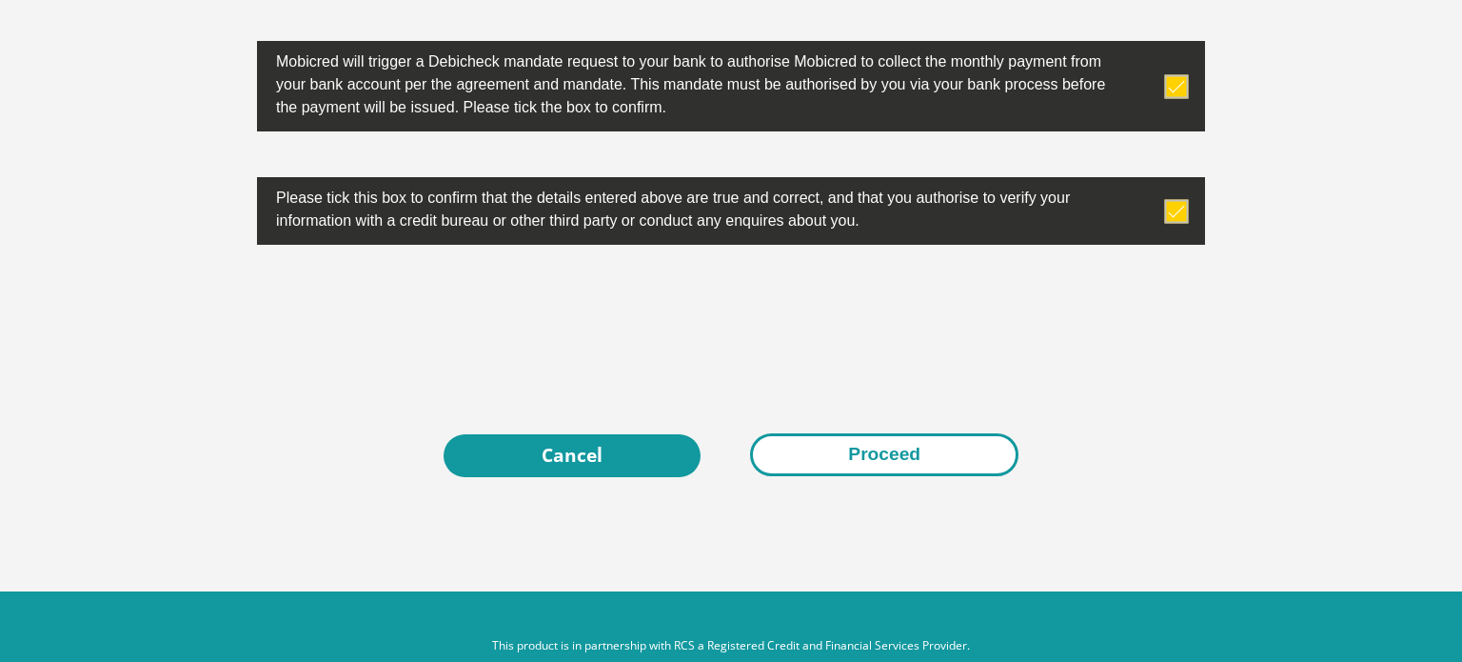
click at [898, 439] on button "Proceed" at bounding box center [884, 454] width 268 height 43
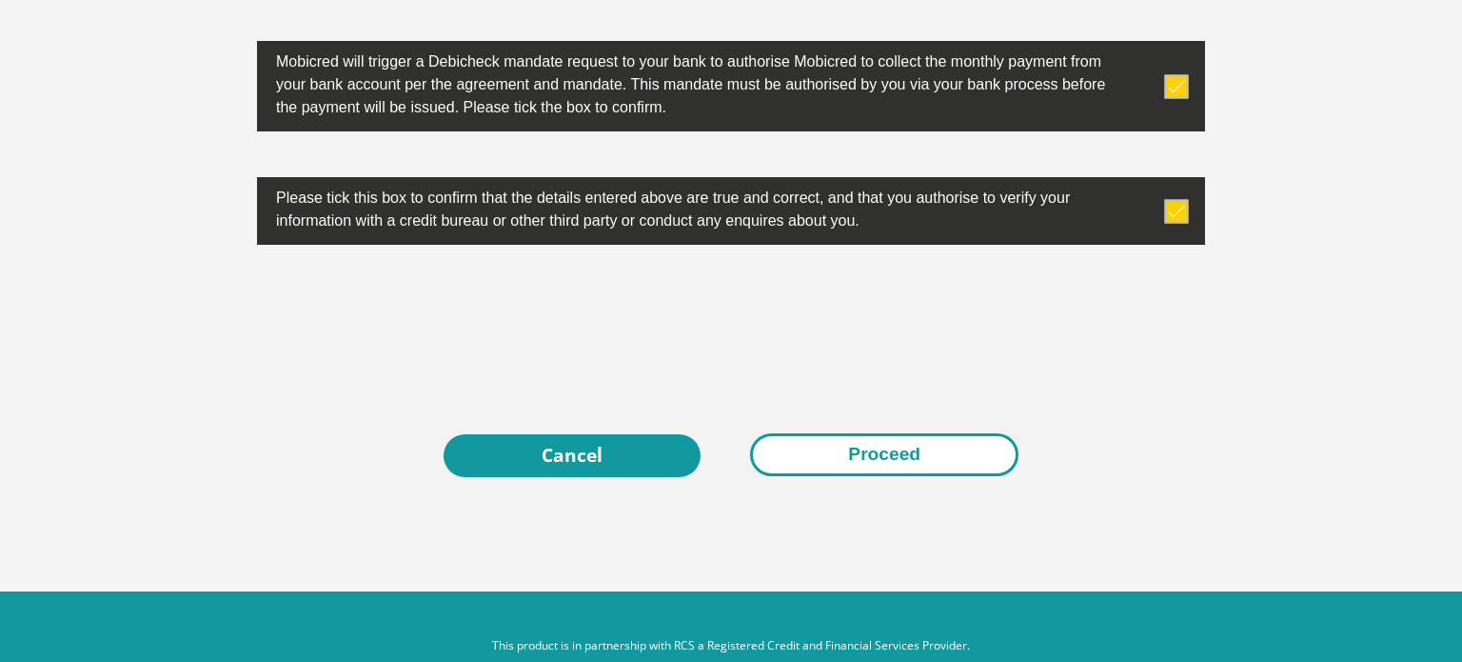
click at [898, 439] on button "Proceed" at bounding box center [884, 454] width 268 height 43
click at [869, 447] on button "Proceed" at bounding box center [884, 454] width 268 height 43
